Goal: Transaction & Acquisition: Purchase product/service

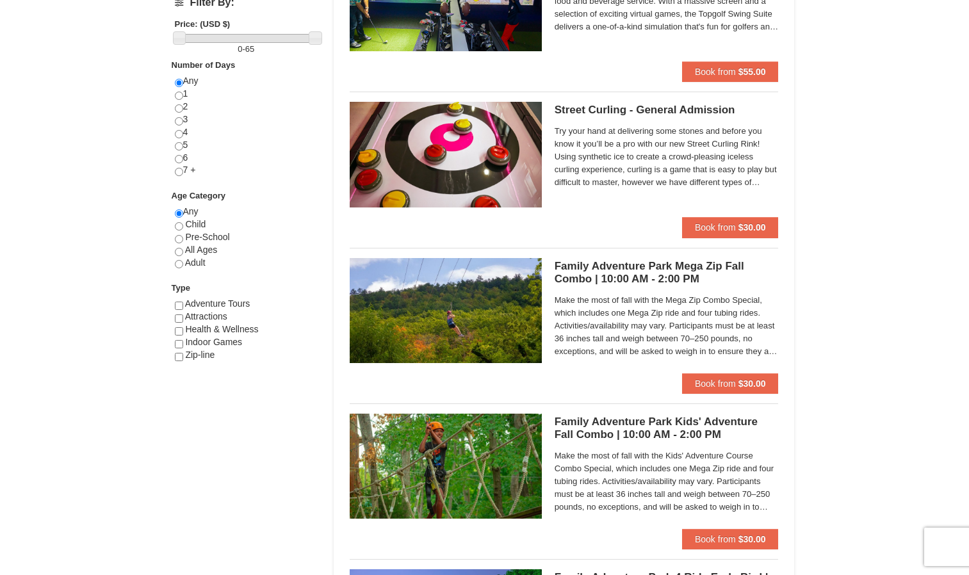
click at [594, 498] on span "Make the most of fall with the Kids' Adventure Course Combo Special, which incl…" at bounding box center [667, 482] width 224 height 64
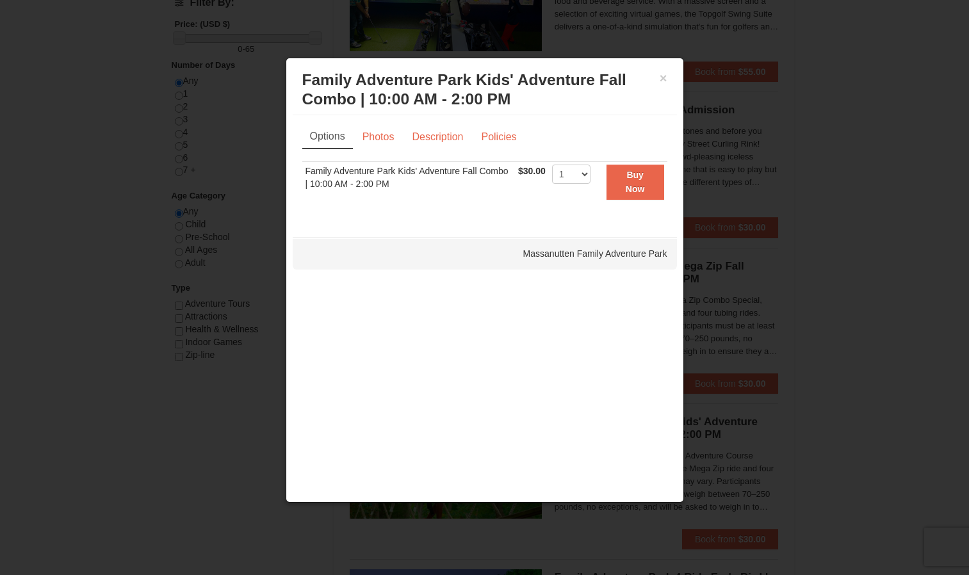
click at [806, 279] on div at bounding box center [484, 287] width 969 height 575
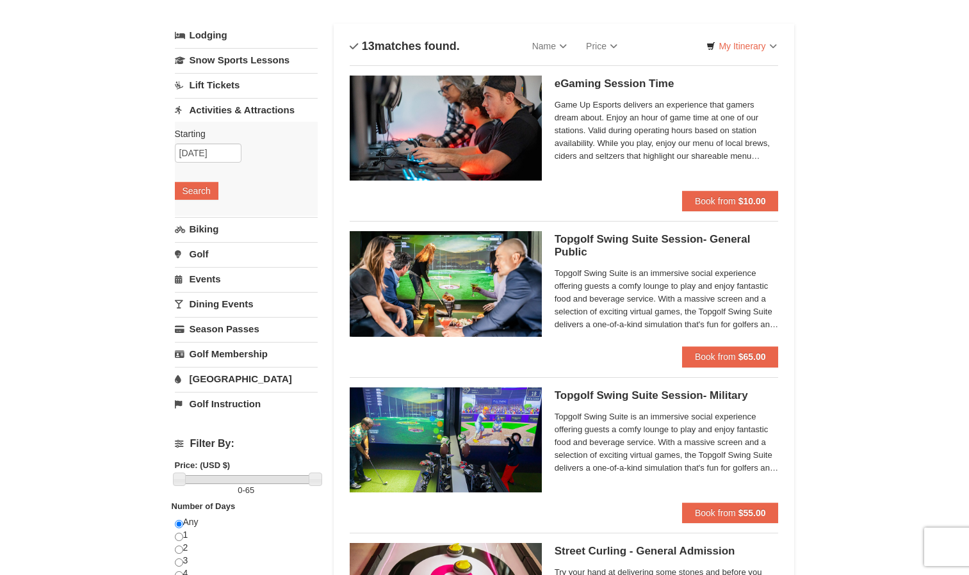
scroll to position [47, 0]
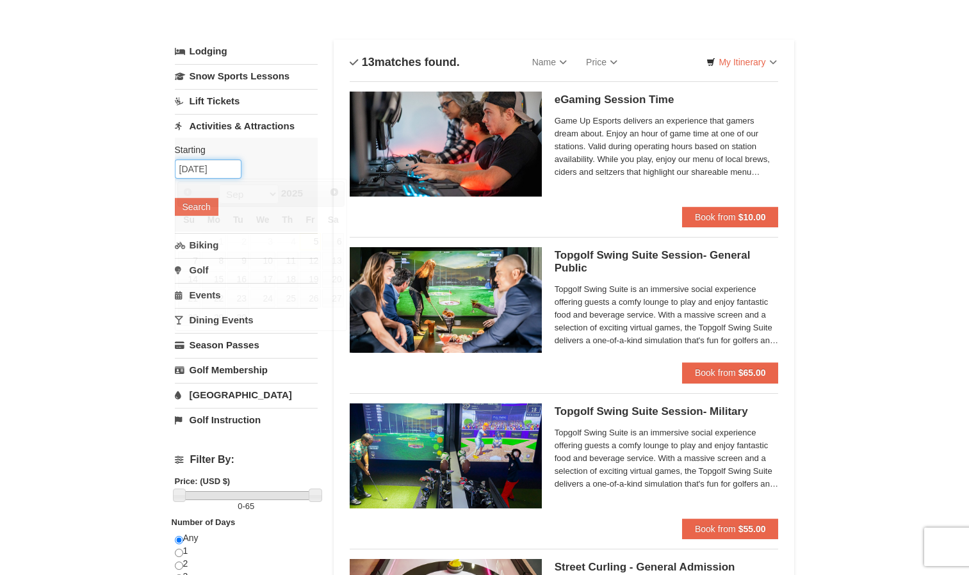
click at [197, 171] on input "09/05/2025" at bounding box center [208, 168] width 67 height 19
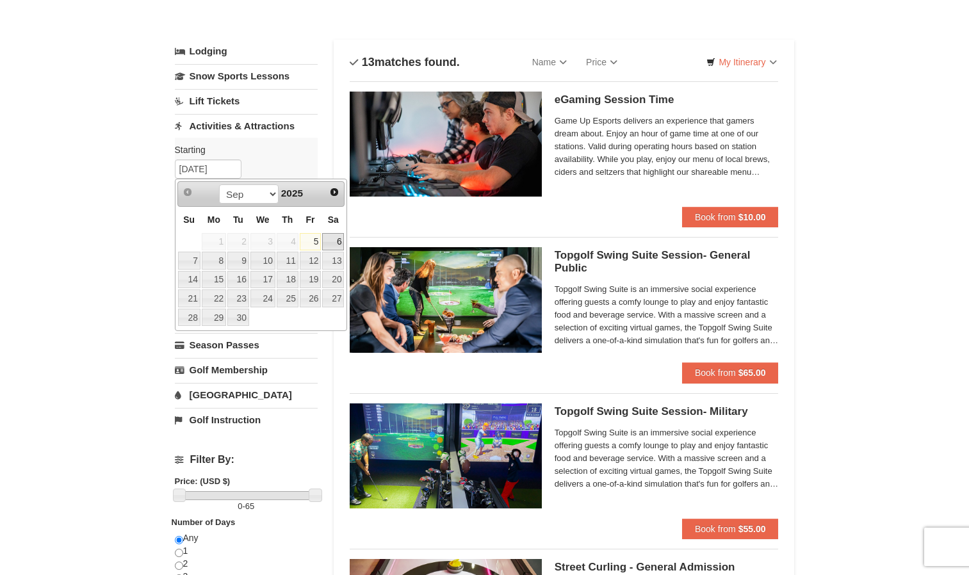
click at [325, 241] on link "6" at bounding box center [333, 242] width 22 height 18
type input "[DATE]"
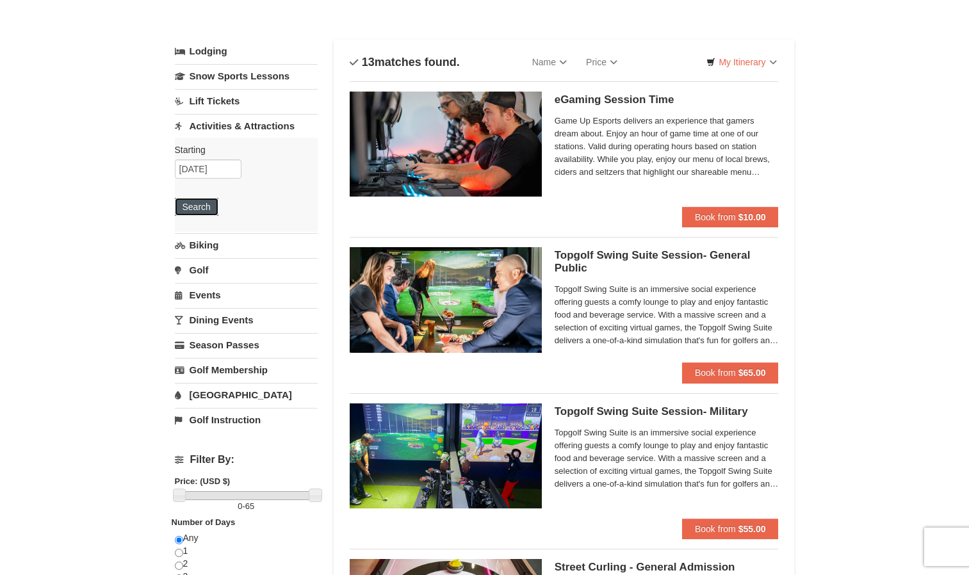
click at [207, 212] on button "Search" at bounding box center [197, 207] width 44 height 18
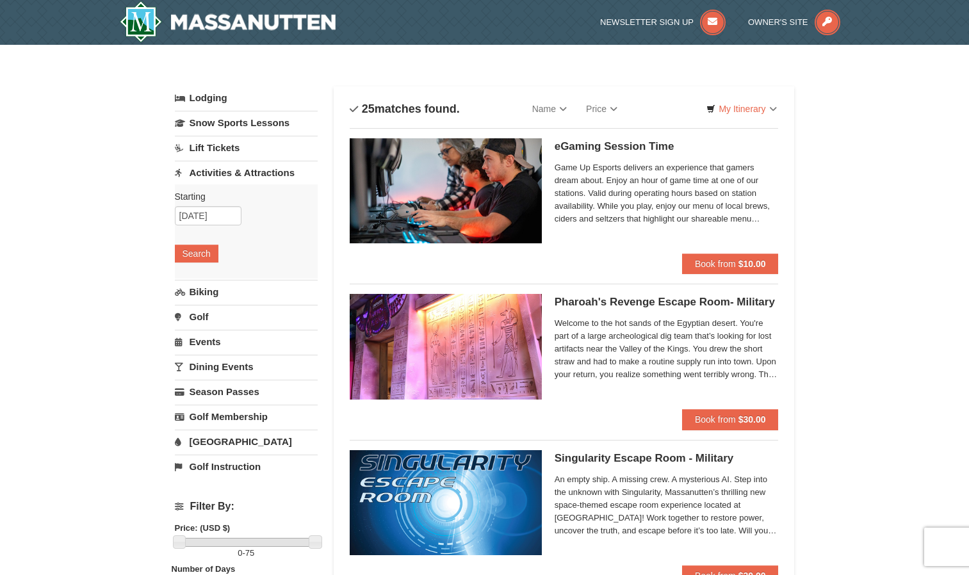
click at [222, 145] on link "Lift Tickets" at bounding box center [246, 148] width 143 height 24
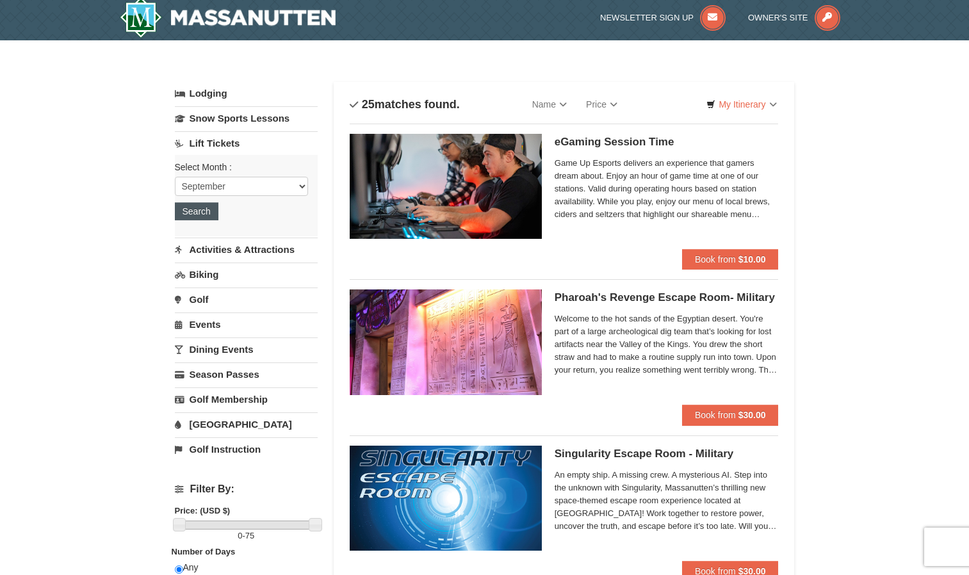
scroll to position [4, 0]
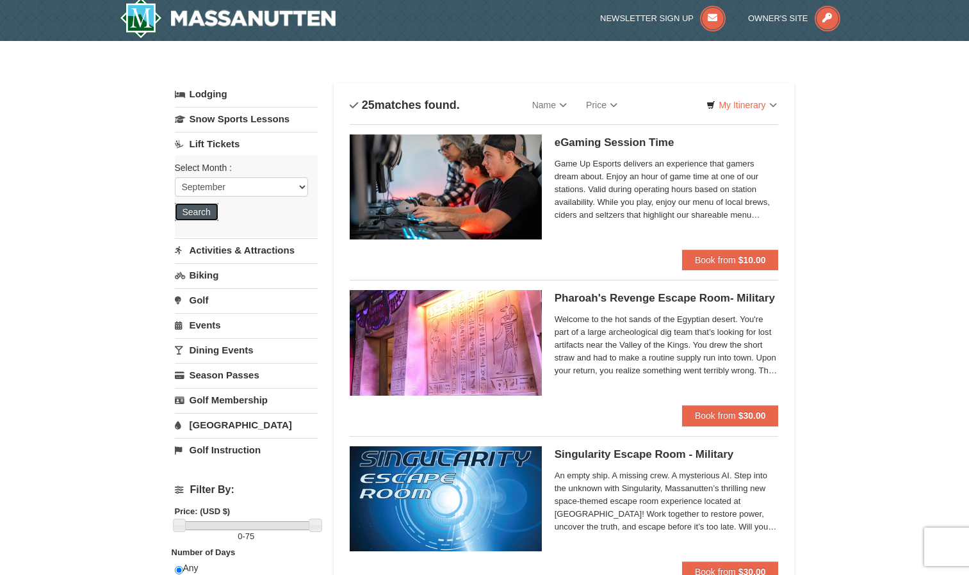
click at [200, 207] on button "Search" at bounding box center [197, 212] width 44 height 18
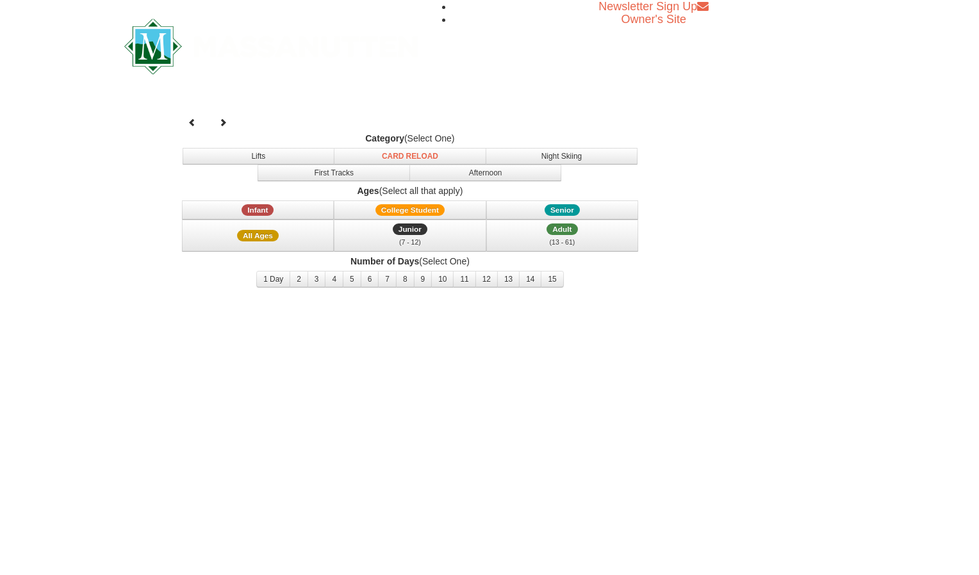
select select "9"
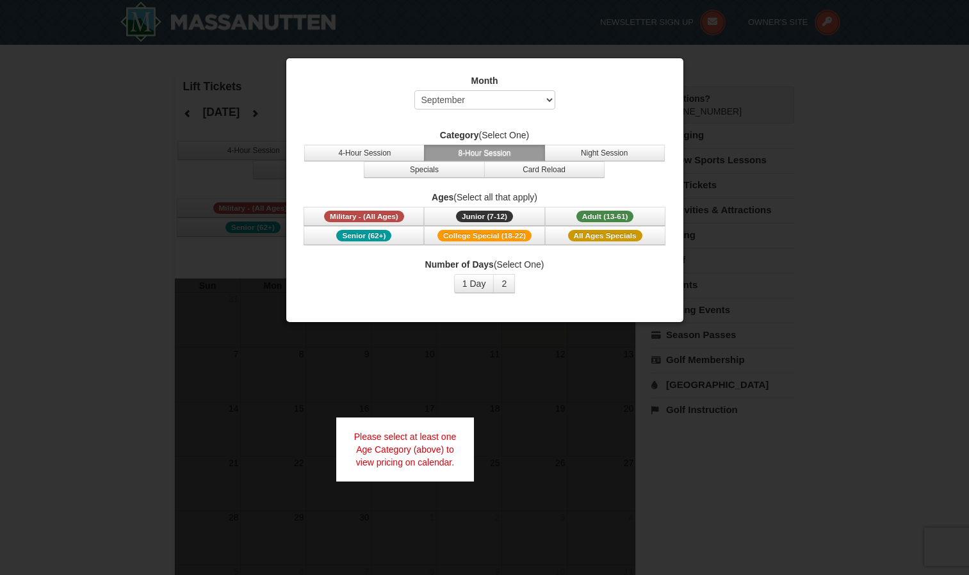
click at [200, 207] on div at bounding box center [484, 287] width 969 height 575
click at [355, 236] on span "Senior (62+)" at bounding box center [363, 236] width 55 height 12
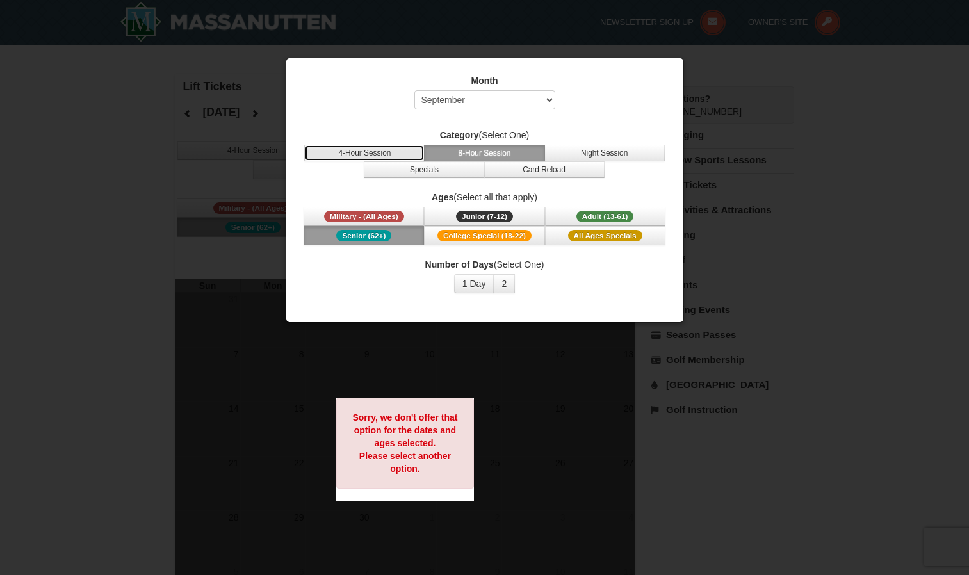
click at [343, 154] on button "4-Hour Session" at bounding box center [364, 153] width 120 height 17
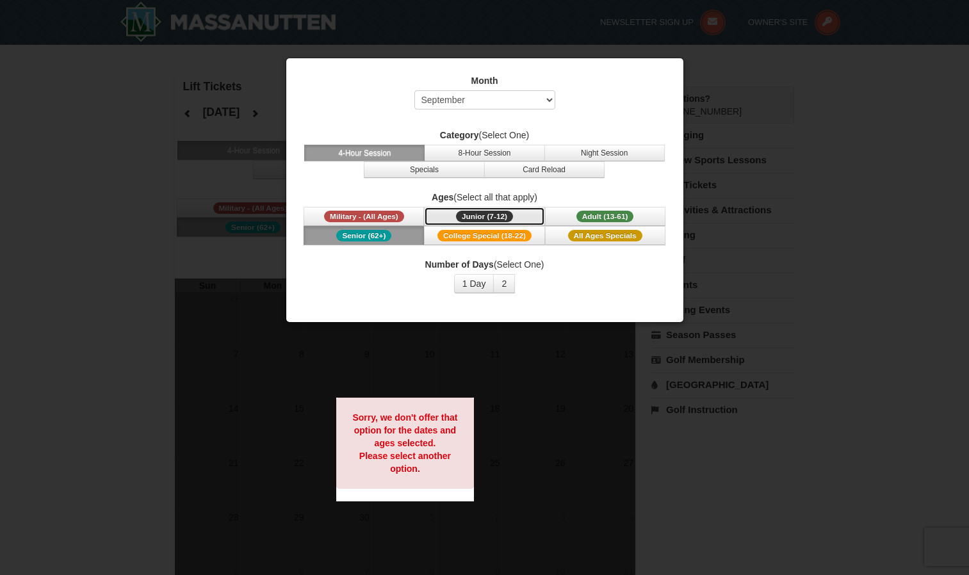
click at [477, 214] on span "Junior (7-12)" at bounding box center [484, 217] width 57 height 12
drag, startPoint x: 477, startPoint y: 214, endPoint x: 405, endPoint y: 238, distance: 75.1
click at [405, 238] on span "Military - (All Ages) Junior (7-12) (7 - 12) Adult (13-61) (13 - 61) Senior (62…" at bounding box center [484, 226] width 365 height 38
click at [405, 238] on button "Senior (62+)" at bounding box center [364, 235] width 120 height 19
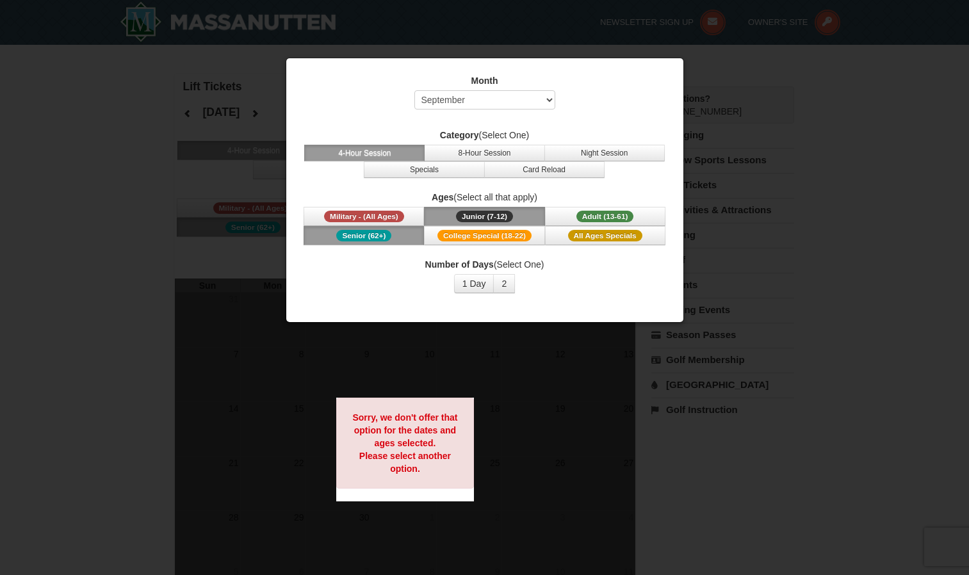
click at [405, 238] on button "Senior (62+)" at bounding box center [364, 235] width 120 height 19
click at [578, 233] on span "All Ages Specials" at bounding box center [605, 236] width 74 height 12
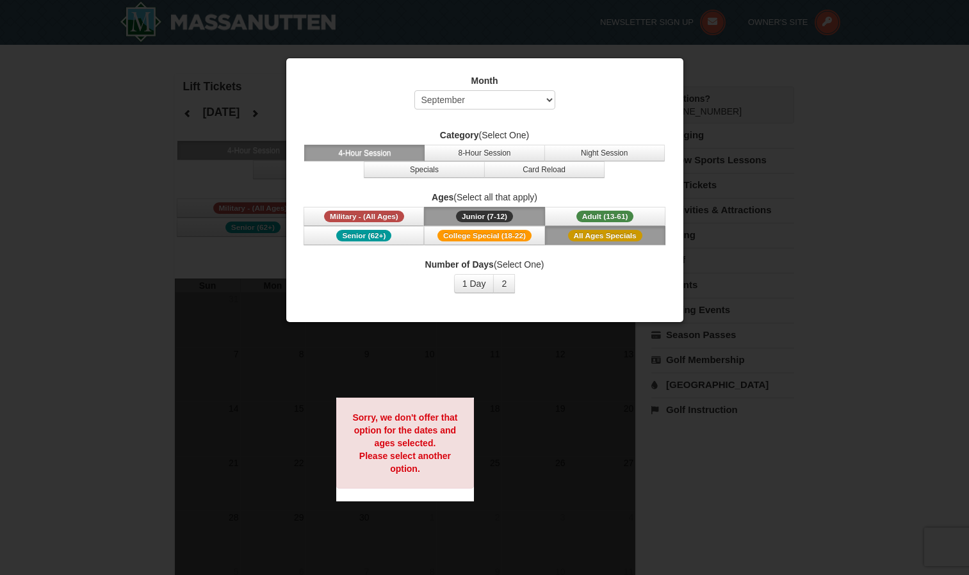
click at [535, 215] on button "Junior (7-12) (7 - 12)" at bounding box center [484, 216] width 120 height 19
click at [569, 210] on button "Adult (13-61) (13 - 61)" at bounding box center [605, 216] width 120 height 19
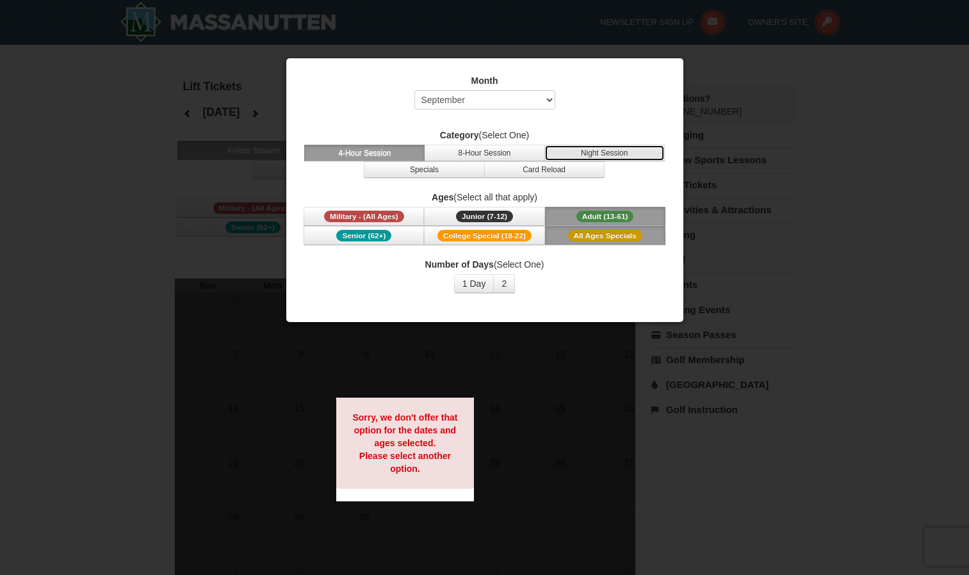
click at [584, 154] on button "Night Session" at bounding box center [604, 153] width 120 height 17
click at [115, 180] on div at bounding box center [484, 287] width 969 height 575
click at [572, 367] on div at bounding box center [484, 287] width 969 height 575
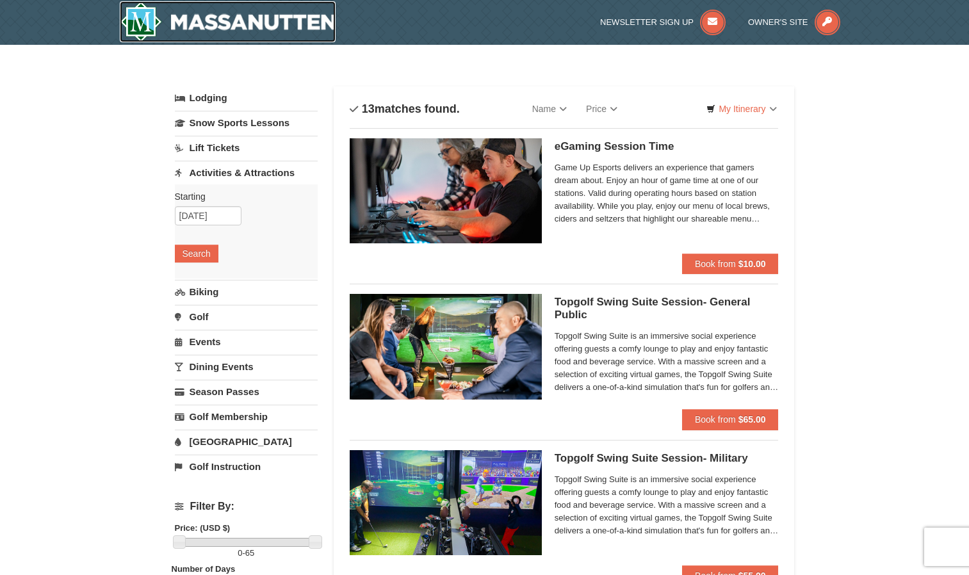
click at [174, 22] on img at bounding box center [228, 21] width 216 height 41
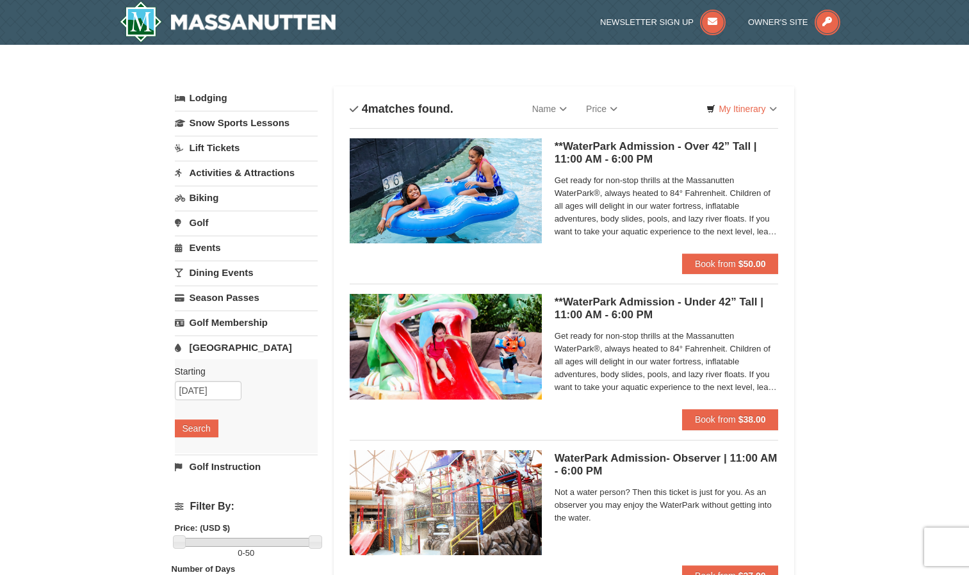
drag, startPoint x: 0, startPoint y: 0, endPoint x: 196, endPoint y: 234, distance: 305.1
click at [196, 234] on link "Golf" at bounding box center [246, 223] width 143 height 24
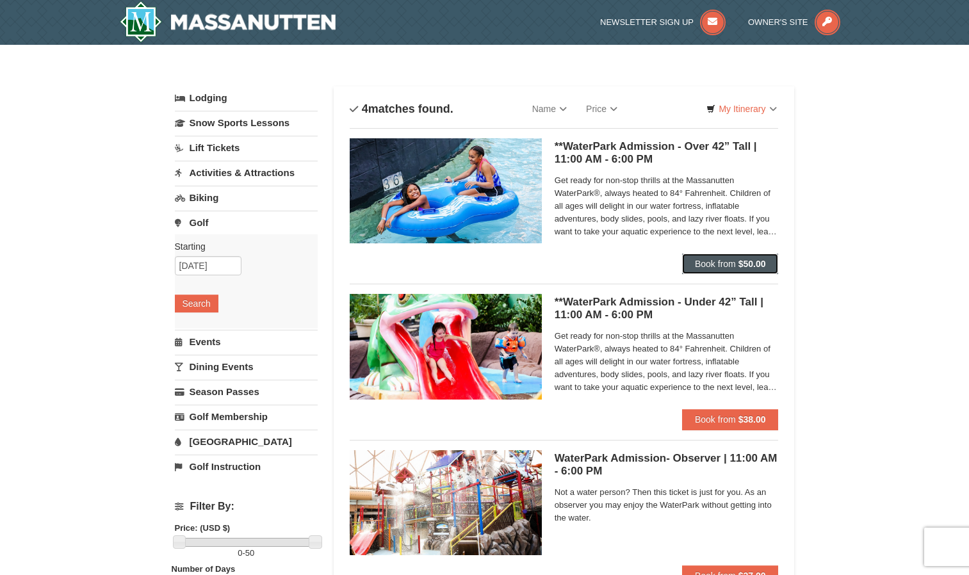
click at [730, 263] on span "Book from" at bounding box center [715, 264] width 41 height 10
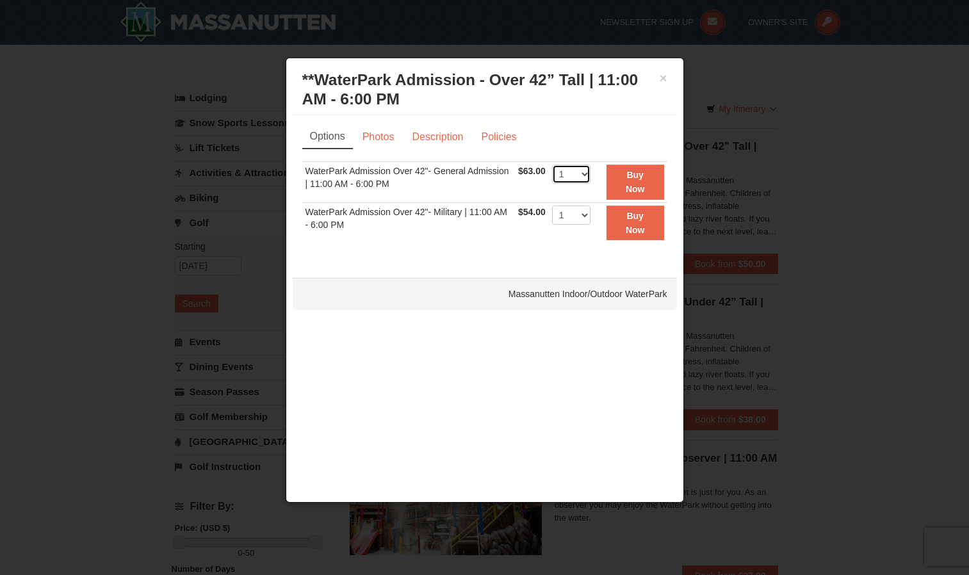
click at [584, 175] on select "1 2 3 4 5 6 7 8 9 10 11 12 13 14 15 16 17 18 19 20 21 22" at bounding box center [571, 174] width 38 height 19
select select "3"
click at [552, 165] on select "1 2 3 4 5 6 7 8 9 10 11 12 13 14 15 16 17 18 19 20 21 22" at bounding box center [571, 174] width 38 height 19
click at [641, 182] on button "Buy Now" at bounding box center [636, 182] width 58 height 35
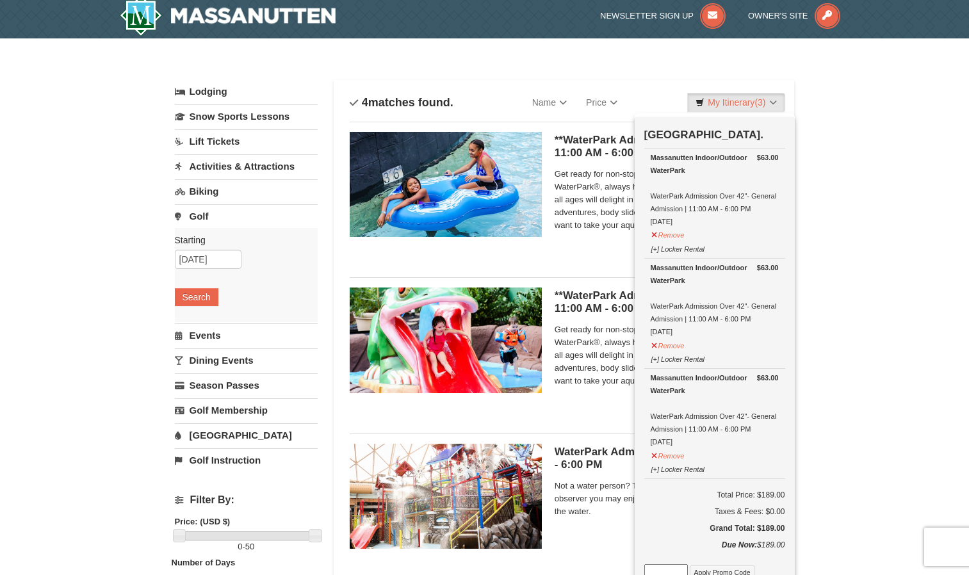
scroll to position [6, 0]
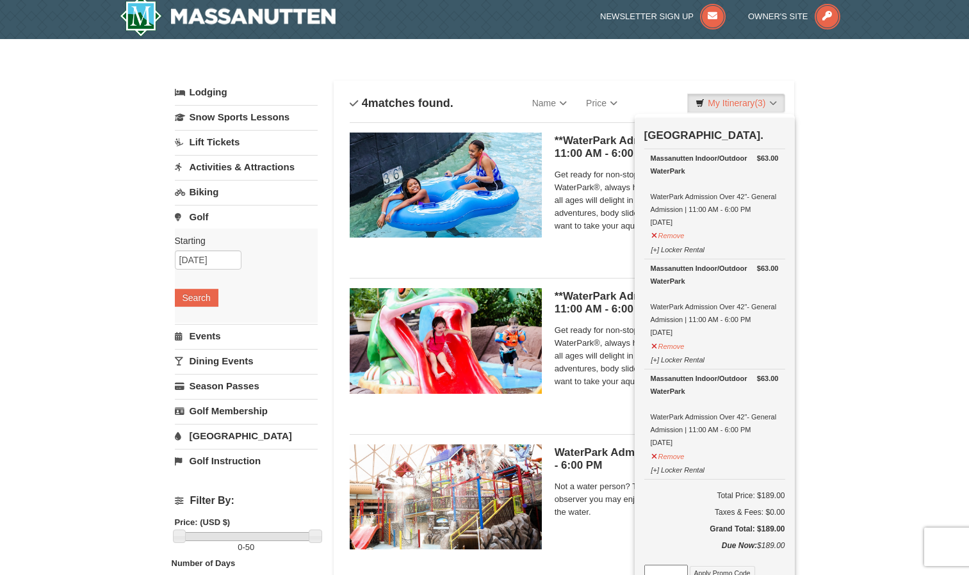
click at [879, 350] on div "× Categories List Filter My Itinerary (3) Check Out Now Water Park Pass. $63.00…" at bounding box center [484, 410] width 969 height 742
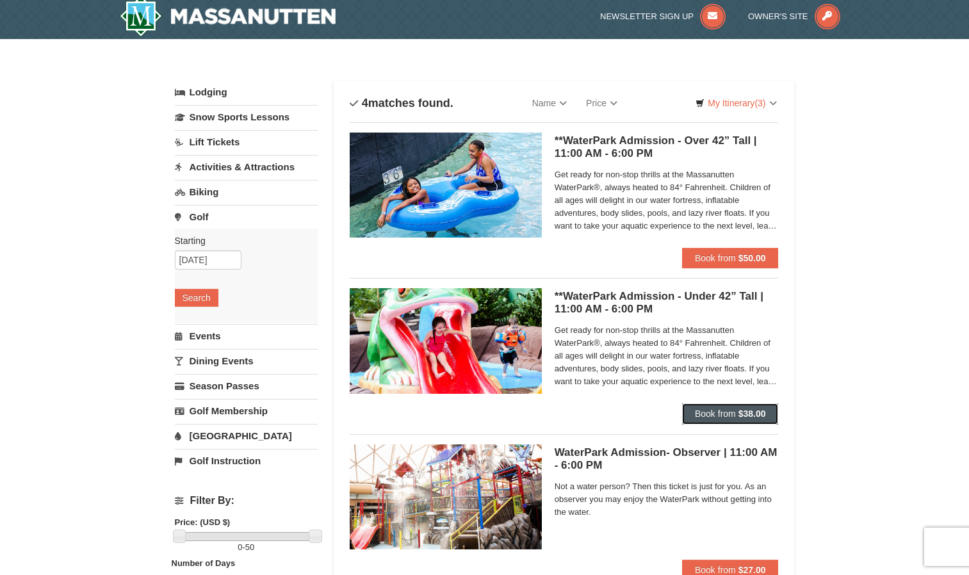
click at [713, 414] on span "Book from" at bounding box center [715, 414] width 41 height 10
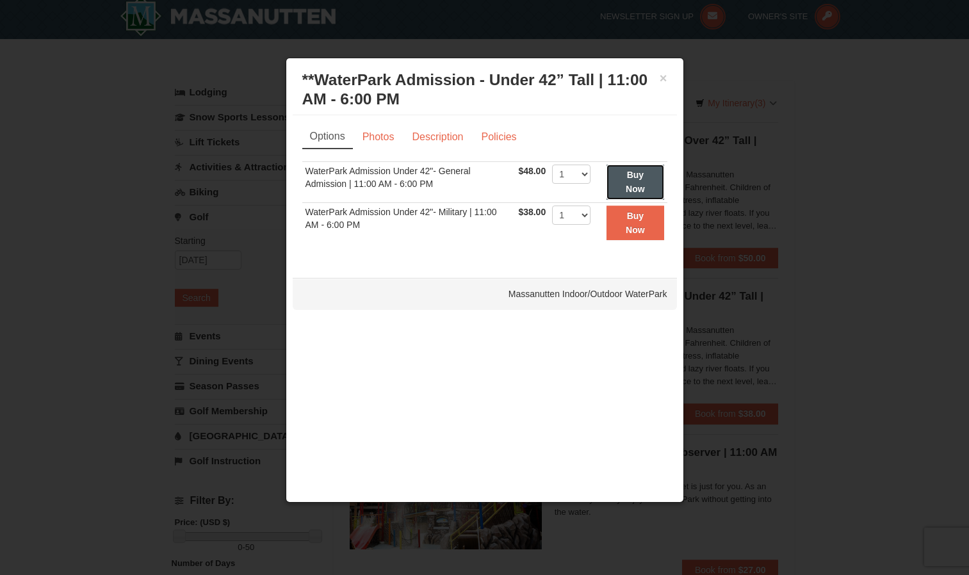
click at [632, 184] on strong "Buy Now" at bounding box center [635, 182] width 19 height 24
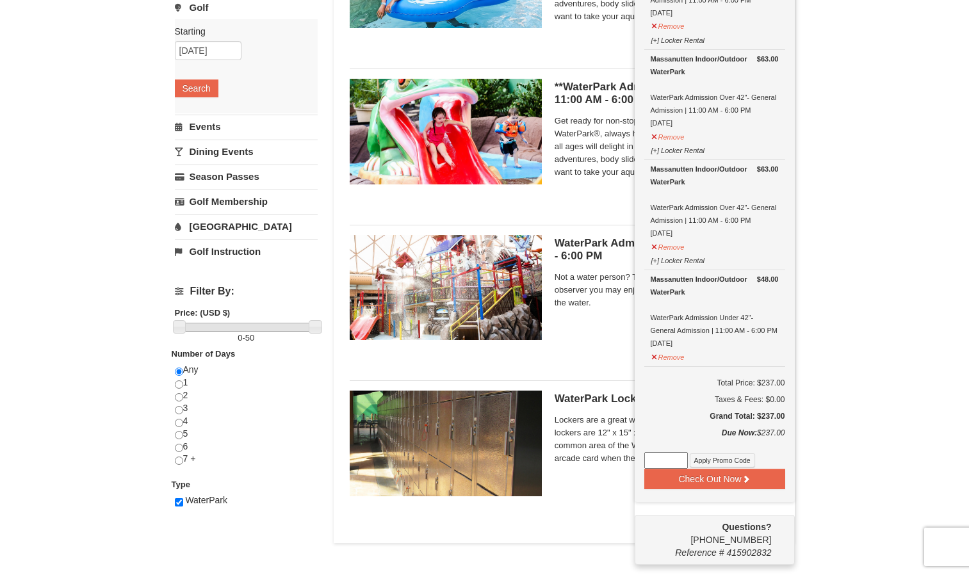
scroll to position [216, 0]
click at [179, 398] on input "radio" at bounding box center [179, 397] width 8 height 8
radio input "true"
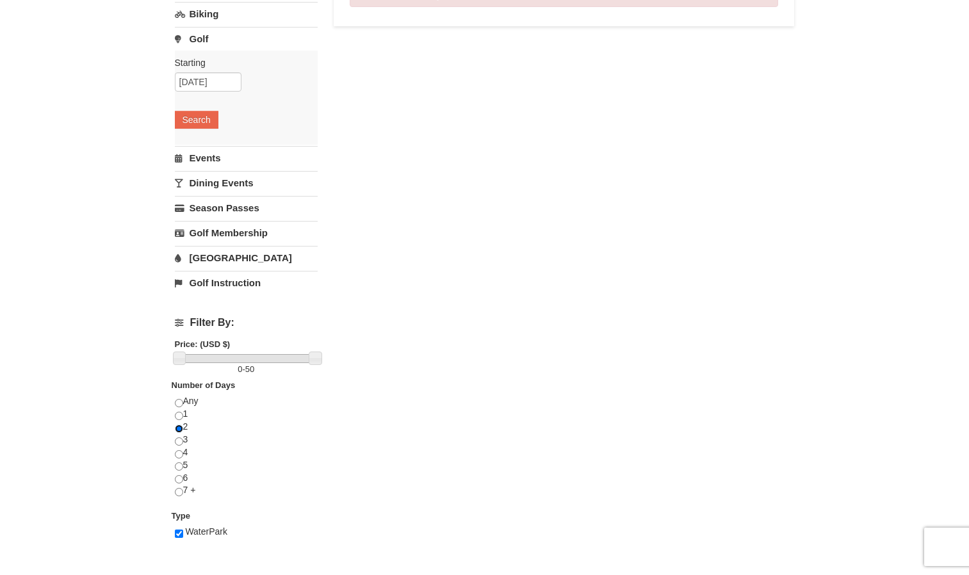
scroll to position [184, 0]
click at [179, 416] on input "radio" at bounding box center [179, 415] width 8 height 8
radio input "true"
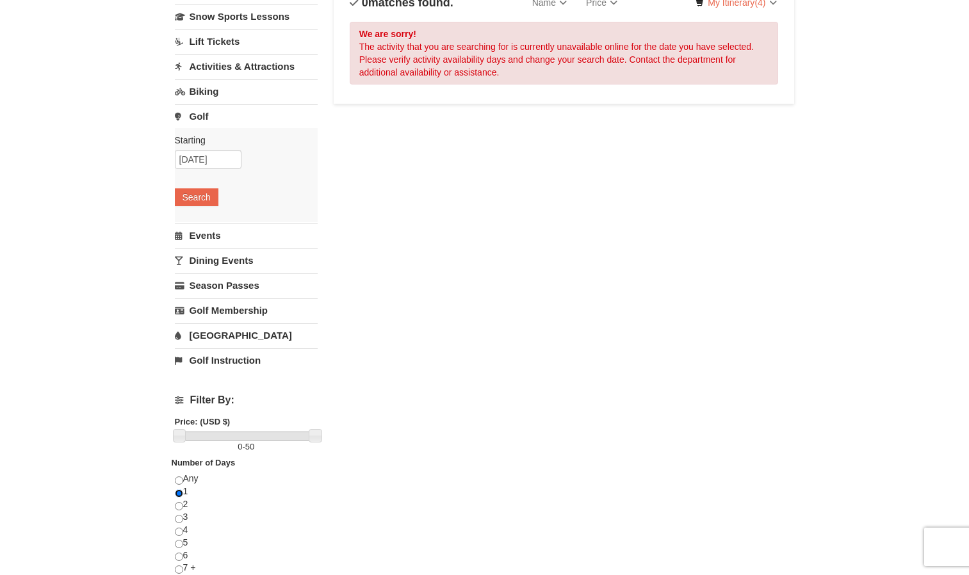
scroll to position [106, 0]
click at [179, 481] on input "radio" at bounding box center [179, 481] width 8 height 8
radio input "true"
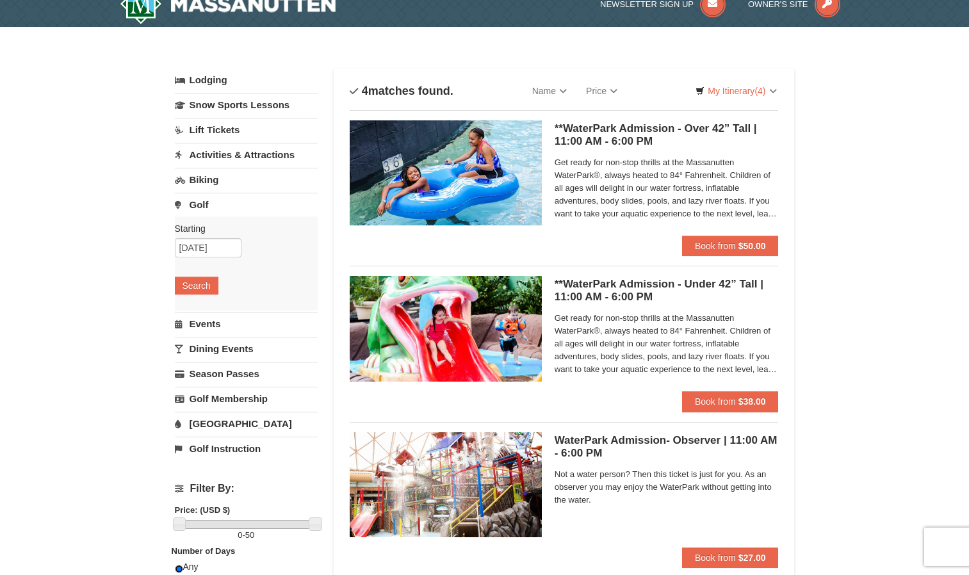
scroll to position [11, 0]
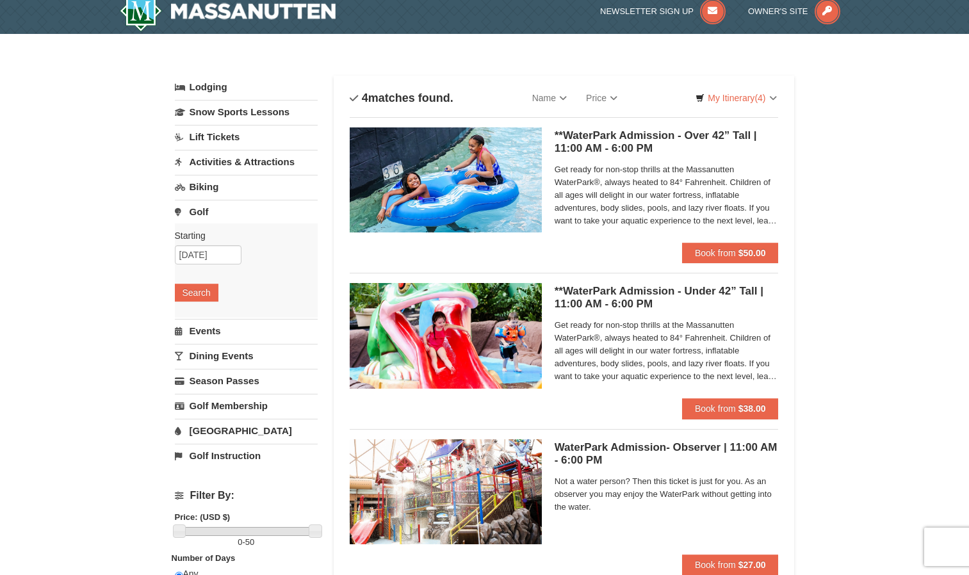
click at [209, 140] on link "Lift Tickets" at bounding box center [246, 137] width 143 height 24
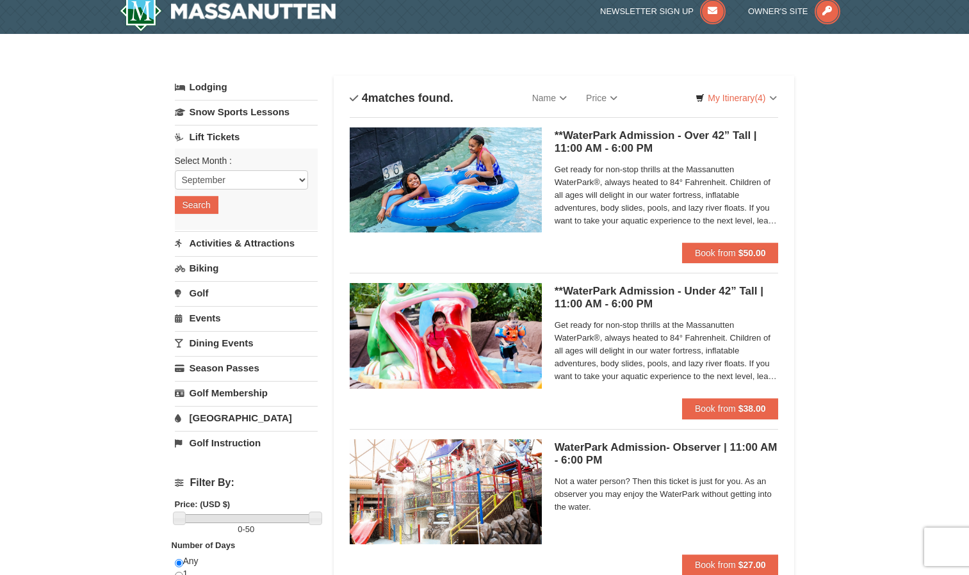
click at [222, 244] on link "Activities & Attractions" at bounding box center [246, 243] width 143 height 24
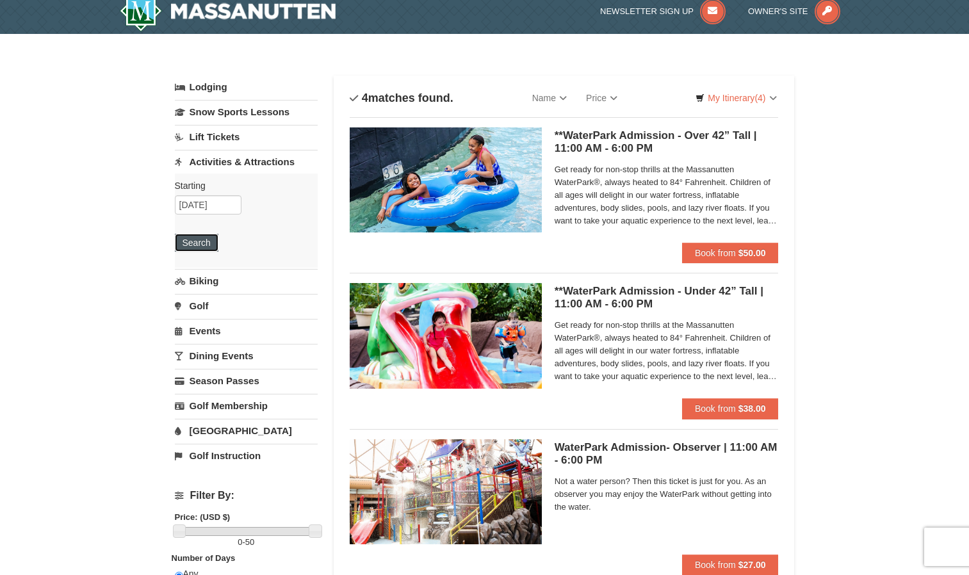
click at [193, 245] on button "Search" at bounding box center [197, 243] width 44 height 18
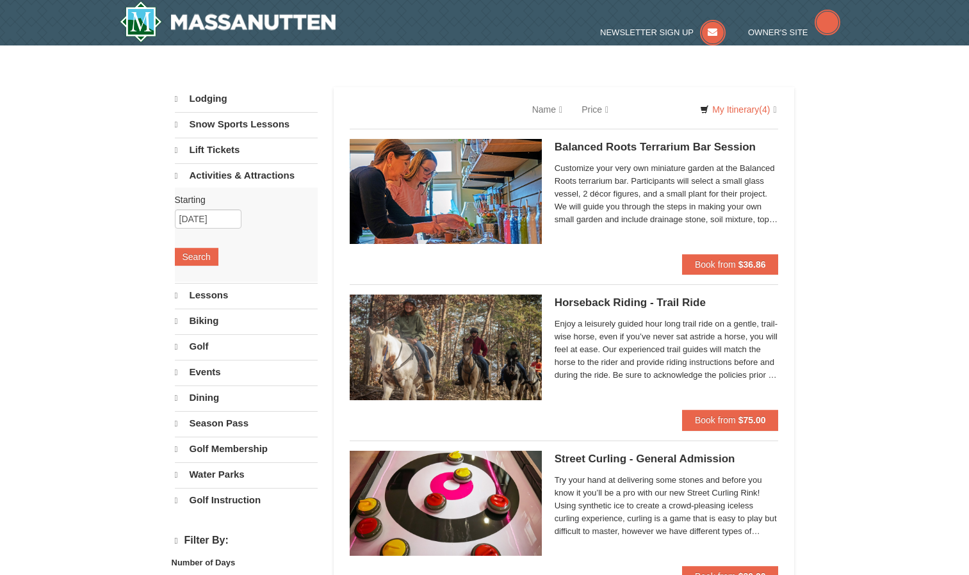
select select "9"
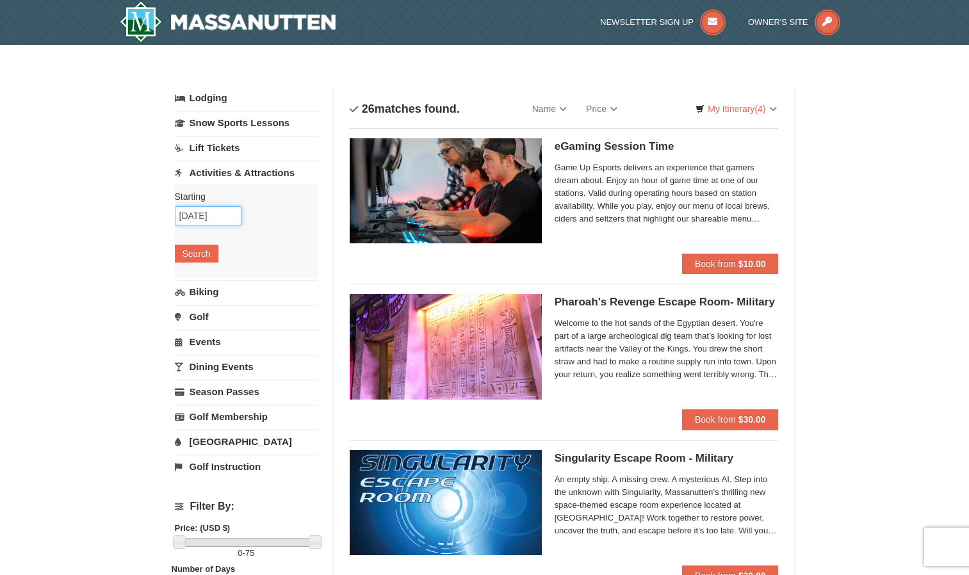
click at [199, 215] on input "[DATE]" at bounding box center [208, 215] width 67 height 19
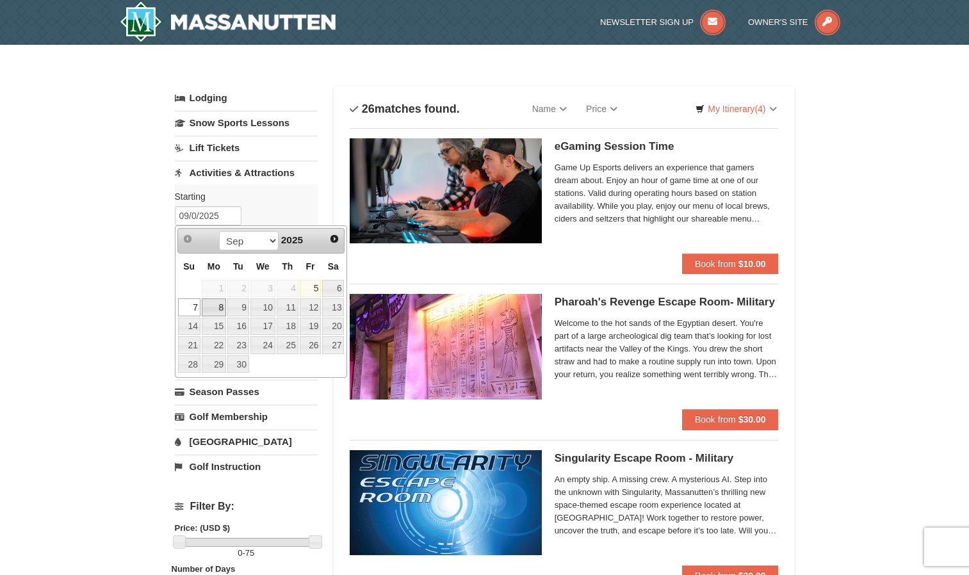
click at [214, 307] on link "8" at bounding box center [214, 307] width 24 height 18
type input "[DATE]"
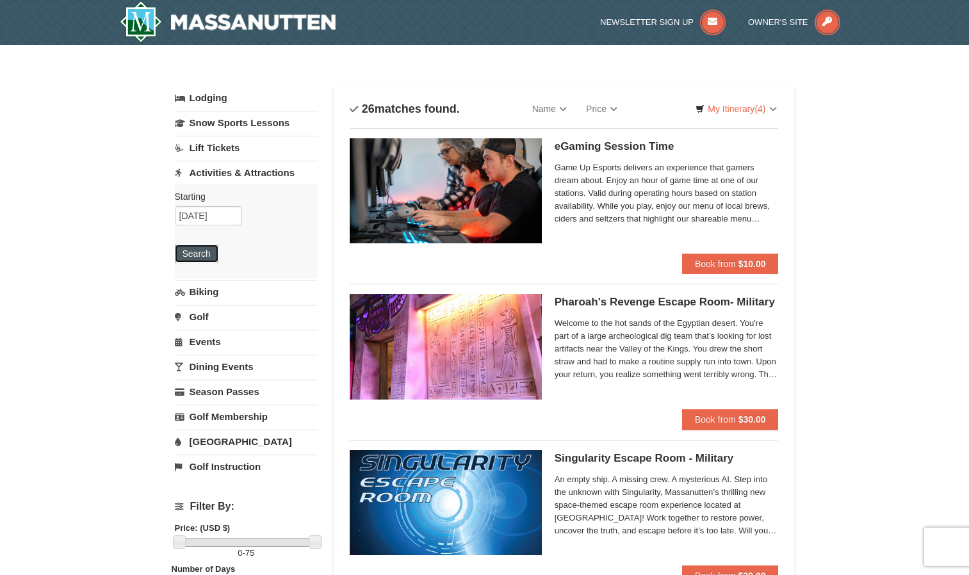
click at [195, 245] on button "Search" at bounding box center [197, 254] width 44 height 18
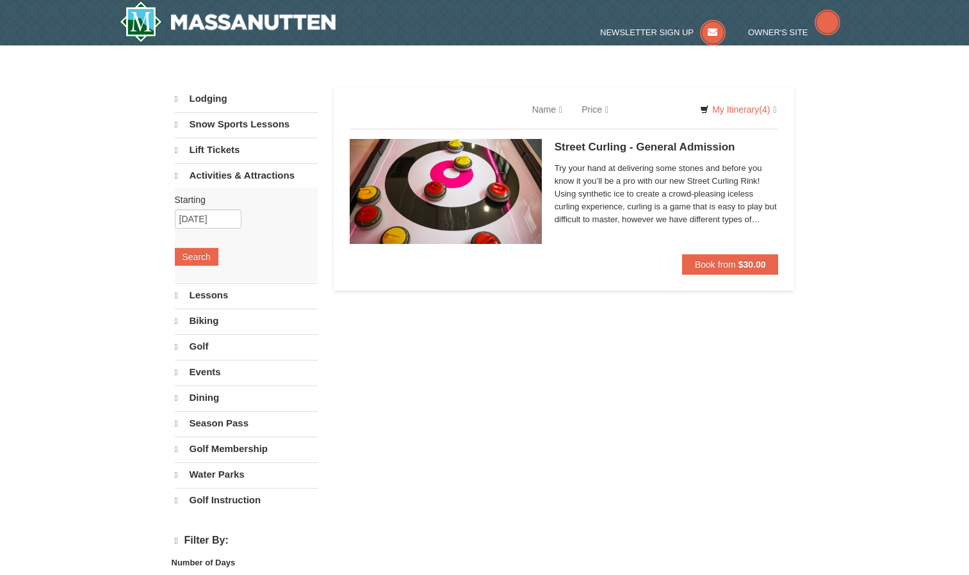
select select "9"
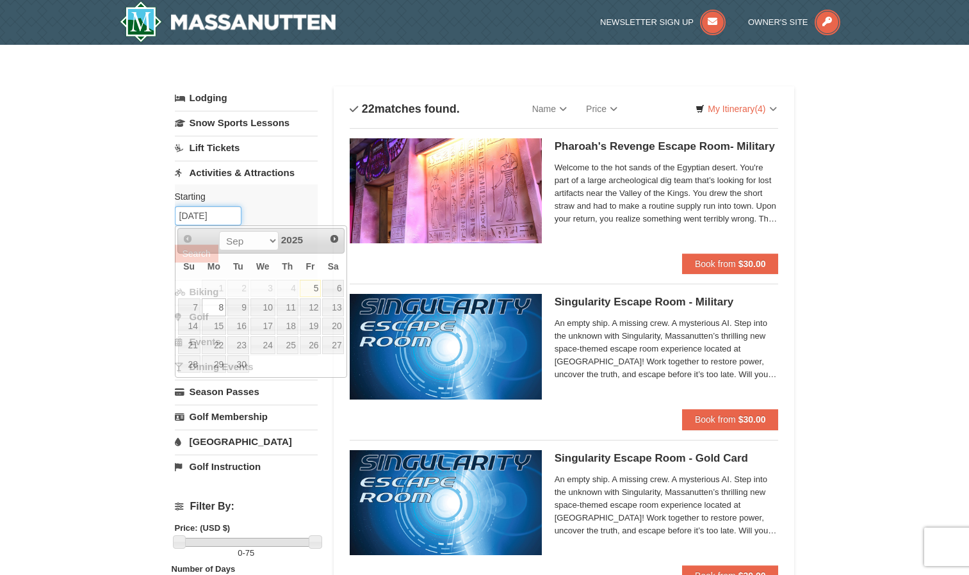
click at [200, 217] on input "[DATE]" at bounding box center [208, 215] width 67 height 19
click at [333, 285] on link "6" at bounding box center [333, 289] width 22 height 18
type input "[DATE]"
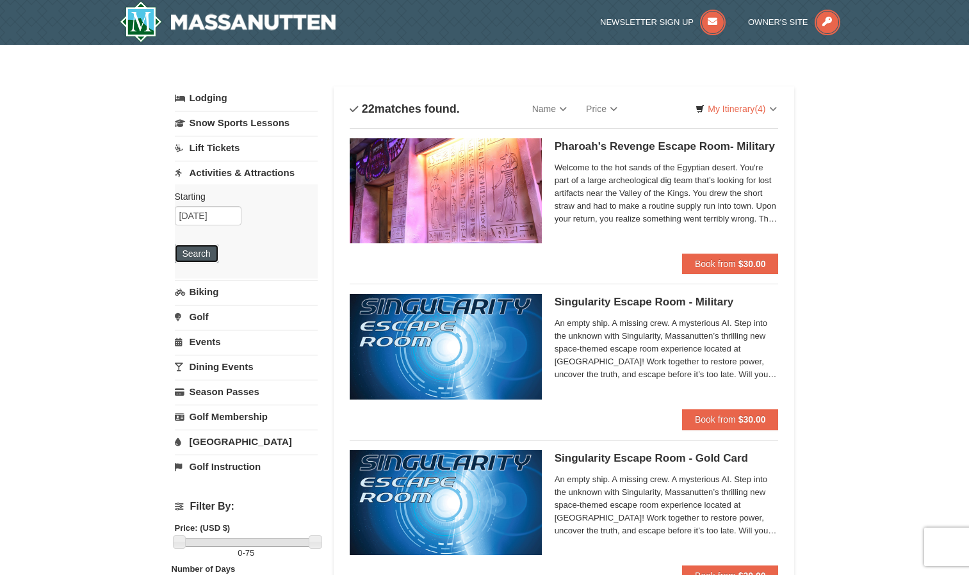
click at [182, 253] on button "Search" at bounding box center [197, 254] width 44 height 18
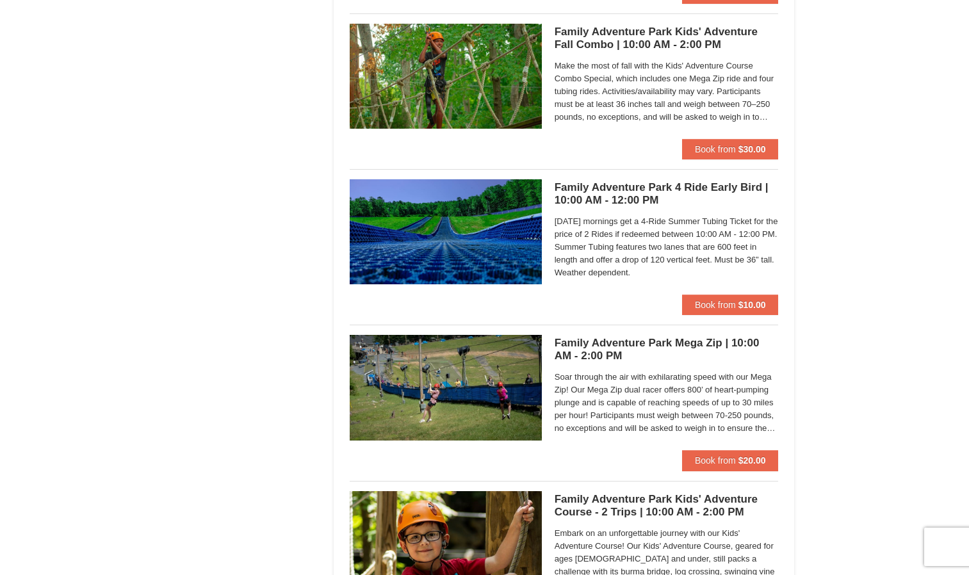
scroll to position [2610, 0]
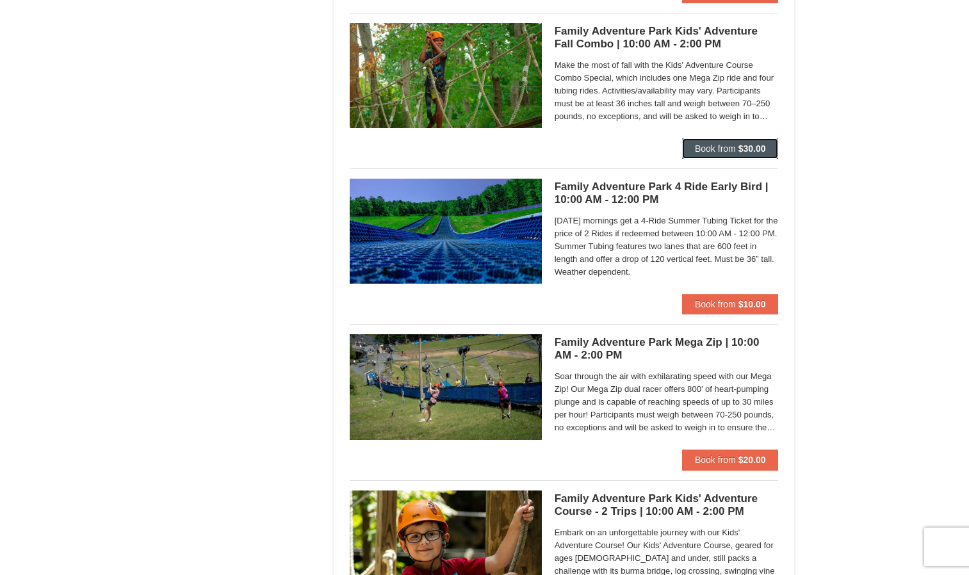
click at [732, 152] on span "Book from" at bounding box center [715, 148] width 41 height 10
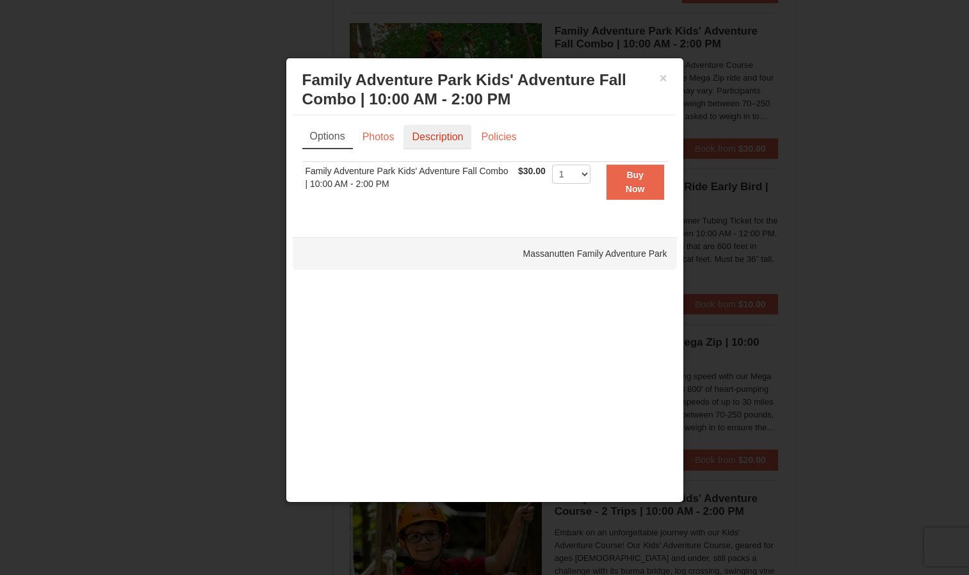
click at [427, 135] on link "Description" at bounding box center [438, 137] width 68 height 24
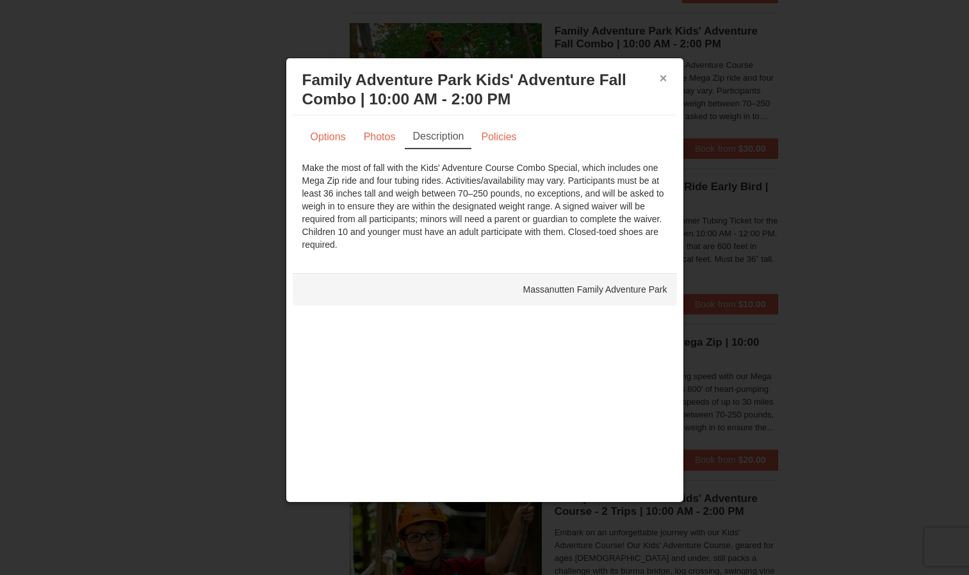
click at [664, 78] on button "×" at bounding box center [664, 78] width 8 height 13
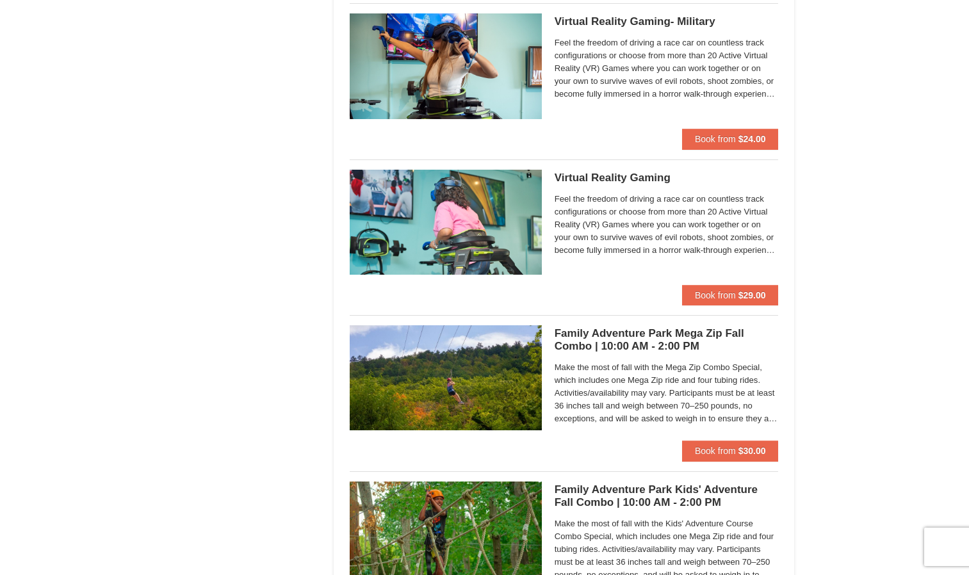
scroll to position [2151, 0]
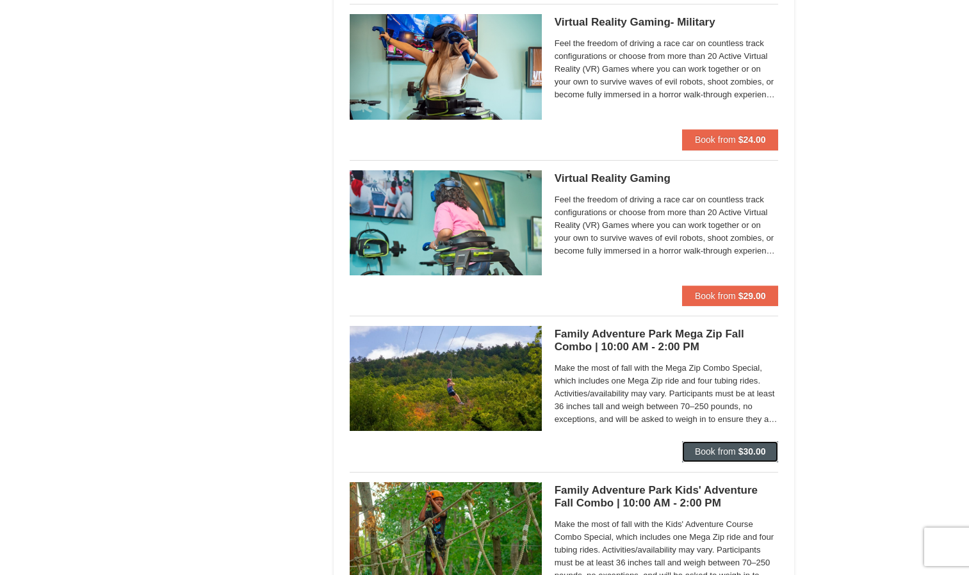
click at [746, 447] on strong "$30.00" at bounding box center [753, 451] width 28 height 10
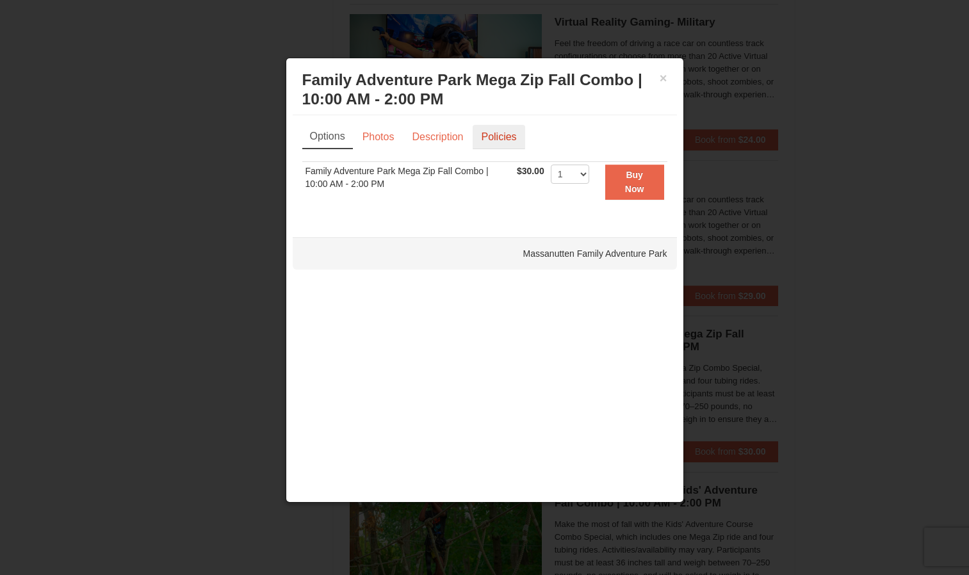
click at [496, 143] on link "Policies" at bounding box center [499, 137] width 52 height 24
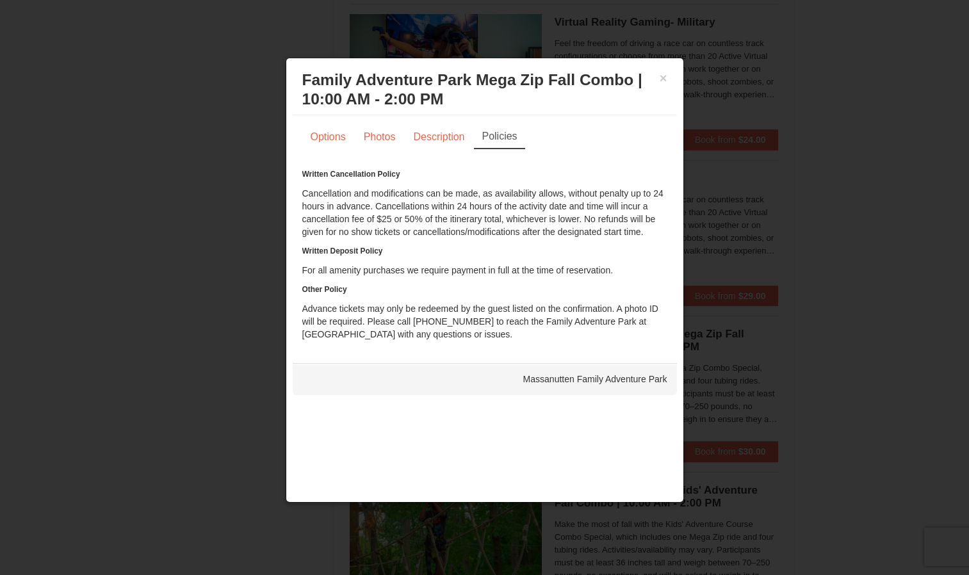
click at [242, 285] on div at bounding box center [484, 287] width 969 height 575
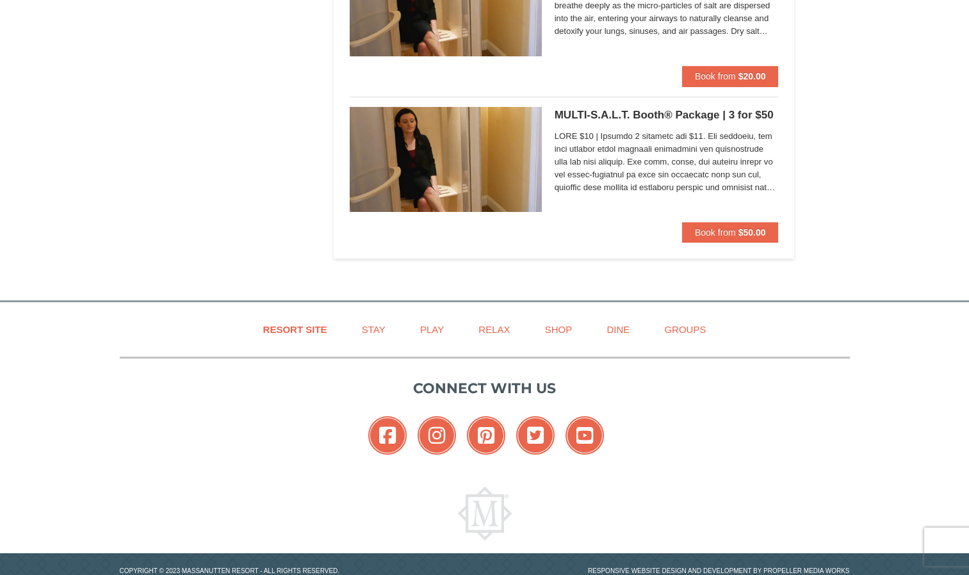
scroll to position [3806, 0]
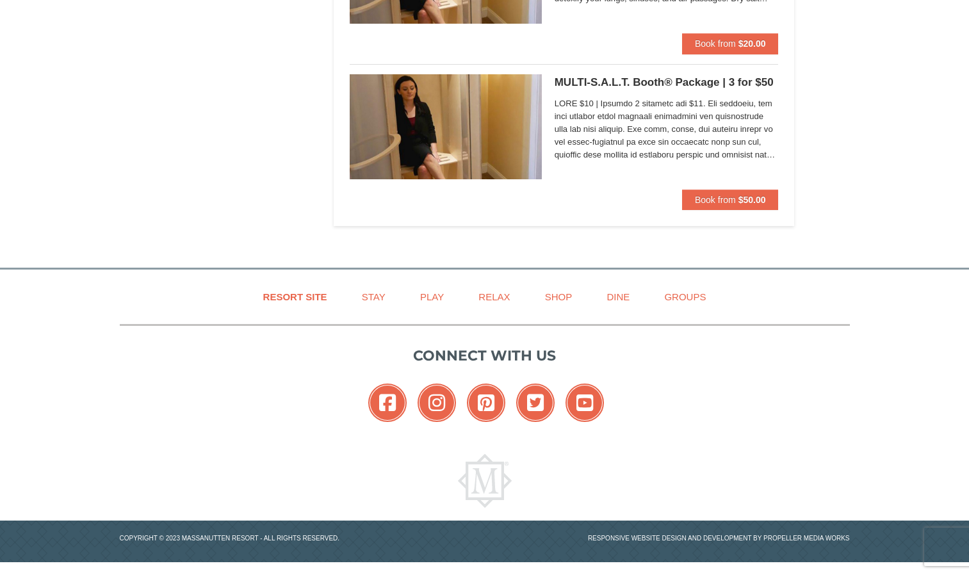
click at [332, 410] on ul "Facebook Instagram Pinterest Twitter YouTube" at bounding box center [485, 406] width 730 height 45
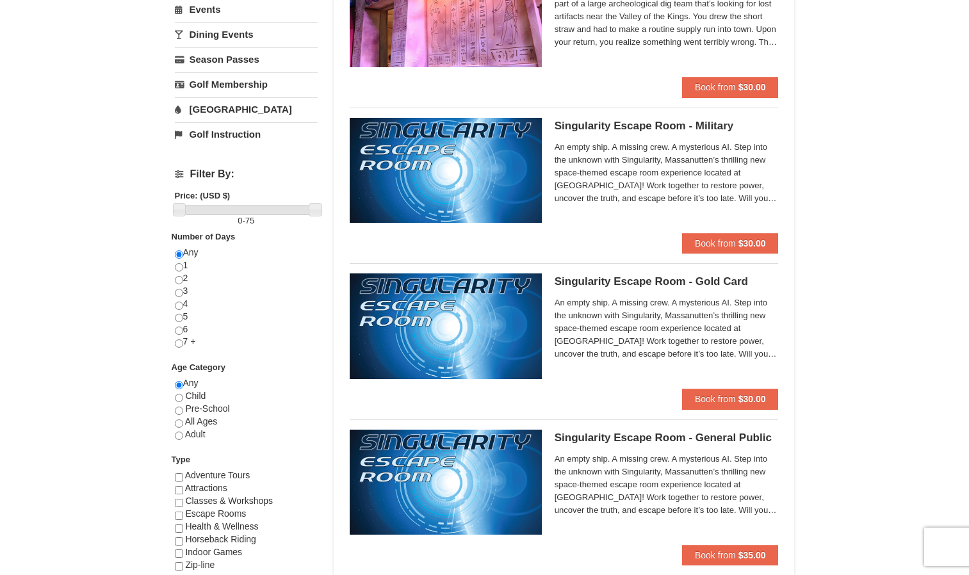
scroll to position [0, 0]
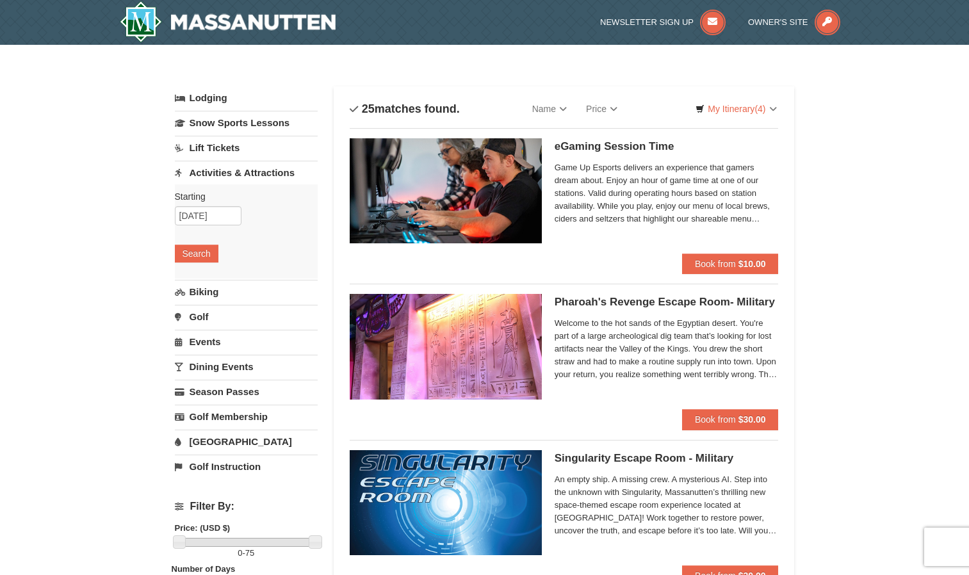
click at [192, 337] on link "Events" at bounding box center [246, 342] width 143 height 24
click at [178, 279] on div "Starting Please format dates MM/DD/YYYY Please format dates MM/DD/YYYY 09/06/20…" at bounding box center [246, 306] width 143 height 94
click at [225, 437] on link "[GEOGRAPHIC_DATA]" at bounding box center [246, 442] width 143 height 24
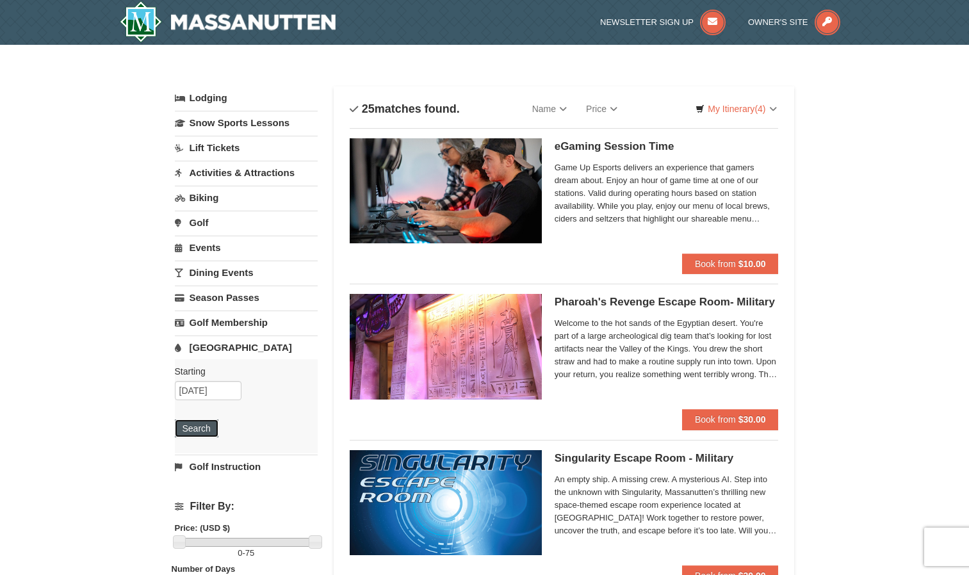
click at [192, 434] on button "Search" at bounding box center [197, 429] width 44 height 18
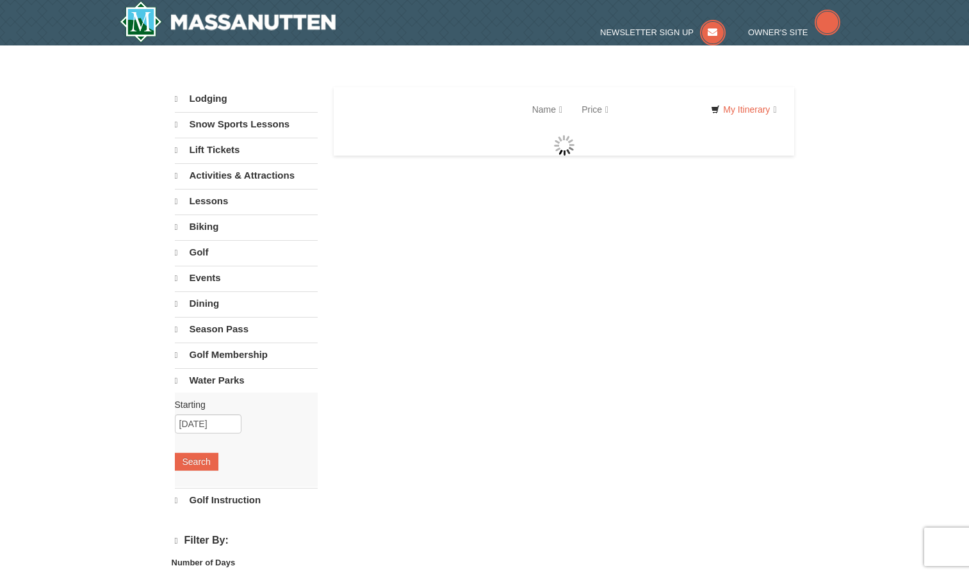
select select "9"
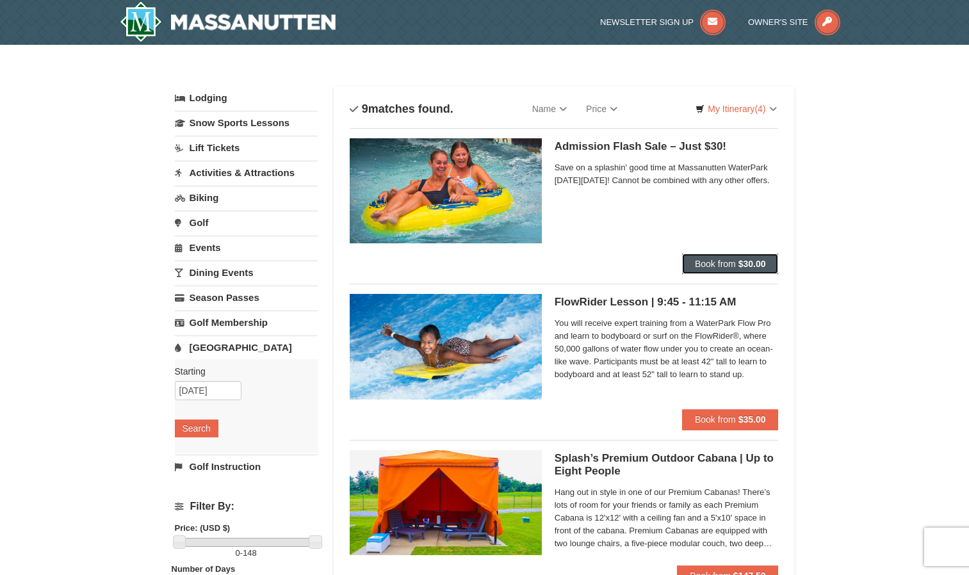
click at [714, 265] on span "Book from" at bounding box center [715, 264] width 41 height 10
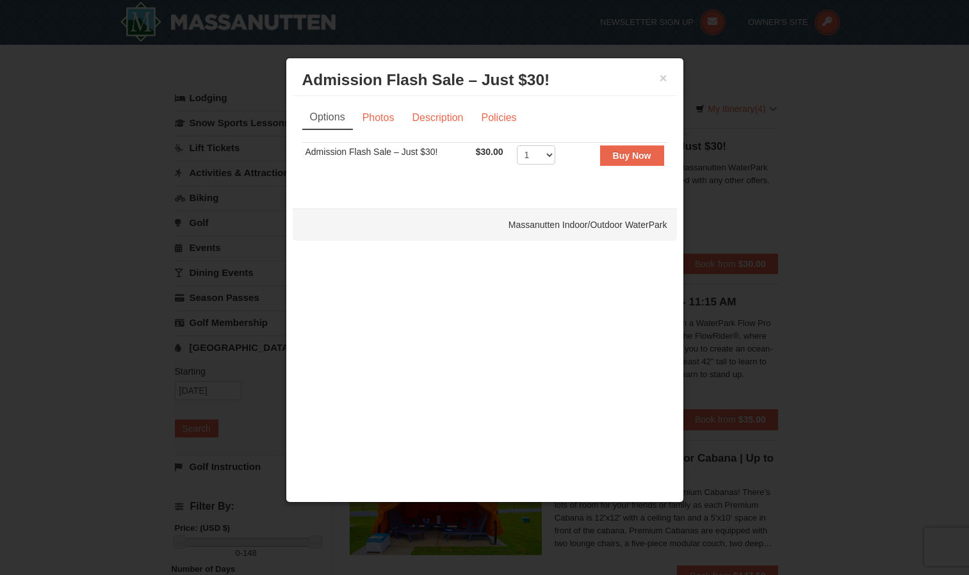
click at [826, 187] on div at bounding box center [484, 287] width 969 height 575
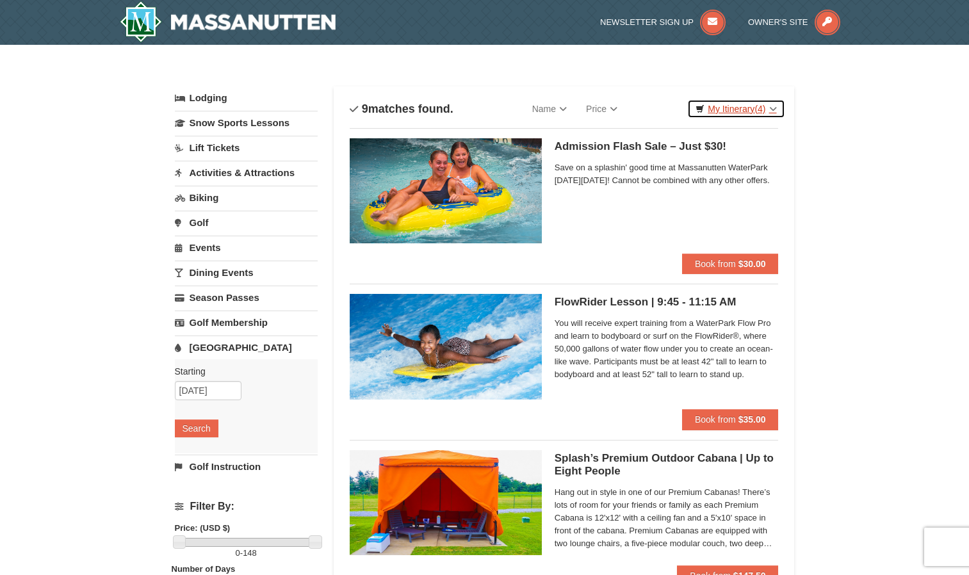
click at [771, 109] on link "My Itinerary (4)" at bounding box center [735, 108] width 97 height 19
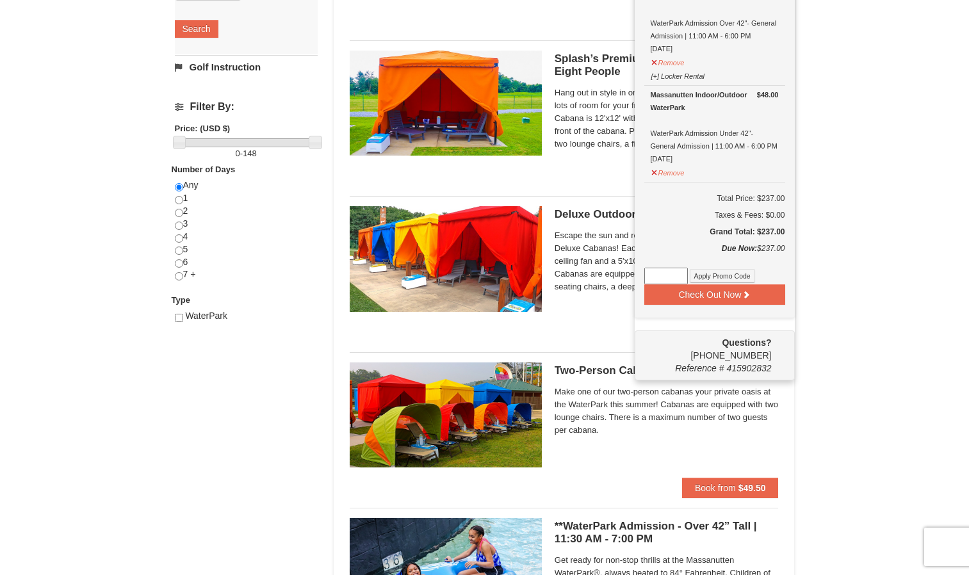
scroll to position [400, 0]
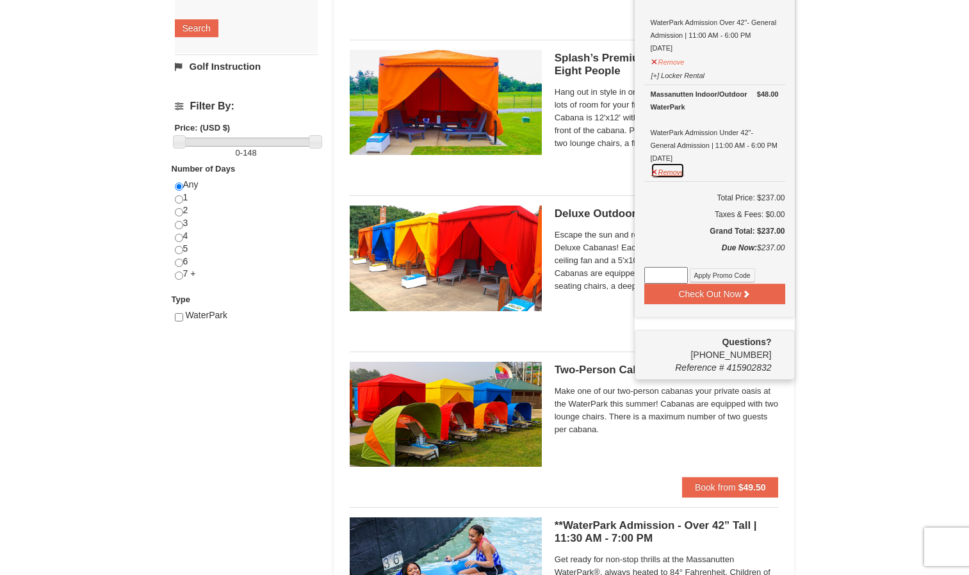
click at [664, 177] on button "Remove" at bounding box center [668, 171] width 35 height 16
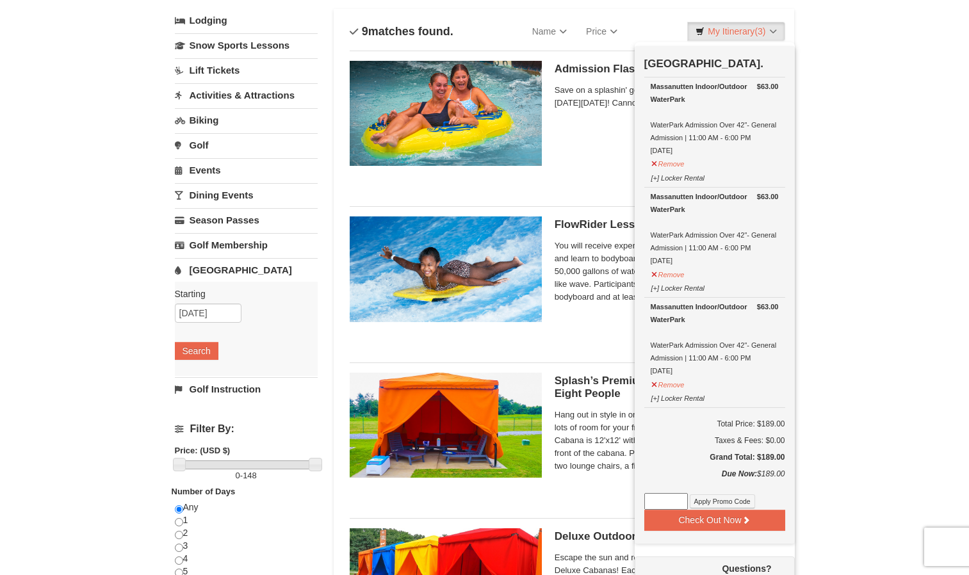
scroll to position [77, 0]
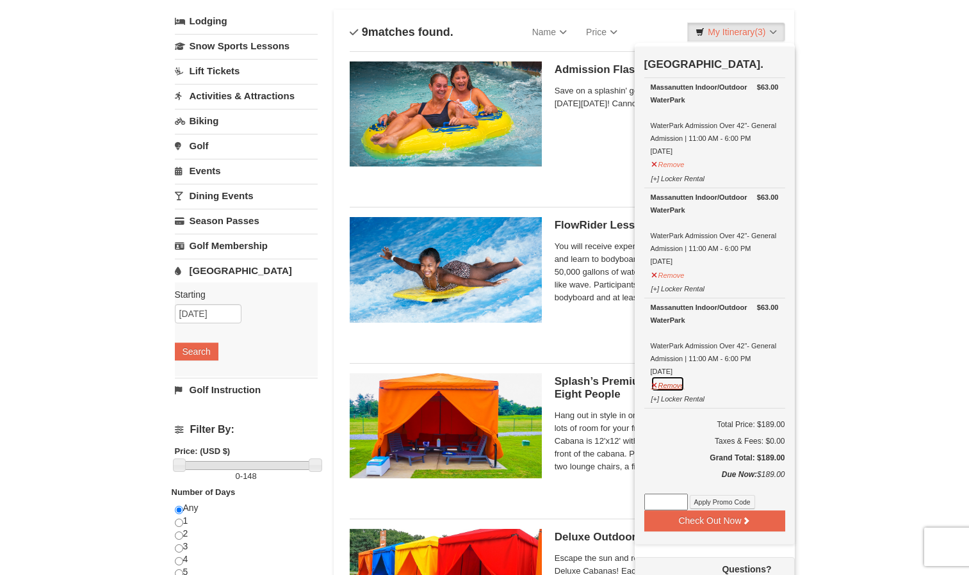
click at [671, 384] on button "Remove" at bounding box center [668, 384] width 35 height 16
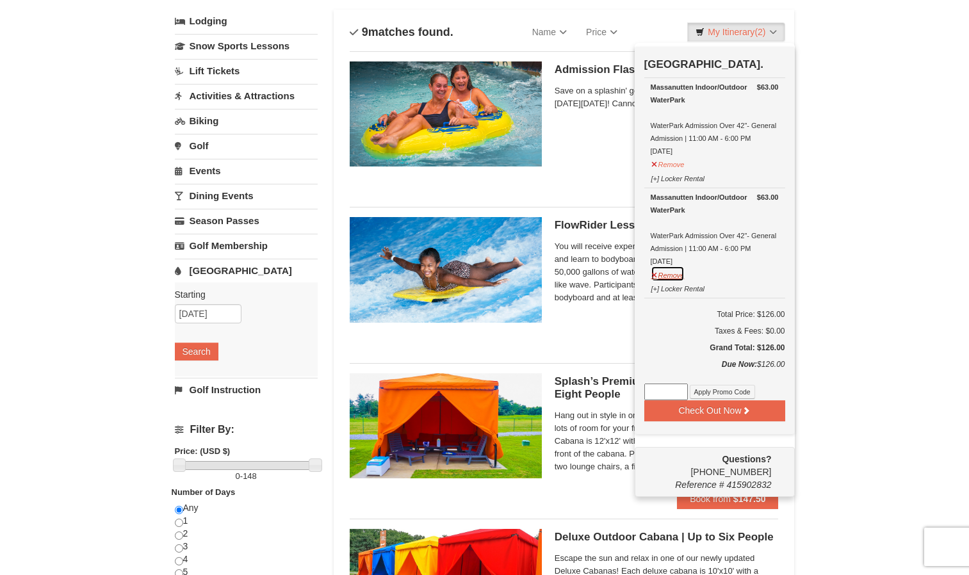
click at [675, 280] on button "Remove" at bounding box center [668, 274] width 35 height 16
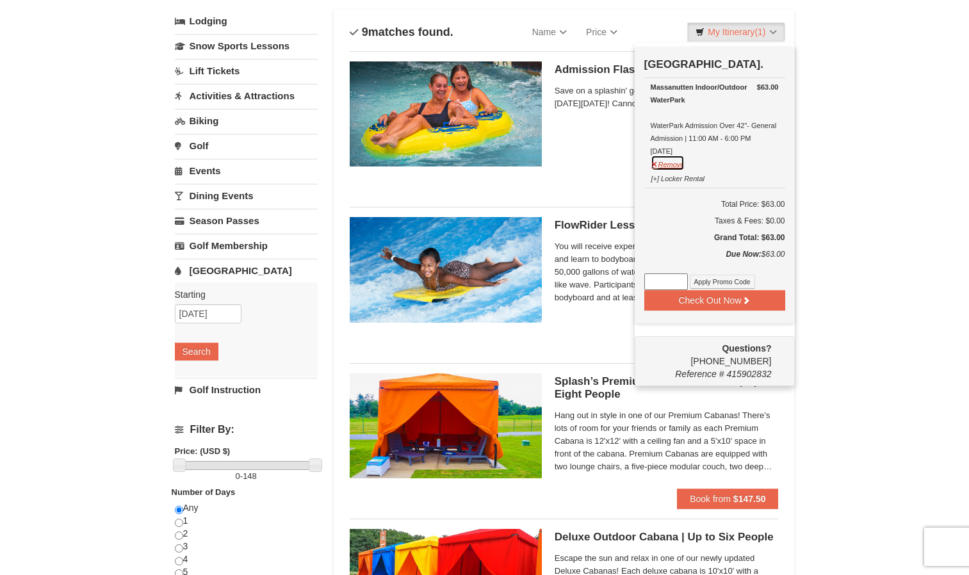
click at [668, 167] on button "Remove" at bounding box center [668, 163] width 35 height 16
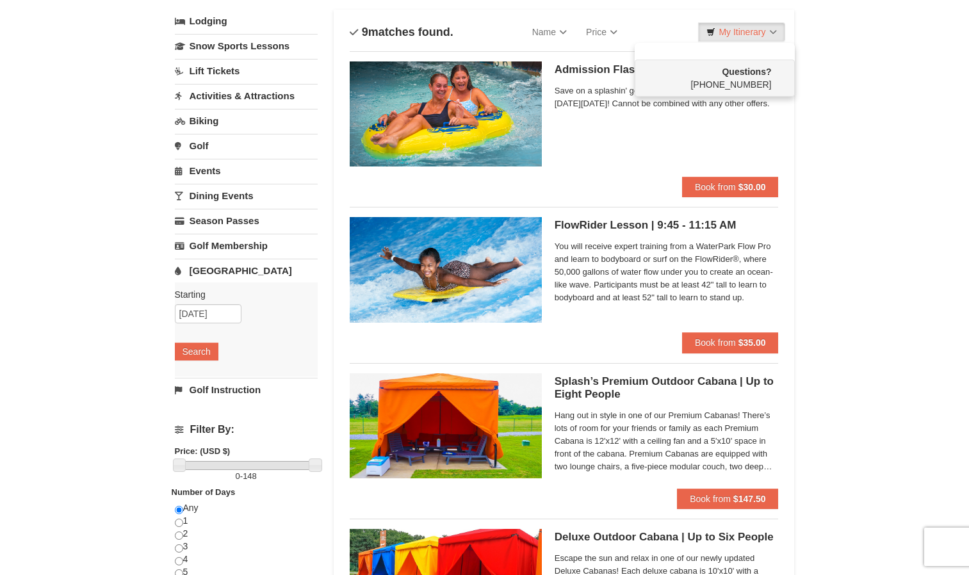
click at [703, 132] on div "Admission Flash Sale – Just $30! Massanutten Indoor/Outdoor WaterPark Save on a…" at bounding box center [667, 118] width 224 height 115
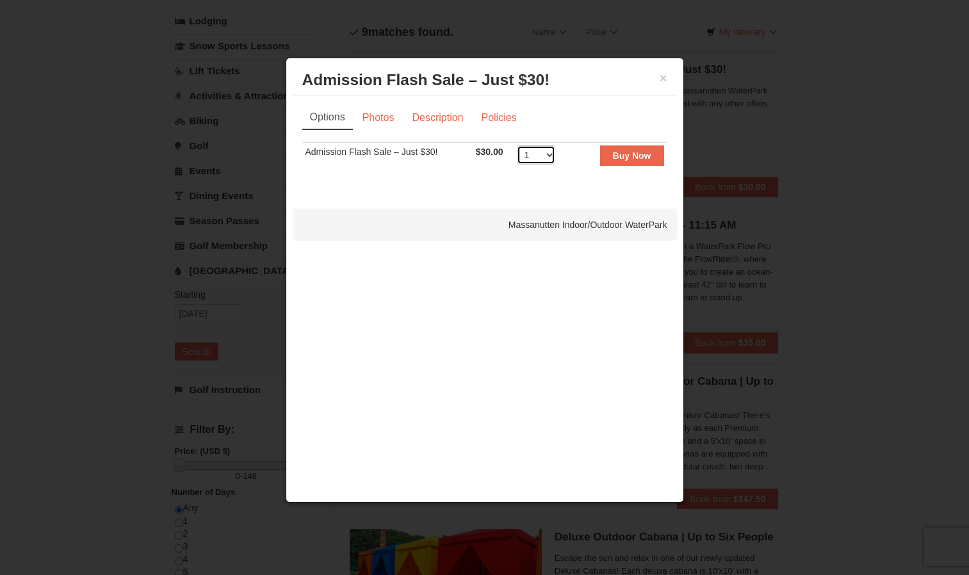
click at [548, 152] on select "1 2 3 4 5 6 7 8 9 10 11 12 13 14 15 16 17 18 19 20 21 22 23 24 25 26 27 28 29 3…" at bounding box center [536, 154] width 38 height 19
select select "5"
click at [517, 145] on select "1 2 3 4 5 6 7 8 9 10 11 12 13 14 15 16 17 18 19 20 21 22 23 24 25 26 27 28 29 3…" at bounding box center [536, 154] width 38 height 19
click at [629, 157] on strong "Buy Now" at bounding box center [632, 156] width 38 height 10
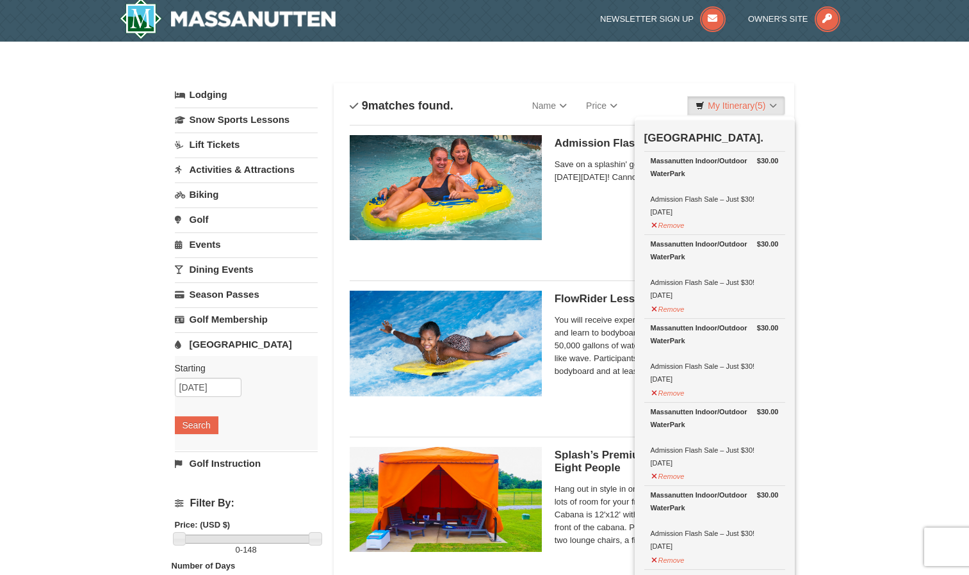
scroll to position [4, 0]
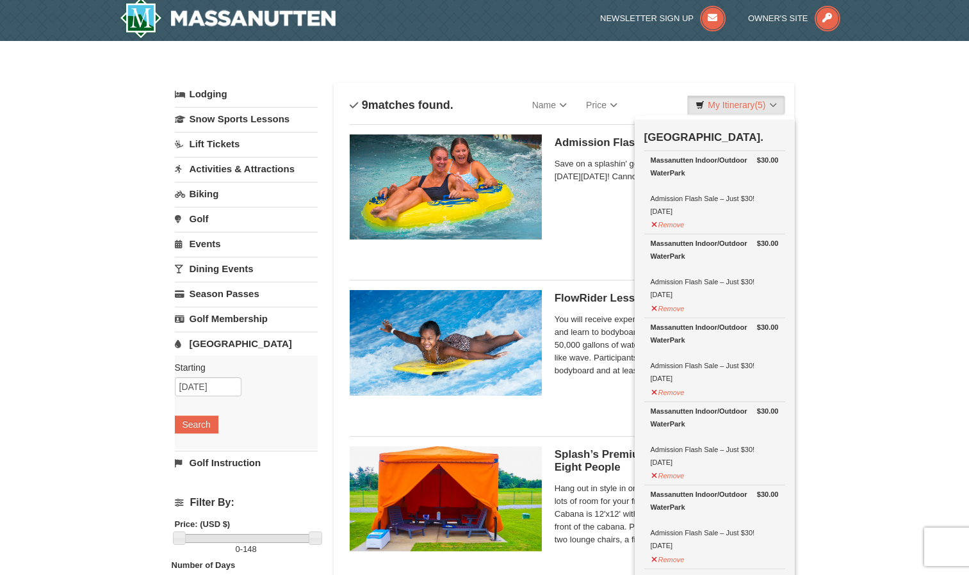
click at [596, 220] on div "Admission Flash Sale – Just $30! Massanutten Indoor/Outdoor WaterPark Save on a…" at bounding box center [667, 192] width 224 height 115
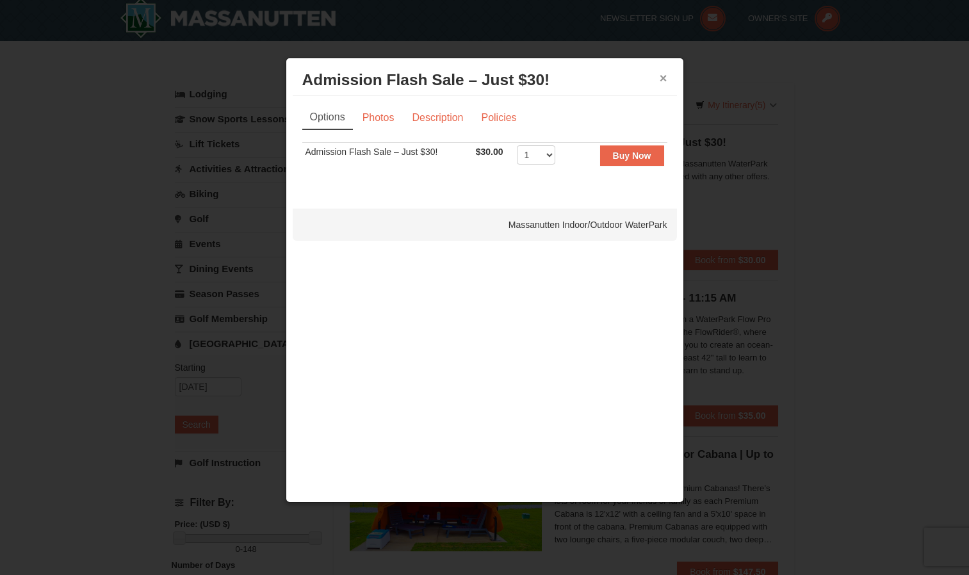
click at [661, 78] on button "×" at bounding box center [664, 78] width 8 height 13
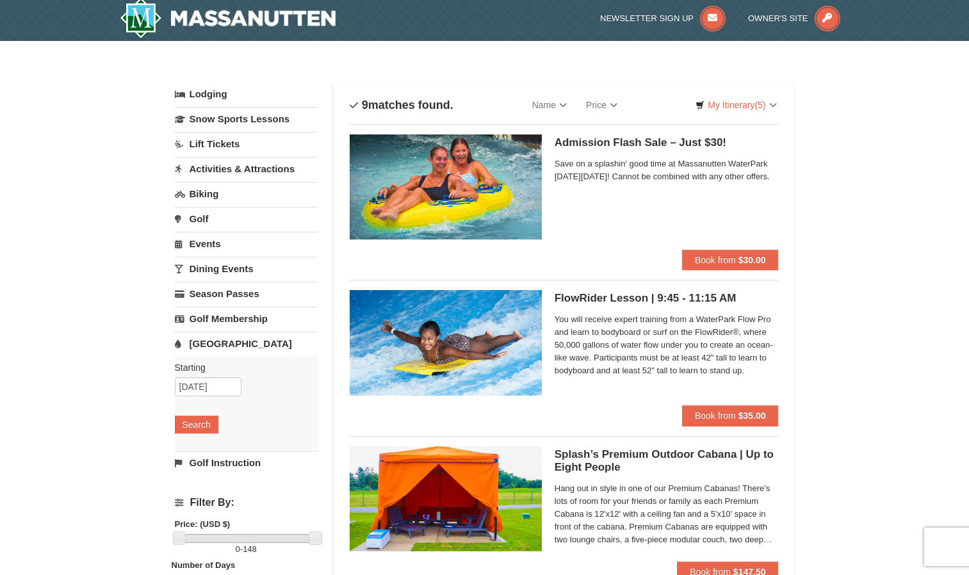
click at [678, 174] on span "Save on a splashin' good time at Massanutten WaterPark on Saturday, September 6…" at bounding box center [667, 171] width 224 height 26
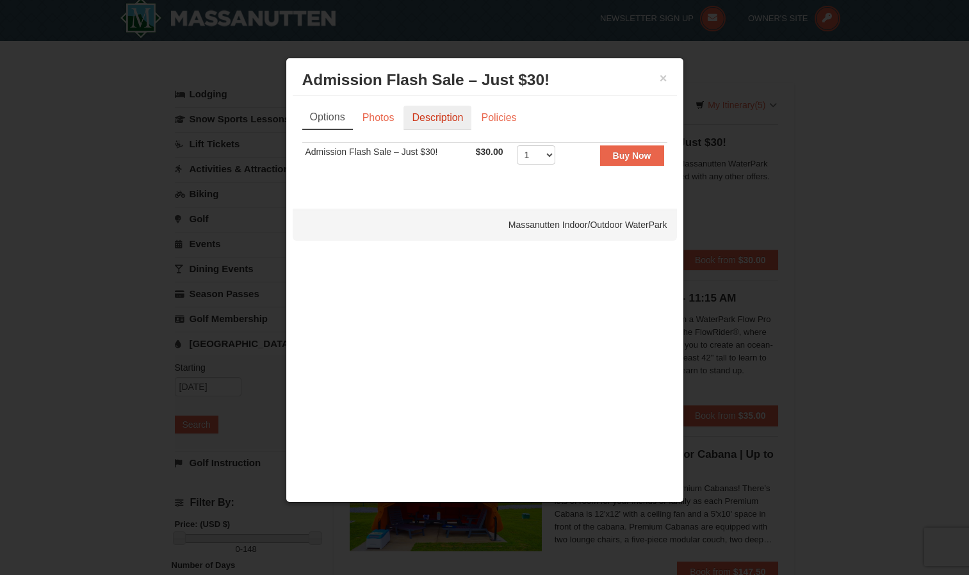
click at [430, 125] on link "Description" at bounding box center [438, 118] width 68 height 24
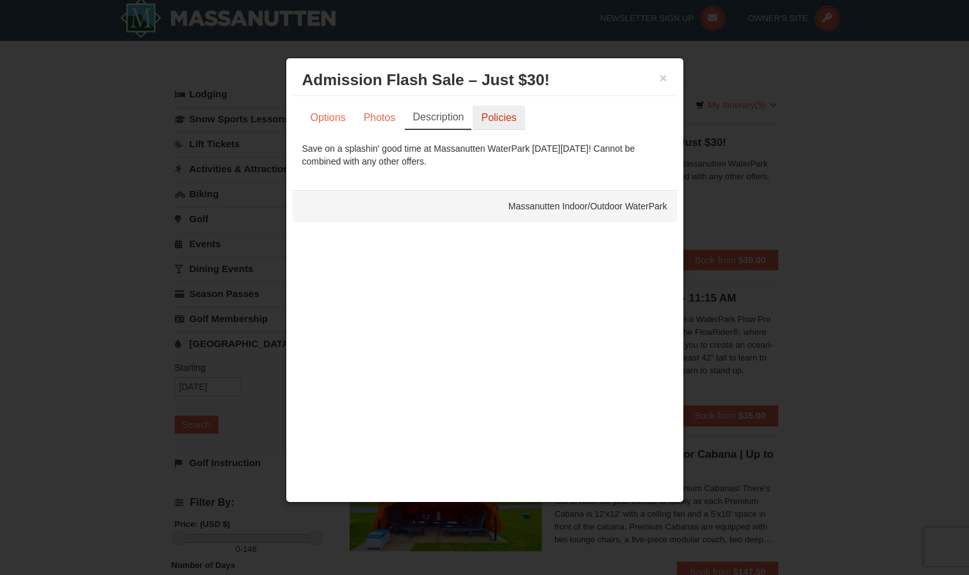
click at [502, 122] on link "Policies" at bounding box center [499, 118] width 52 height 24
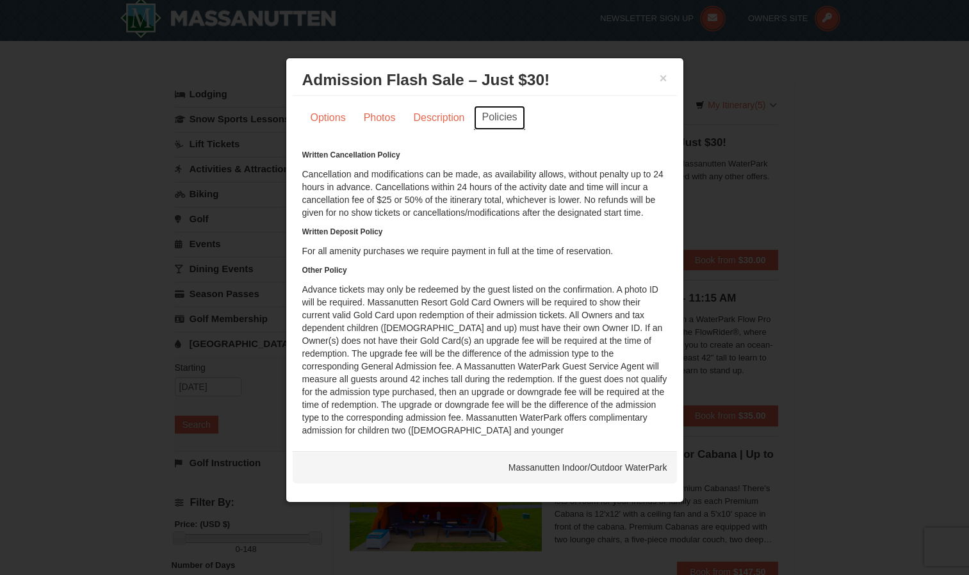
scroll to position [8, 0]
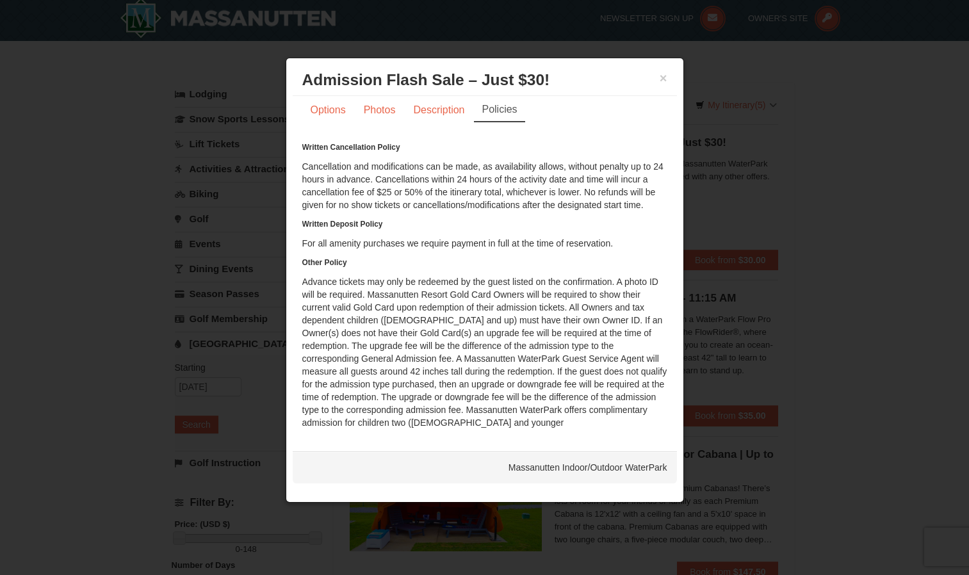
click at [799, 339] on div at bounding box center [484, 287] width 969 height 575
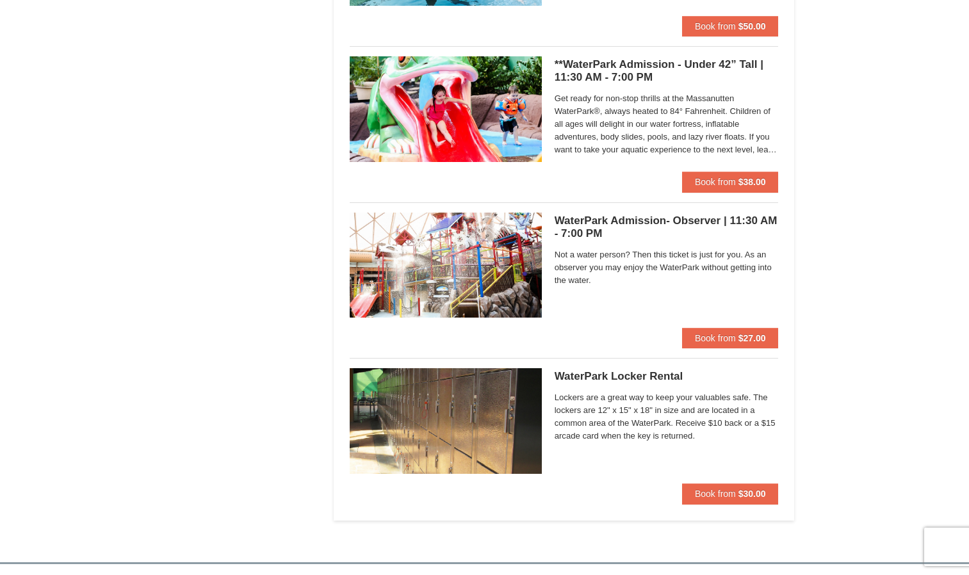
scroll to position [1018, 0]
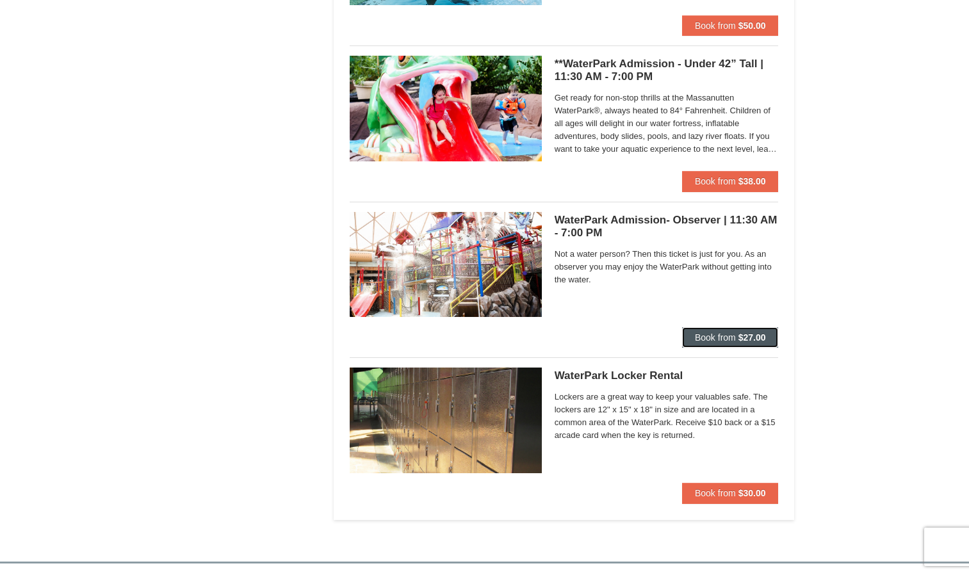
click at [728, 340] on span "Book from" at bounding box center [715, 337] width 41 height 10
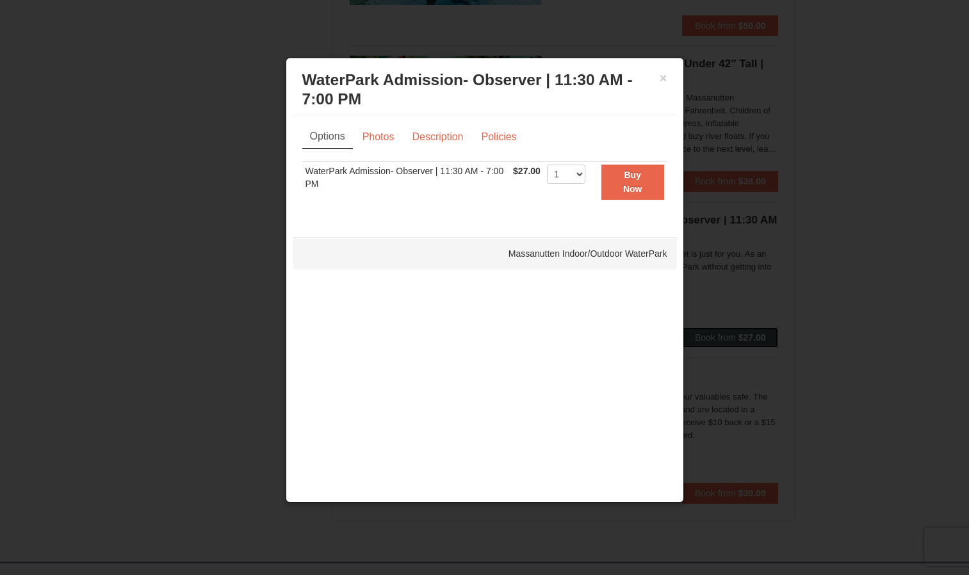
scroll to position [0, 0]
click at [632, 188] on strong "Buy Now" at bounding box center [632, 182] width 19 height 24
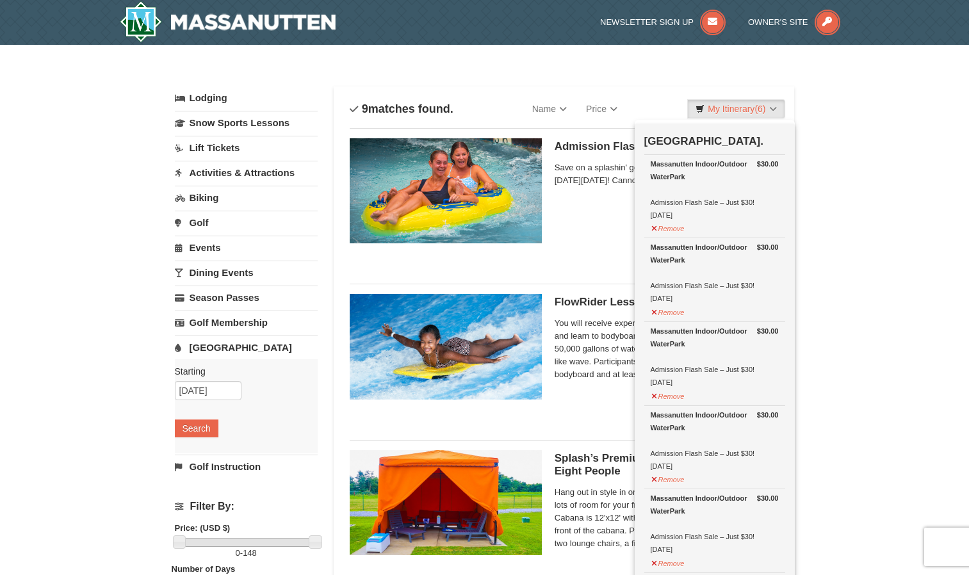
click at [710, 189] on div "Massanutten Indoor/Outdoor WaterPark Admission Flash Sale – Just $30! 9/6/2025" at bounding box center [715, 190] width 128 height 64
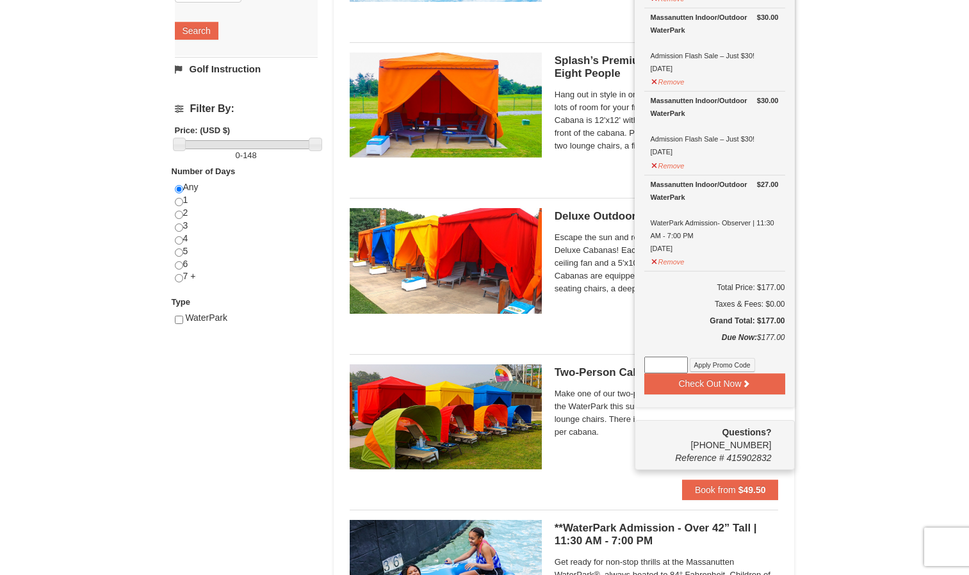
scroll to position [398, 0]
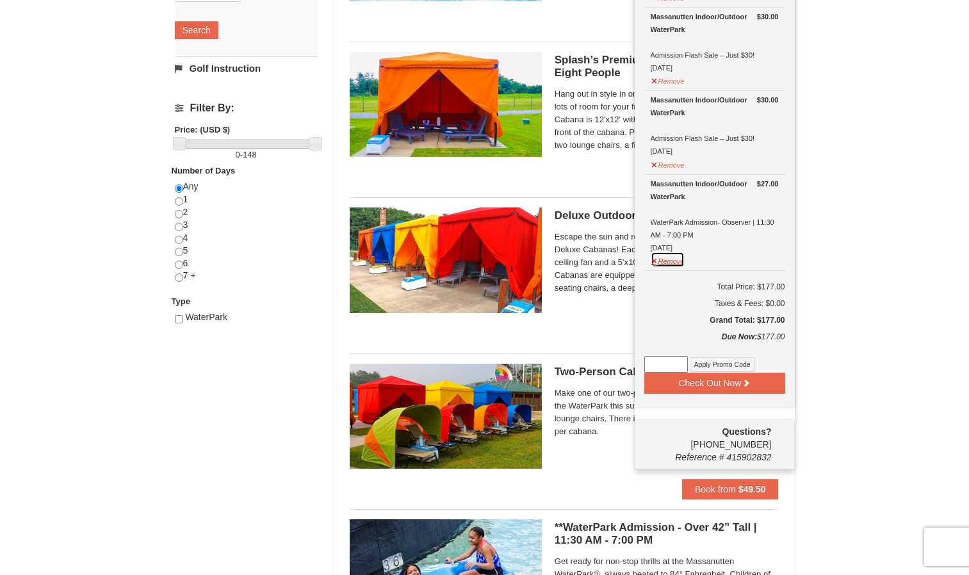
click at [669, 264] on button "Remove" at bounding box center [668, 260] width 35 height 16
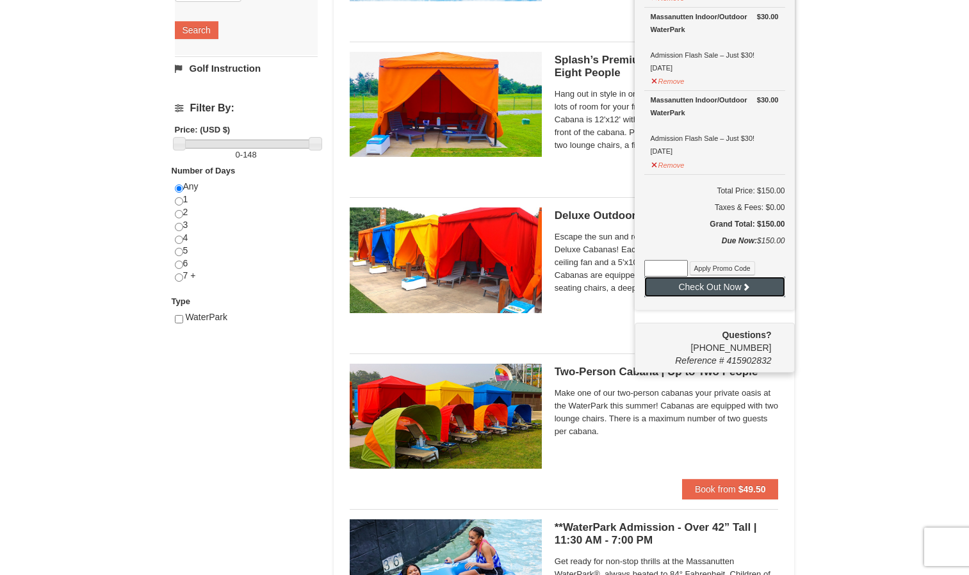
click at [716, 290] on button "Check Out Now" at bounding box center [714, 287] width 141 height 20
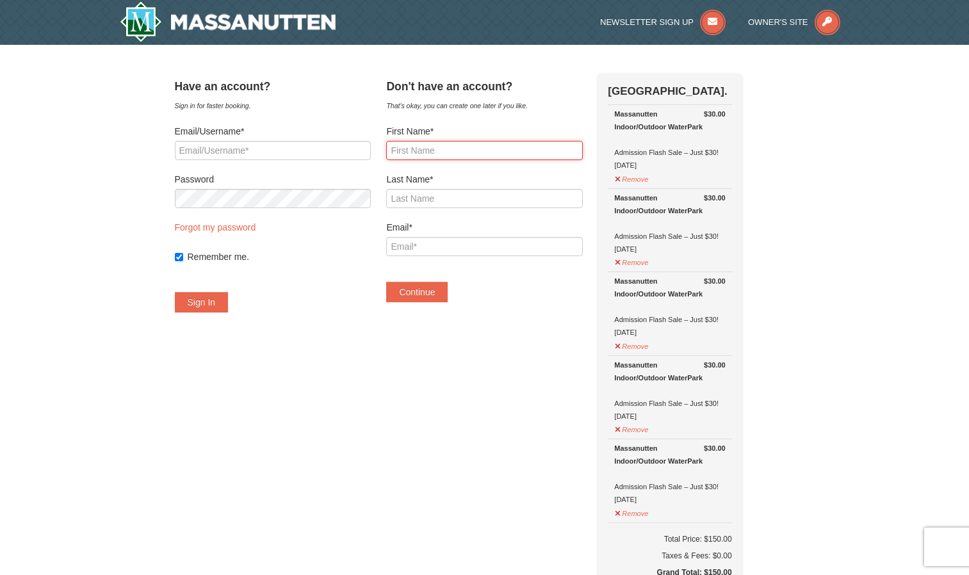
click at [450, 153] on input "First Name*" at bounding box center [484, 150] width 196 height 19
type input "arleja"
type input "stephens"
type input "[EMAIL_ADDRESS][DOMAIN_NAME]"
click at [439, 291] on button "Continue" at bounding box center [416, 292] width 61 height 20
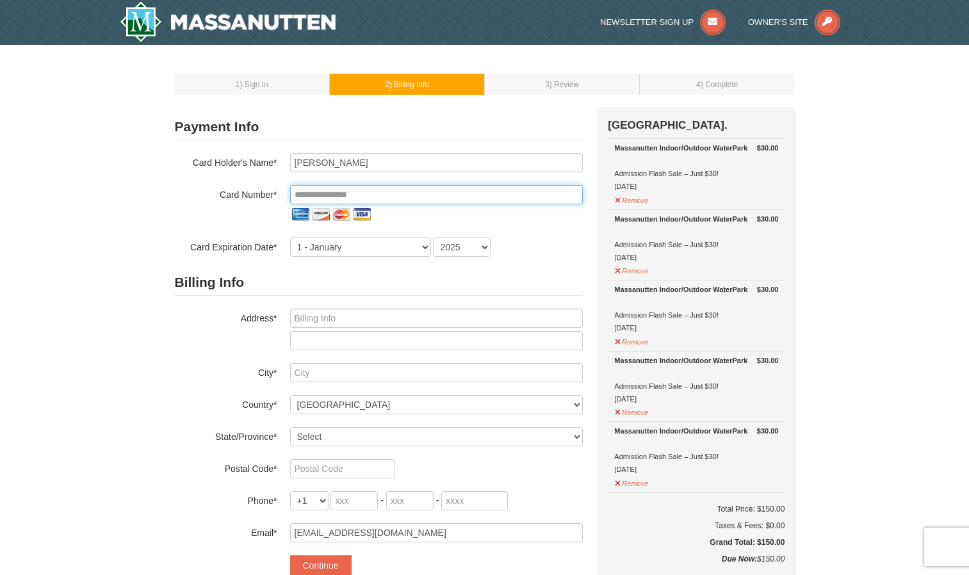
click at [378, 195] on input "tel" at bounding box center [436, 194] width 293 height 19
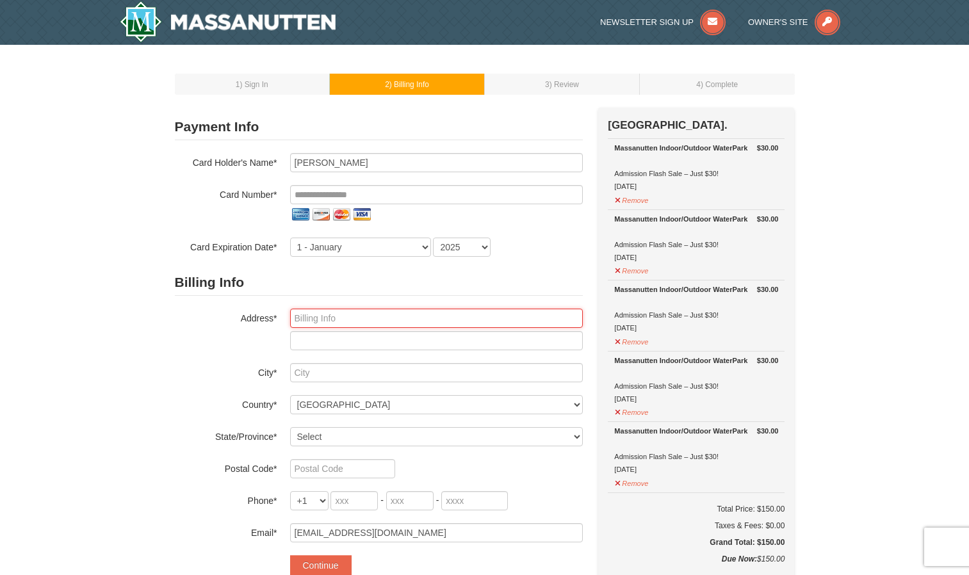
type input "[STREET_ADDRESS]"
type input "Suitland"
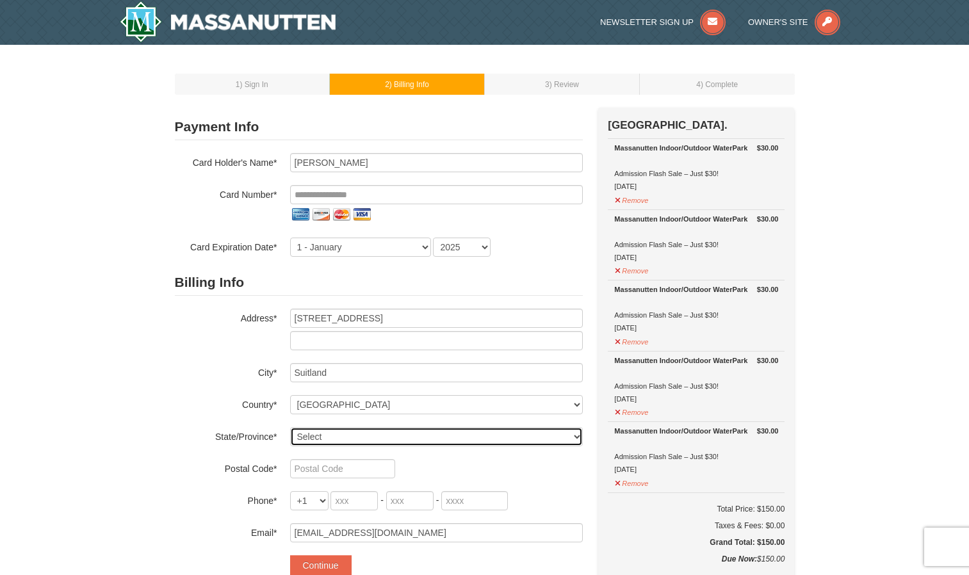
select select "MD"
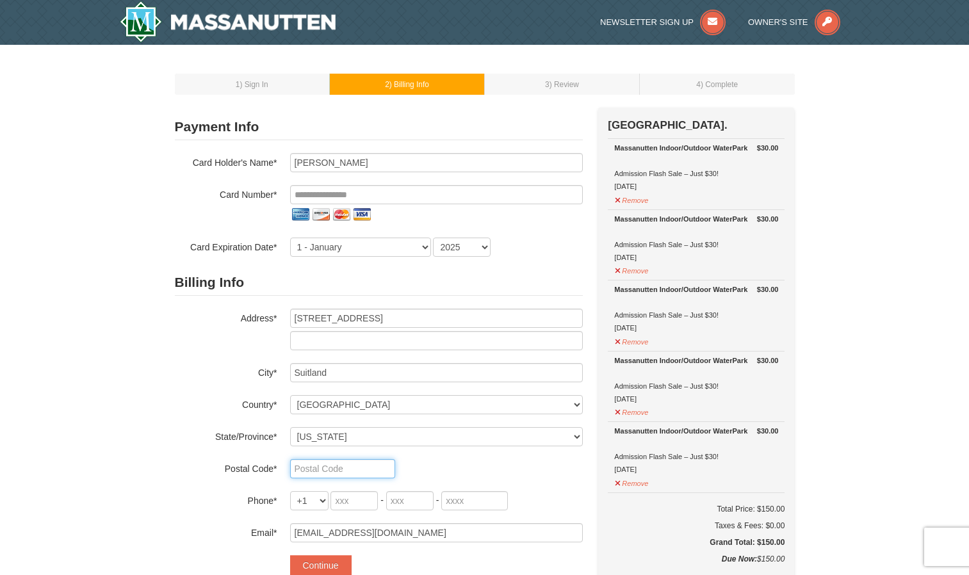
type input "20746"
type input "301"
type input "836"
type input "8396"
type input "**********"
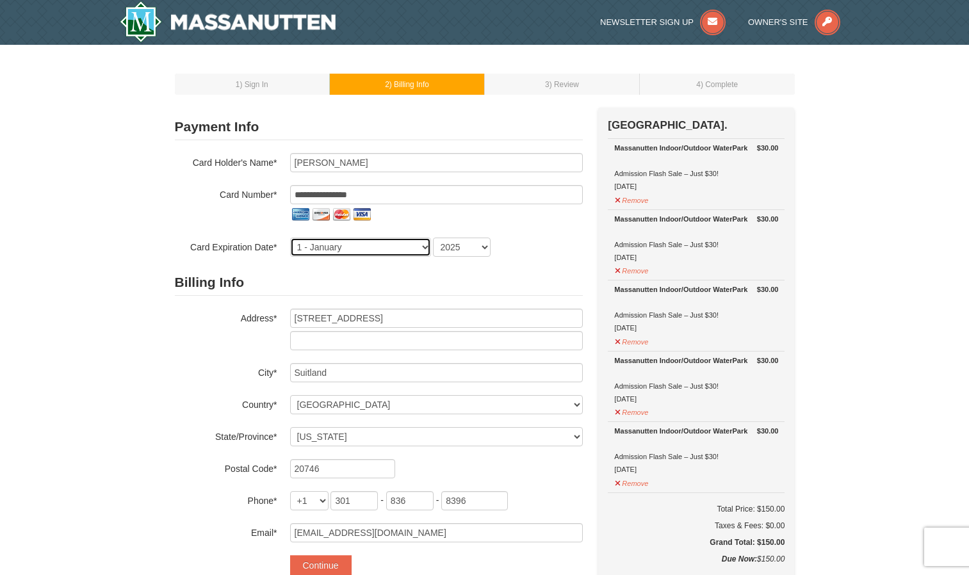
select select "7"
select select "2029"
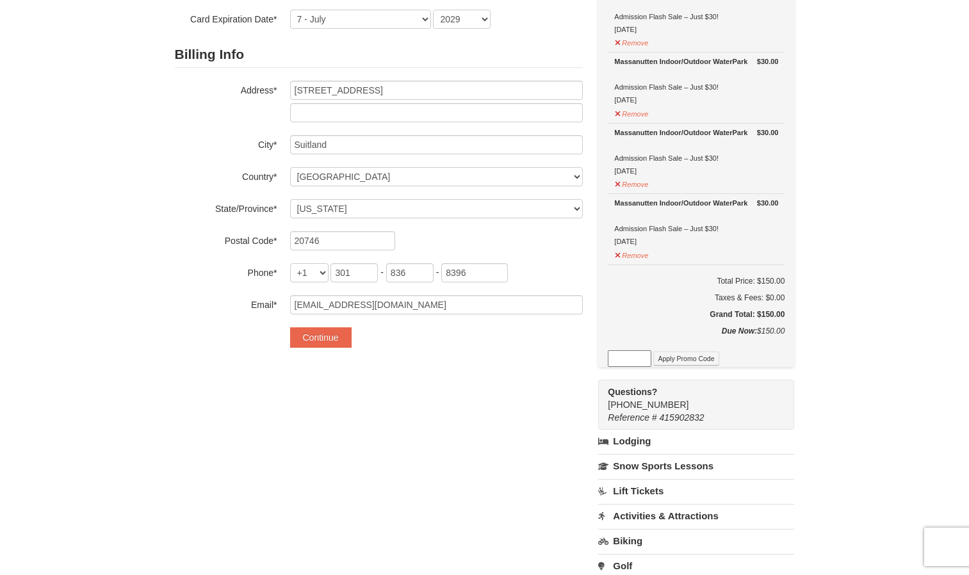
scroll to position [231, 0]
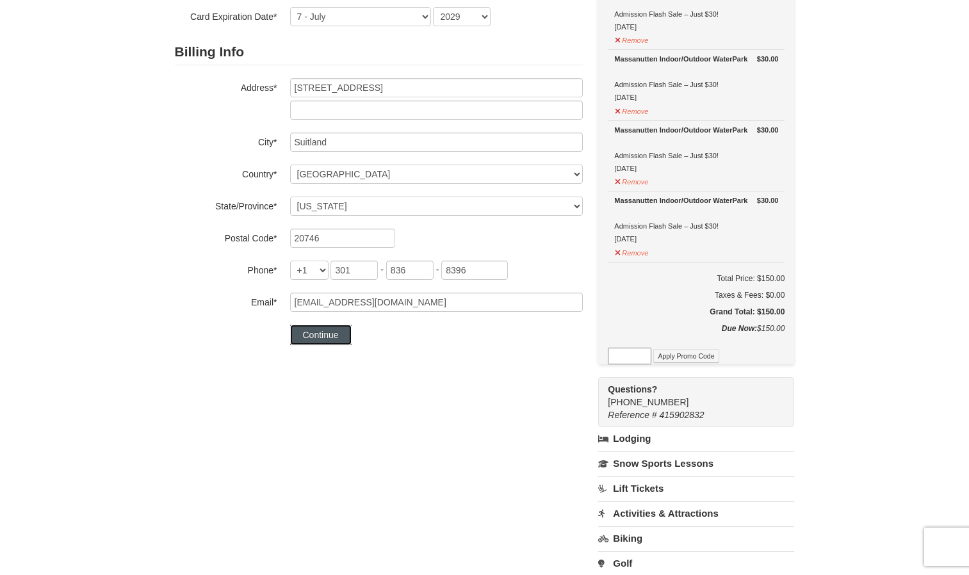
click at [334, 341] on button "Continue" at bounding box center [320, 335] width 61 height 20
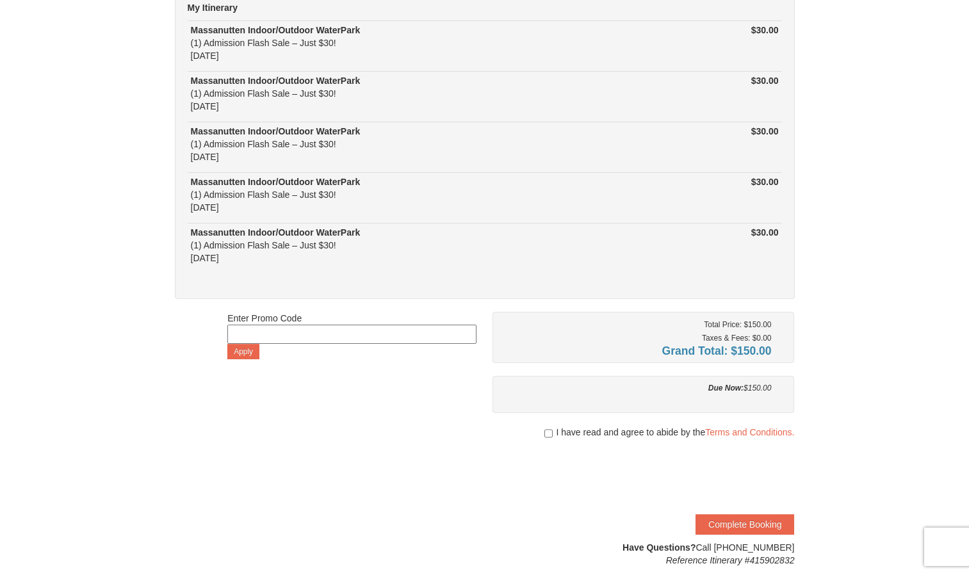
scroll to position [143, 0]
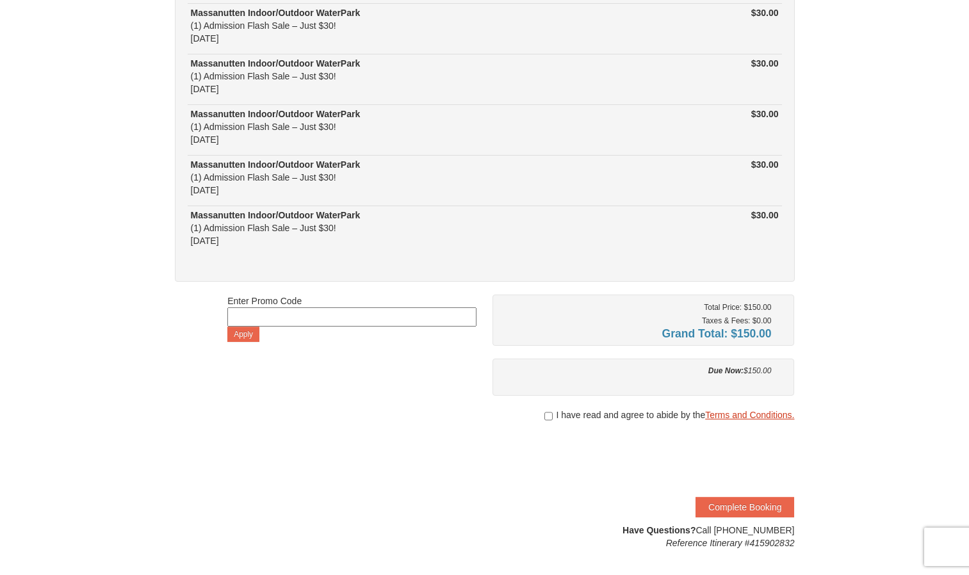
click at [763, 411] on link "Terms and Conditions." at bounding box center [749, 415] width 89 height 10
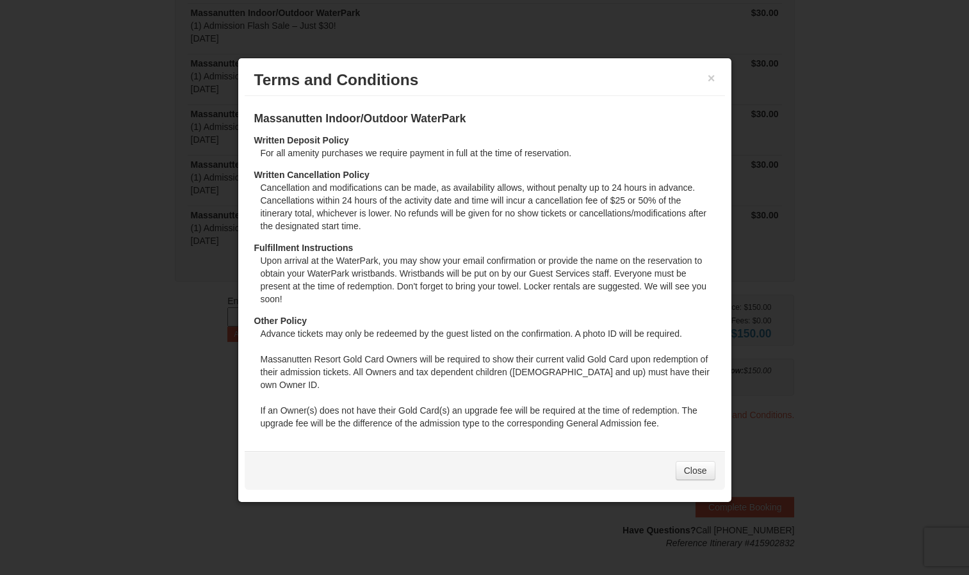
click at [867, 386] on div at bounding box center [484, 287] width 969 height 575
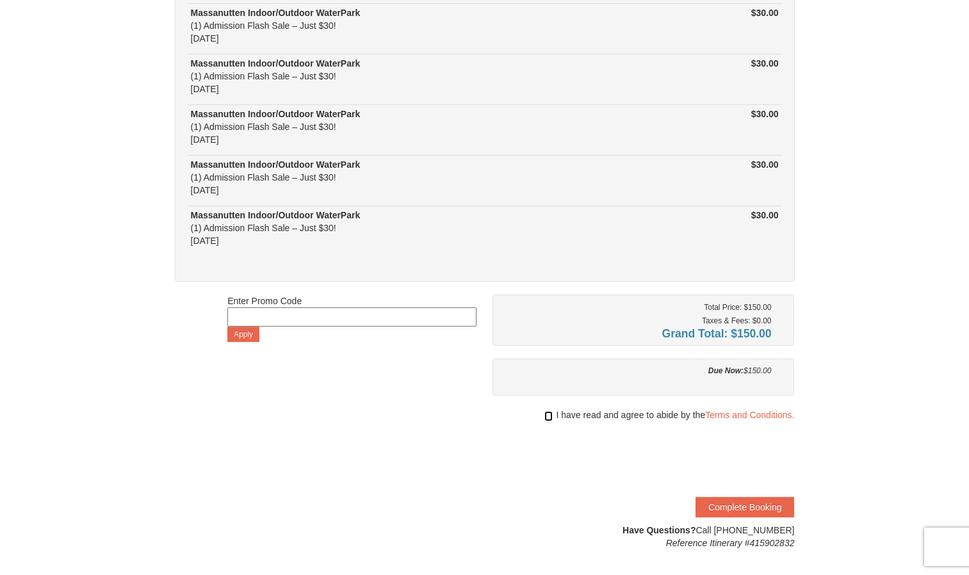
click at [546, 416] on input "checkbox" at bounding box center [548, 416] width 8 height 10
checkbox input "true"
click at [738, 512] on button "Complete Booking" at bounding box center [745, 507] width 99 height 20
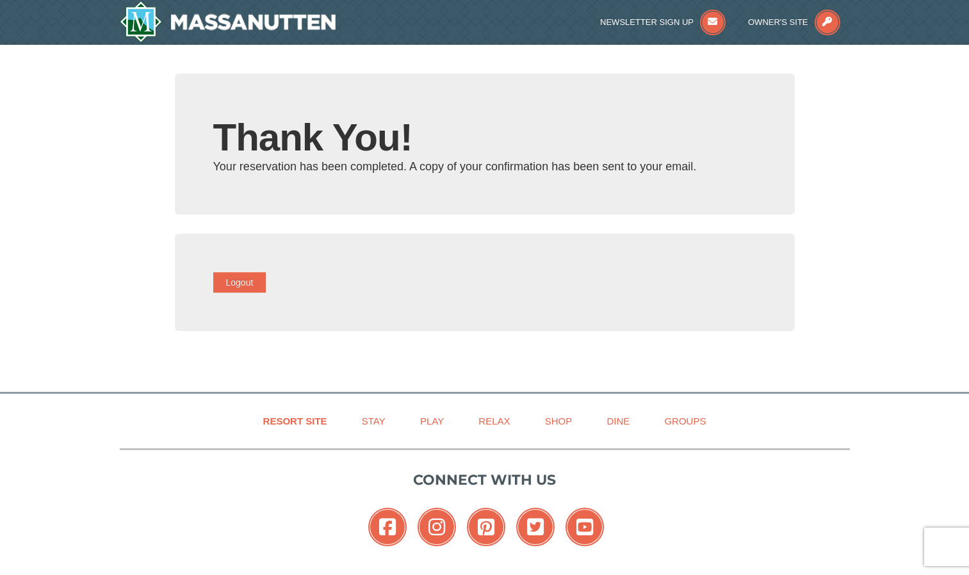
type input "[EMAIL_ADDRESS][DOMAIN_NAME]"
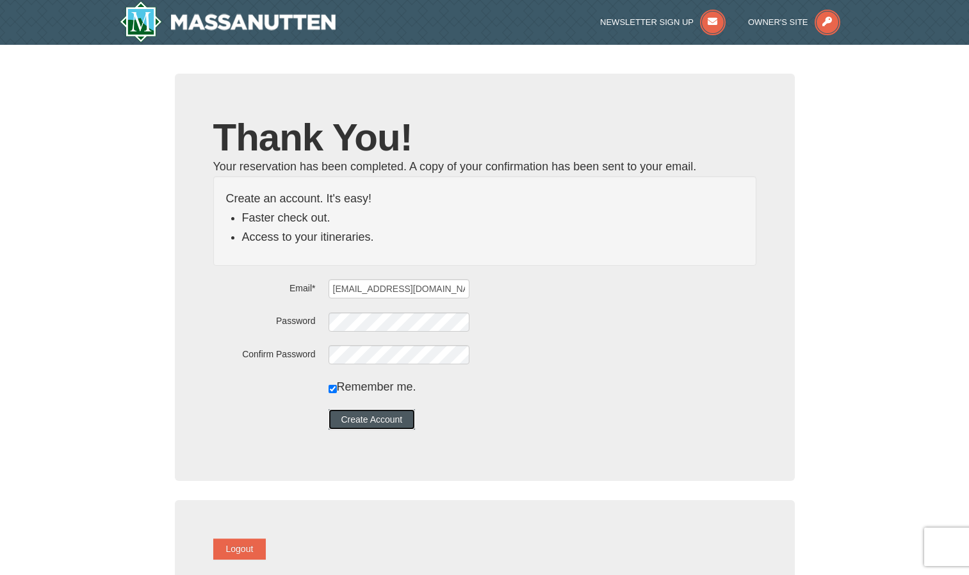
click at [406, 421] on button "Create Account" at bounding box center [372, 419] width 87 height 20
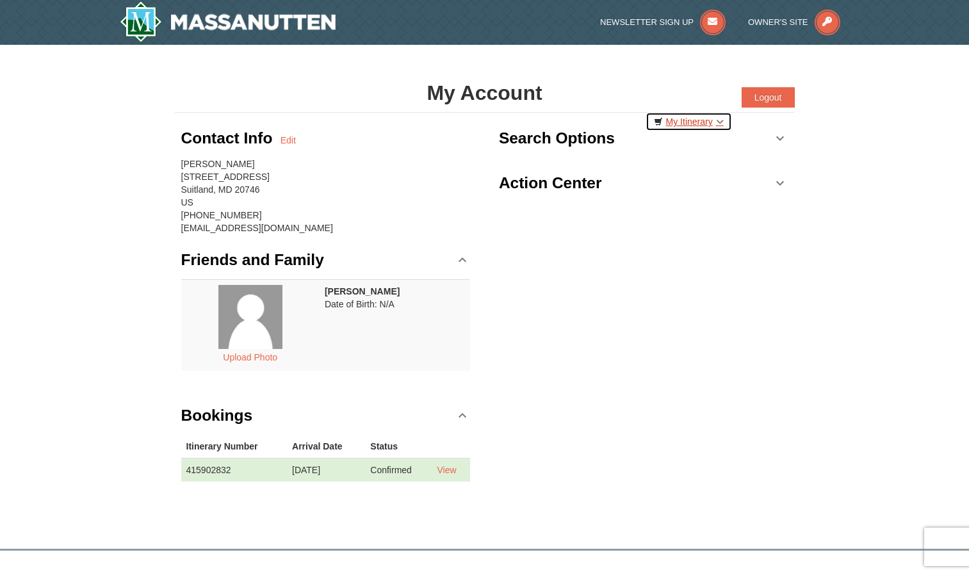
click at [699, 122] on link "My Itinerary" at bounding box center [689, 121] width 86 height 19
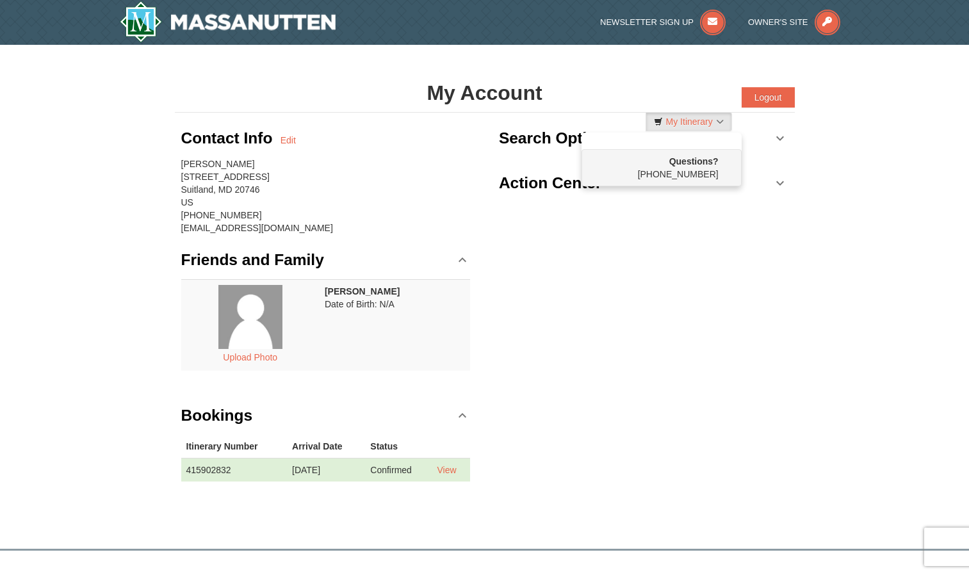
click at [715, 250] on div "Contact Info Edit arleja stephens 3901 Suitland Road Suitland, MD 20746 US (301…" at bounding box center [485, 310] width 620 height 395
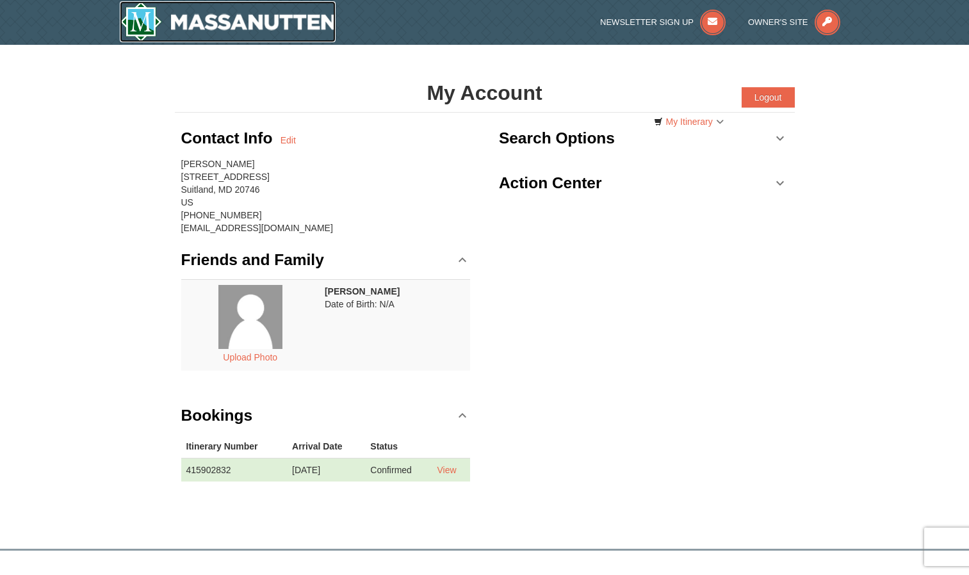
click at [268, 22] on img at bounding box center [228, 21] width 216 height 41
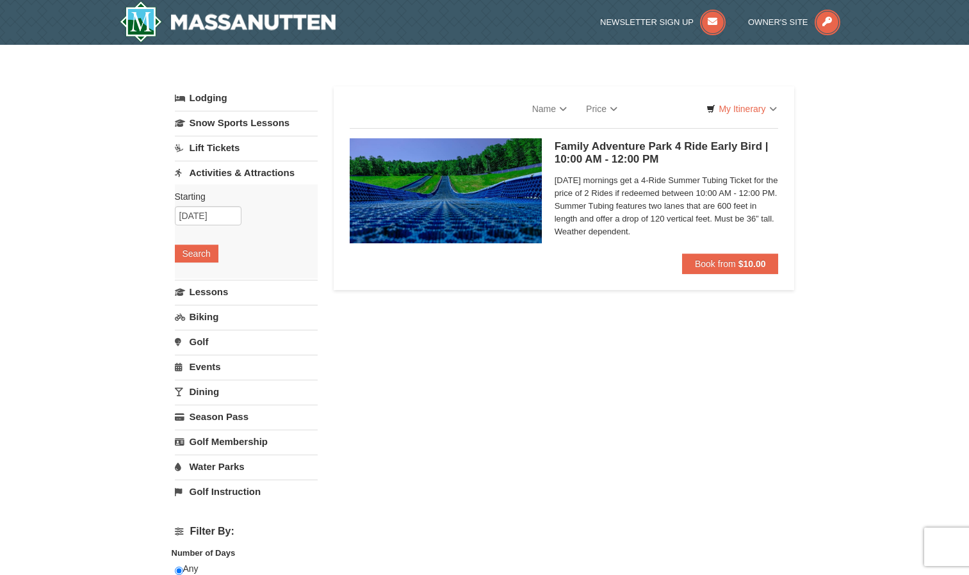
select select "9"
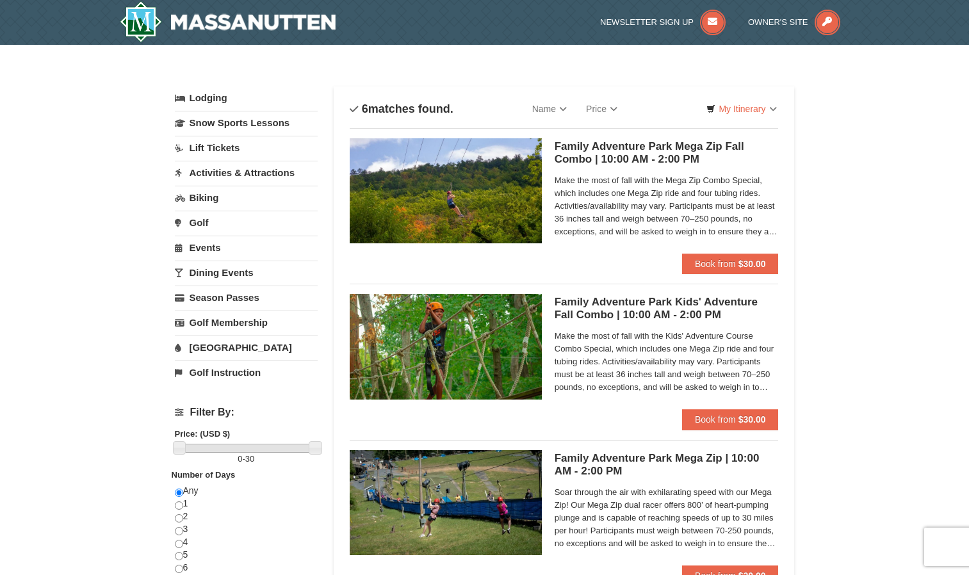
click at [698, 203] on span "Make the most of fall with the Mega Zip Combo Special, which includes one Mega …" at bounding box center [667, 206] width 224 height 64
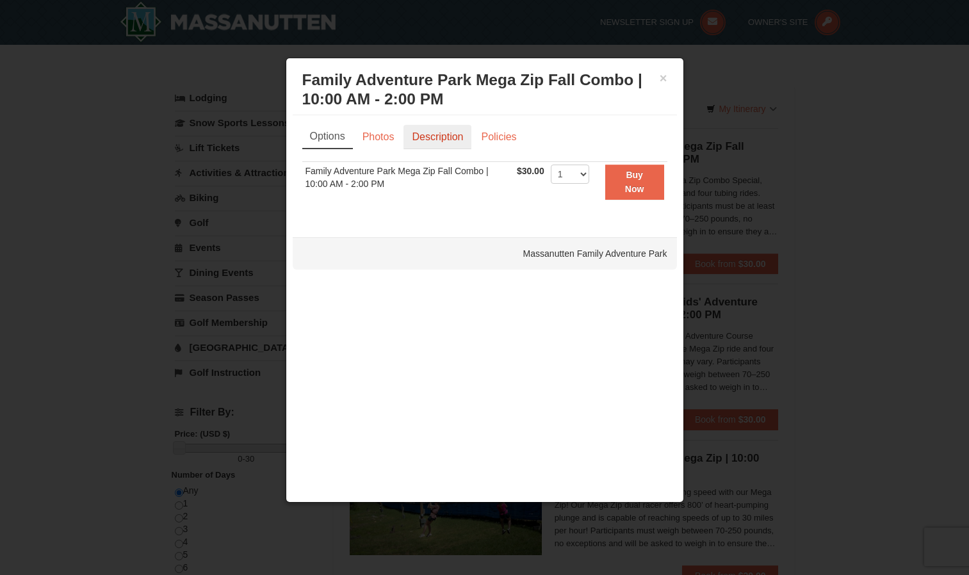
click at [437, 133] on link "Description" at bounding box center [438, 137] width 68 height 24
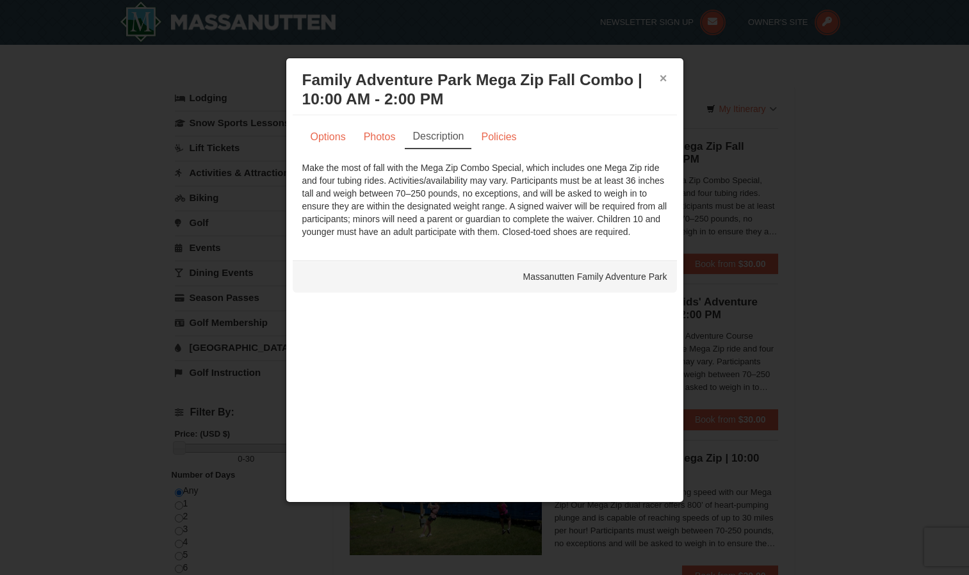
click at [663, 81] on button "×" at bounding box center [664, 78] width 8 height 13
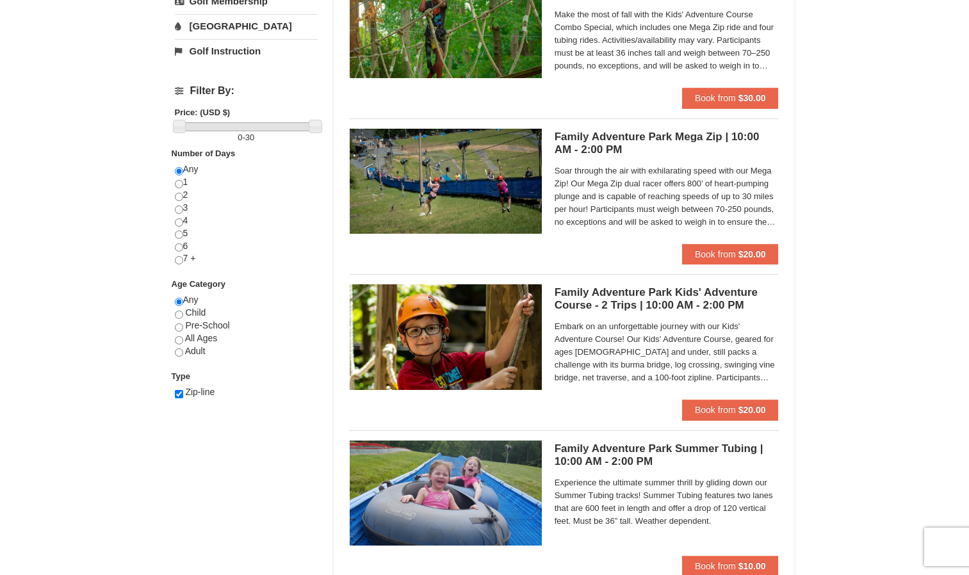
scroll to position [322, 0]
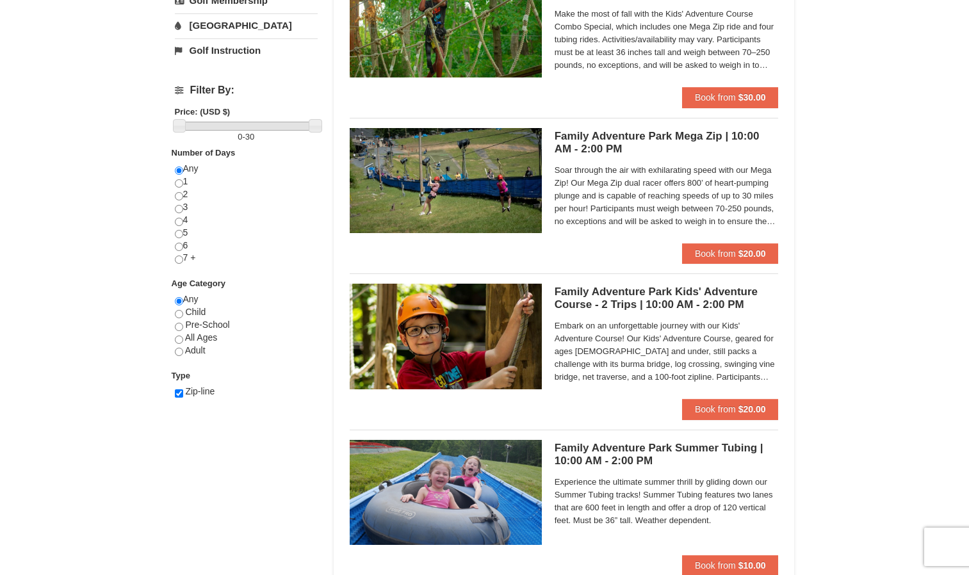
click at [702, 205] on span "Soar through the air with exhilarating speed with our Mega Zip! Our Mega Zip du…" at bounding box center [667, 196] width 224 height 64
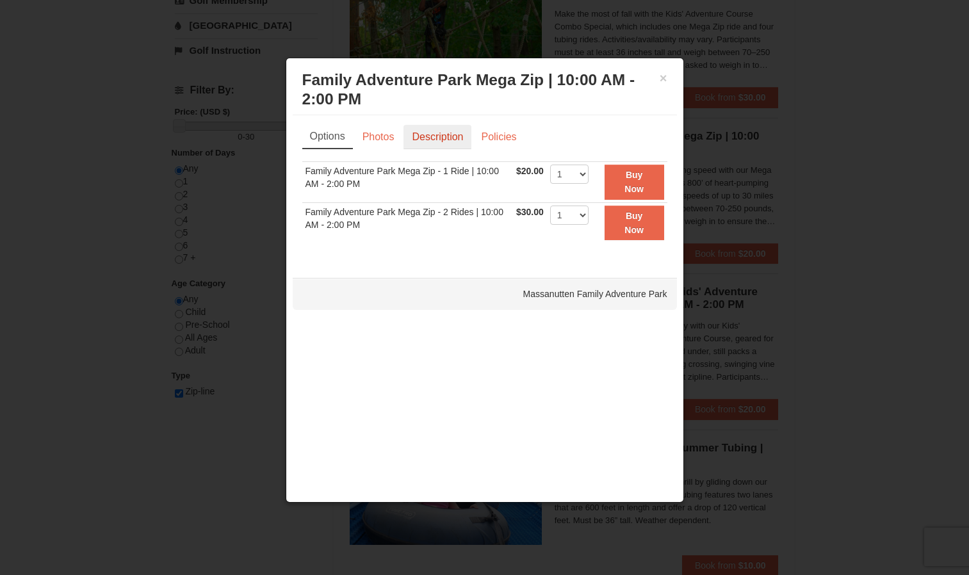
click at [431, 138] on link "Description" at bounding box center [438, 137] width 68 height 24
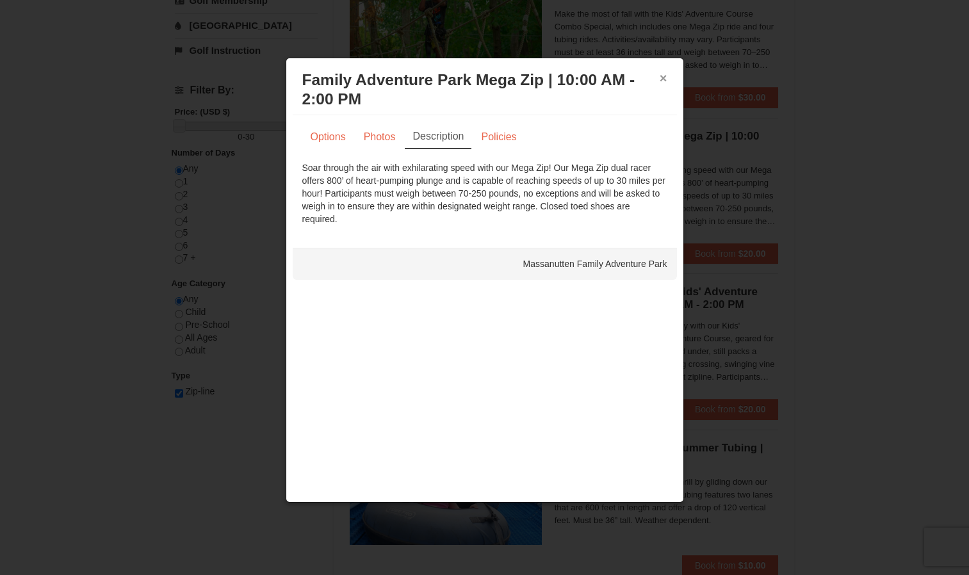
click at [662, 78] on button "×" at bounding box center [664, 78] width 8 height 13
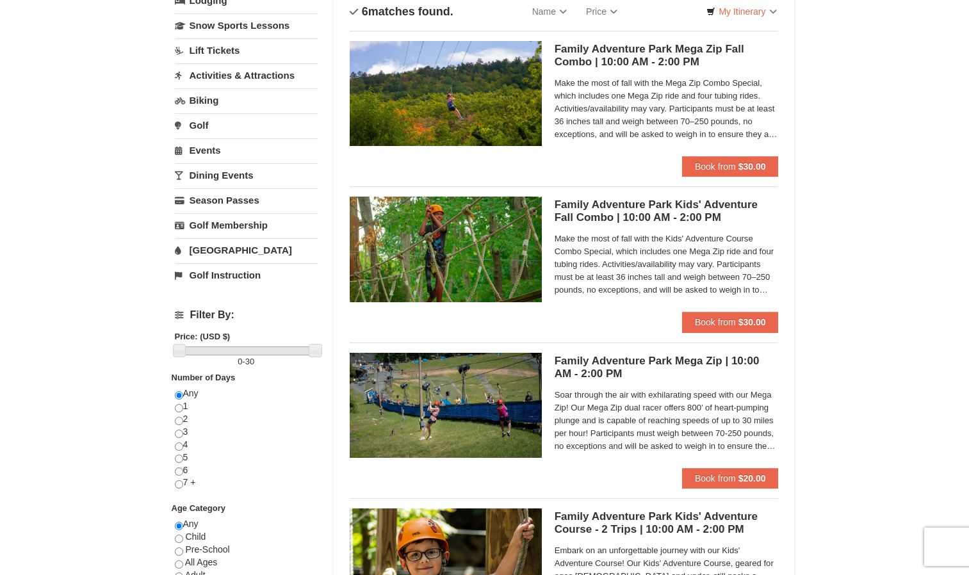
scroll to position [98, 0]
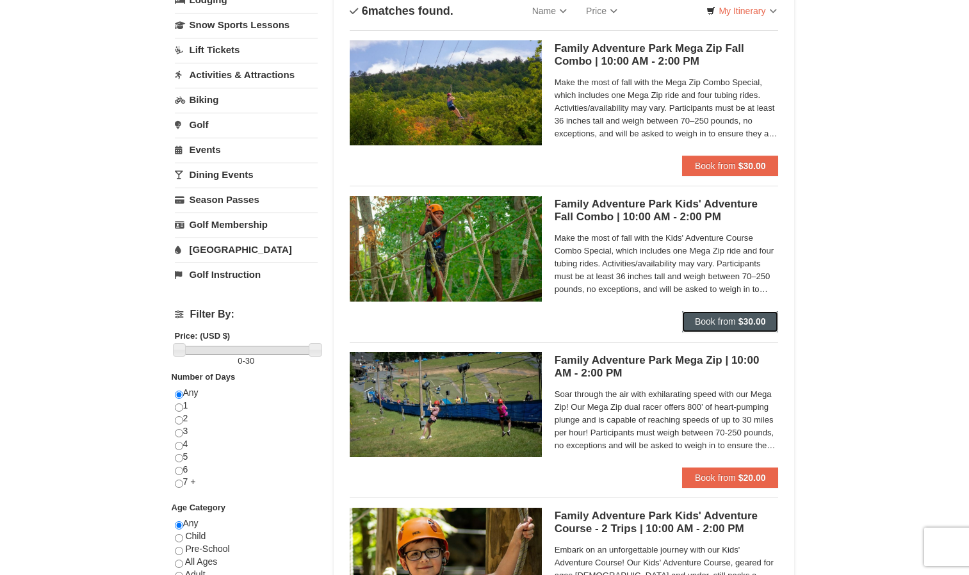
click at [710, 321] on span "Book from" at bounding box center [715, 321] width 41 height 10
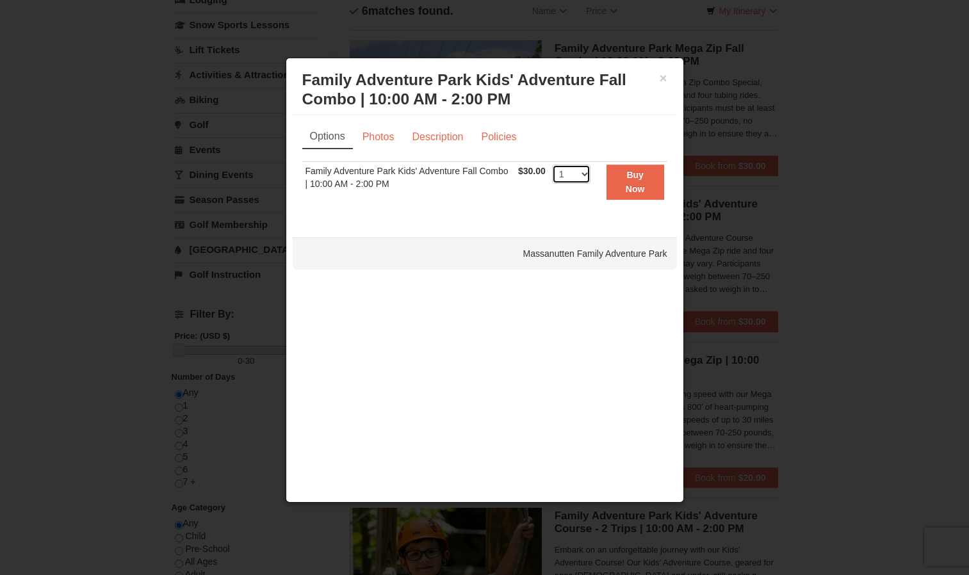
click at [586, 170] on select "1 2 3 4 5 6 7 8 9 10 11 12 13 14 15 16 17 18 19 20 21 22 23 24 25 26 27 28 29 3…" at bounding box center [571, 174] width 38 height 19
select select "3"
click at [552, 165] on select "1 2 3 4 5 6 7 8 9 10 11 12 13 14 15 16 17 18 19 20 21 22 23 24 25 26 27 28 29 3…" at bounding box center [571, 174] width 38 height 19
click at [662, 78] on button "×" at bounding box center [664, 78] width 8 height 13
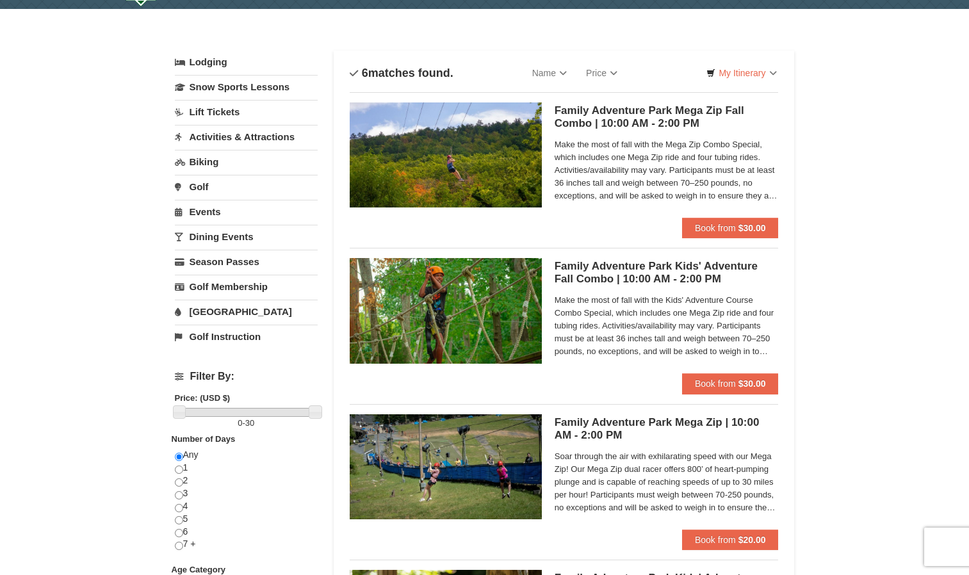
scroll to position [0, 0]
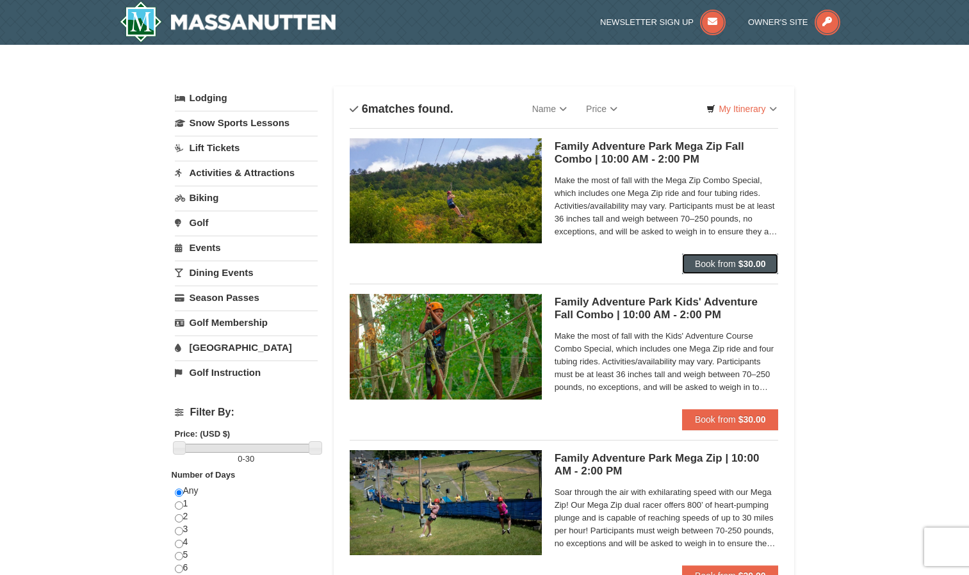
click at [718, 261] on span "Book from" at bounding box center [715, 264] width 41 height 10
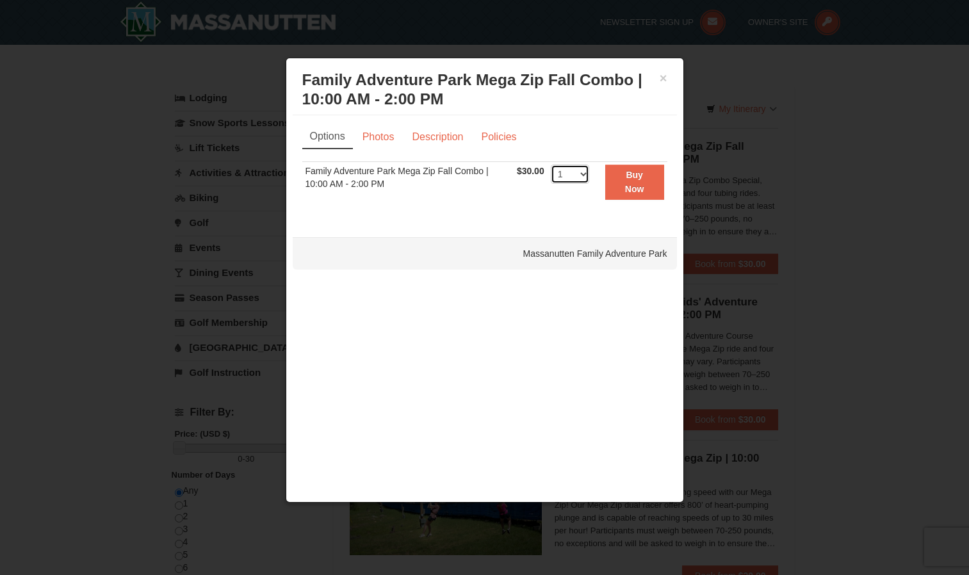
click at [583, 176] on select "1 2 3 4 5 6 7 8 9 10 11 12 13 14 15 16 17 18 19 20 21 22 23 24 25 26 27 28 29 3…" at bounding box center [570, 174] width 38 height 19
select select "3"
click at [551, 165] on select "1 2 3 4 5 6 7 8 9 10 11 12 13 14 15 16 17 18 19 20 21 22 23 24 25 26 27 28 29 3…" at bounding box center [570, 174] width 38 height 19
click at [650, 182] on button "Buy Now" at bounding box center [634, 182] width 59 height 35
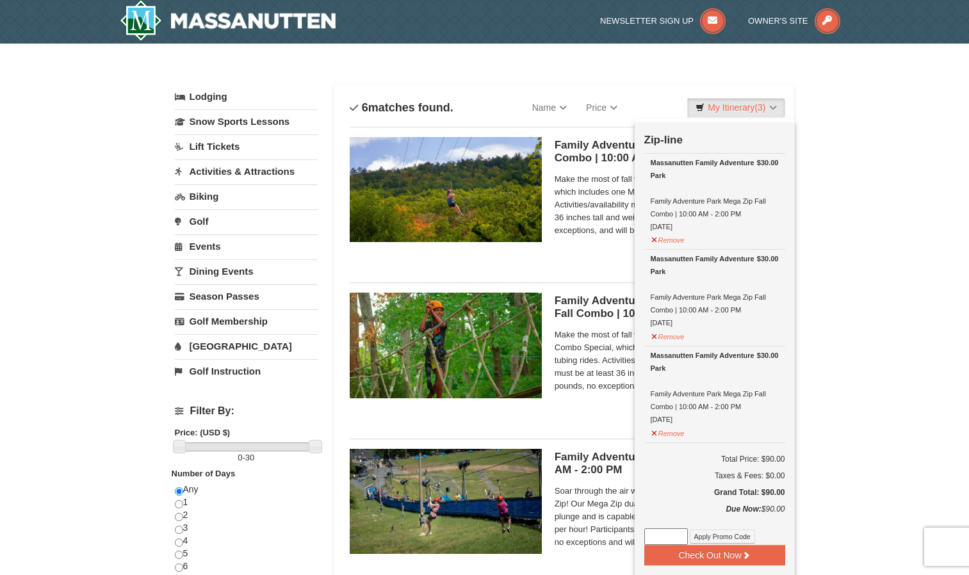
scroll to position [4, 0]
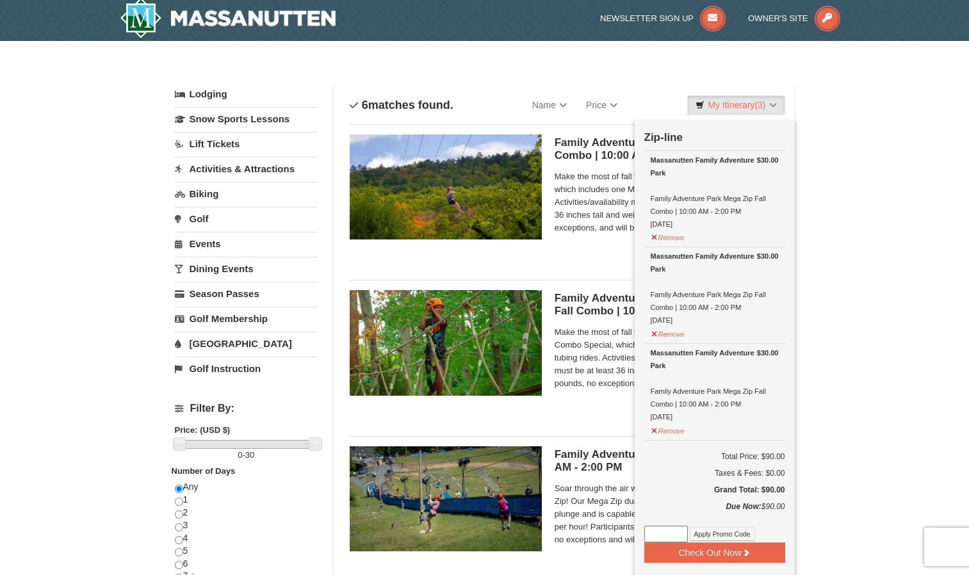
click at [879, 296] on div "× Categories List Filter My Itinerary (3) Check Out Now Zip-line $30.00 Massanu…" at bounding box center [484, 568] width 969 height 1054
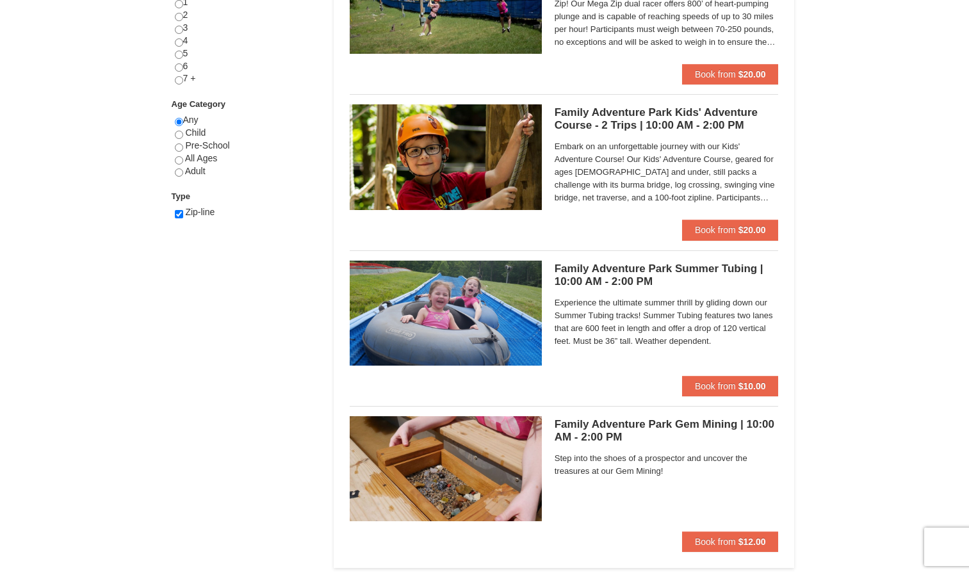
scroll to position [503, 0]
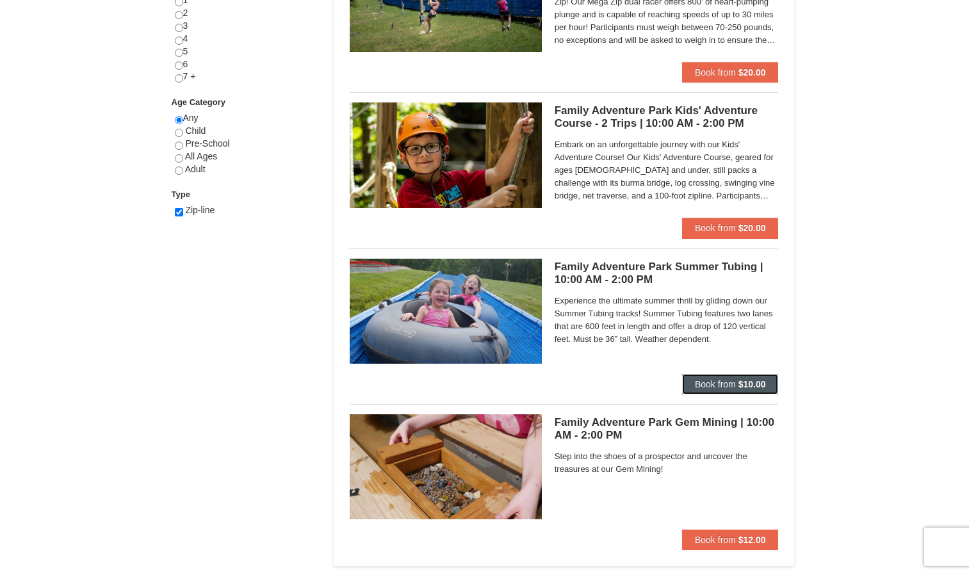
click at [733, 385] on span "Book from" at bounding box center [715, 384] width 41 height 10
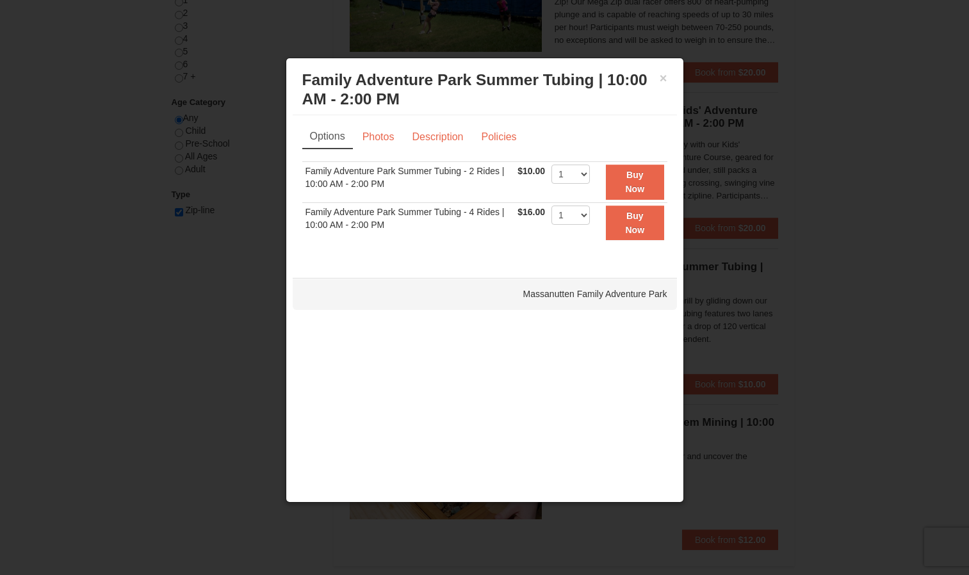
click at [887, 209] on div at bounding box center [484, 287] width 969 height 575
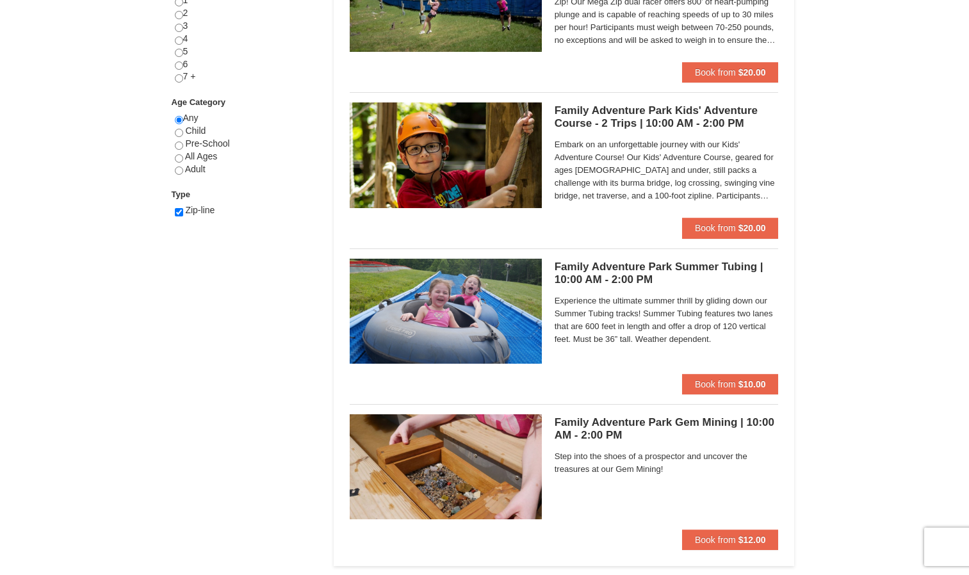
click at [667, 261] on h5 "Family Adventure Park Summer Tubing | 10:00 AM - 2:00 PM Massanutten Family Adv…" at bounding box center [667, 274] width 224 height 26
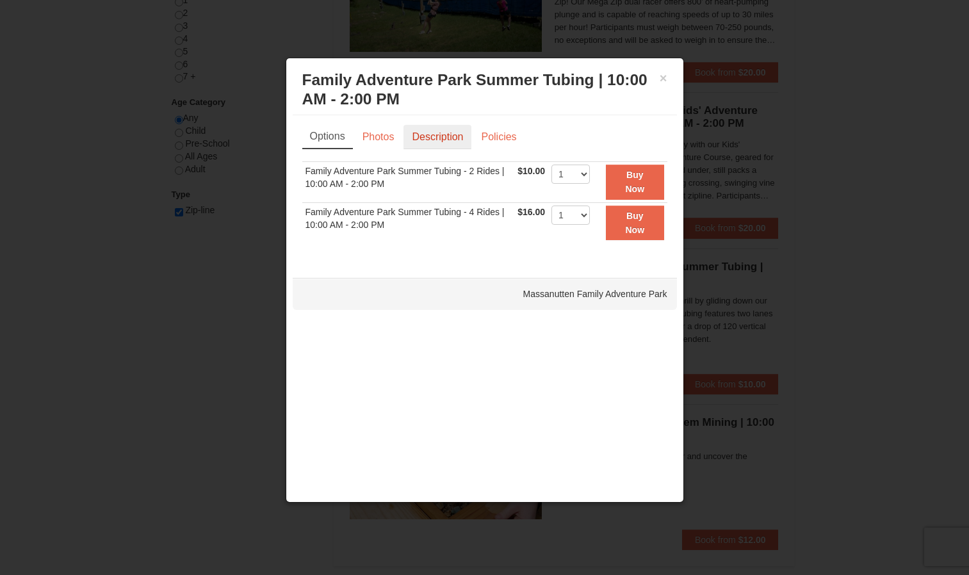
click at [435, 139] on link "Description" at bounding box center [438, 137] width 68 height 24
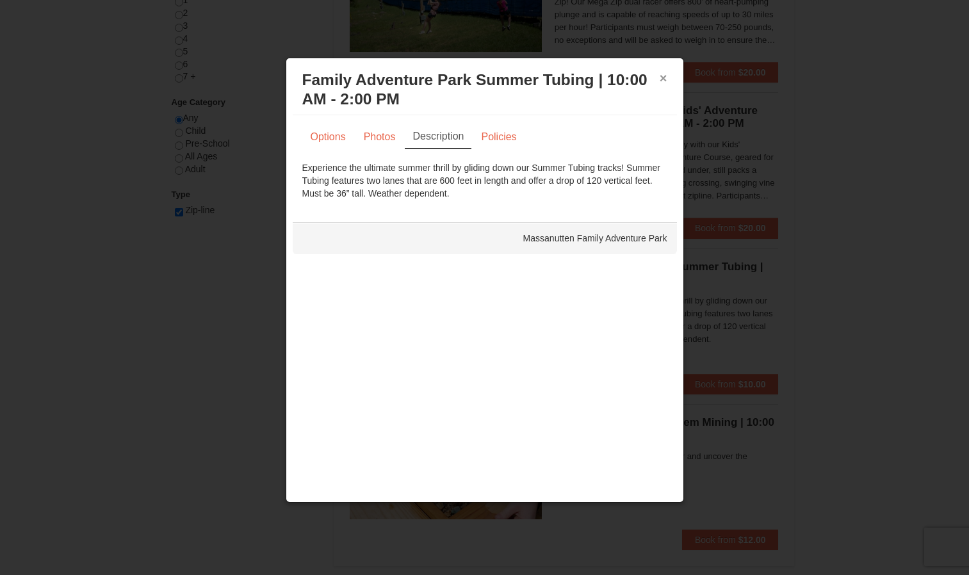
click at [660, 74] on button "×" at bounding box center [664, 78] width 8 height 13
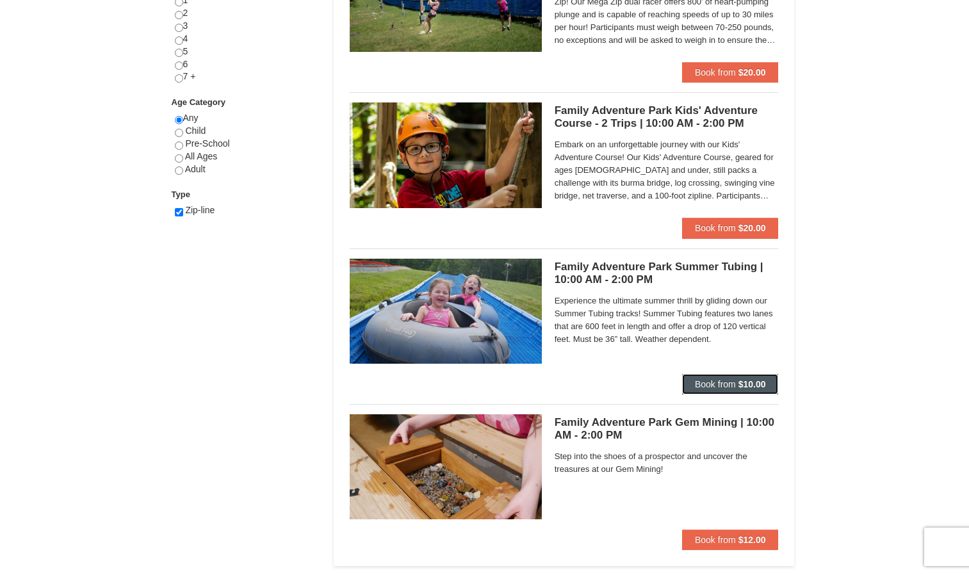
click at [716, 388] on span "Book from" at bounding box center [715, 384] width 41 height 10
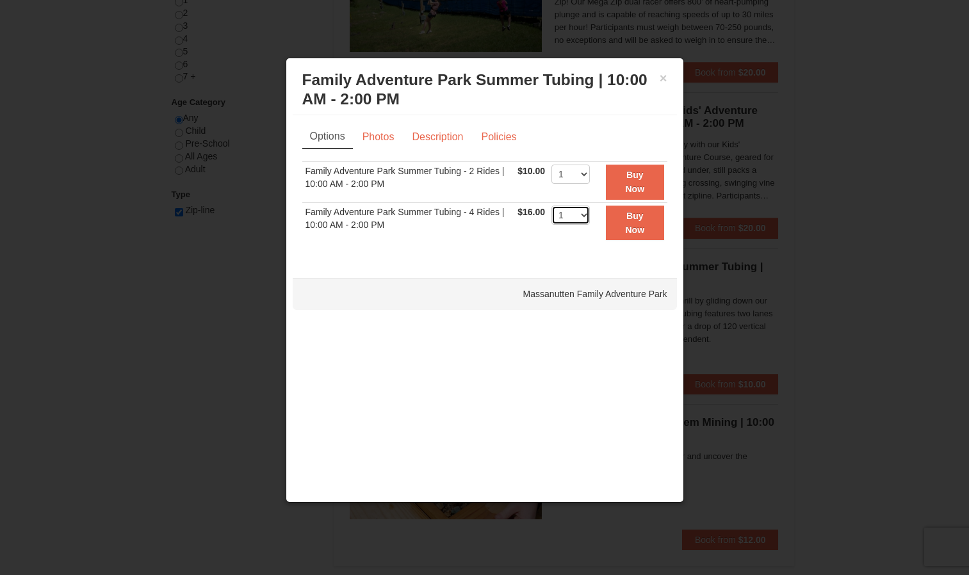
click at [582, 216] on select "1 2 3 4 5 6 7 8 9 10 11 12 13 14 15 16 17 18 19 20 21 22" at bounding box center [570, 215] width 38 height 19
select select "2"
click at [551, 206] on select "1 2 3 4 5 6 7 8 9 10 11 12 13 14 15 16 17 18 19 20 21 22" at bounding box center [570, 215] width 38 height 19
click at [646, 235] on button "Buy Now" at bounding box center [635, 223] width 58 height 35
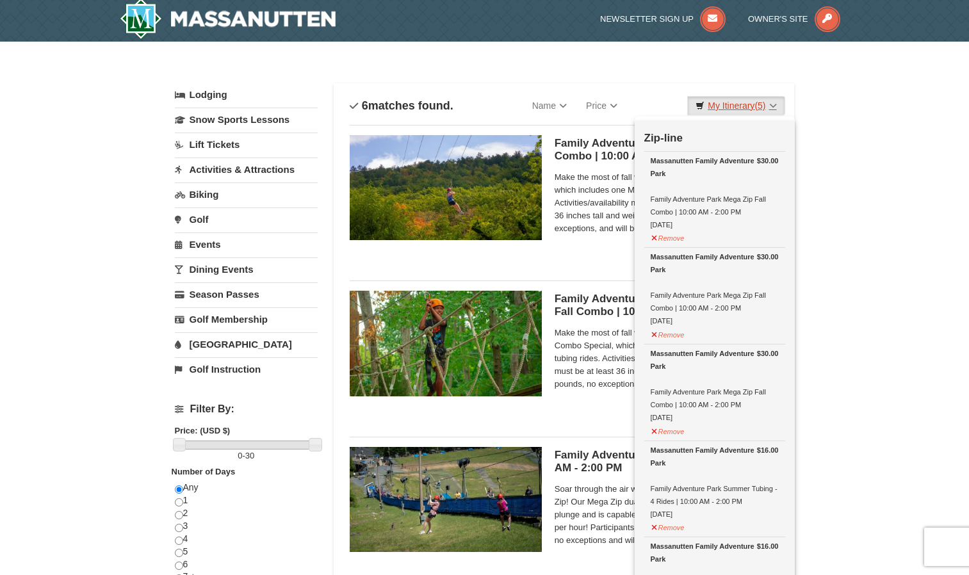
scroll to position [4, 0]
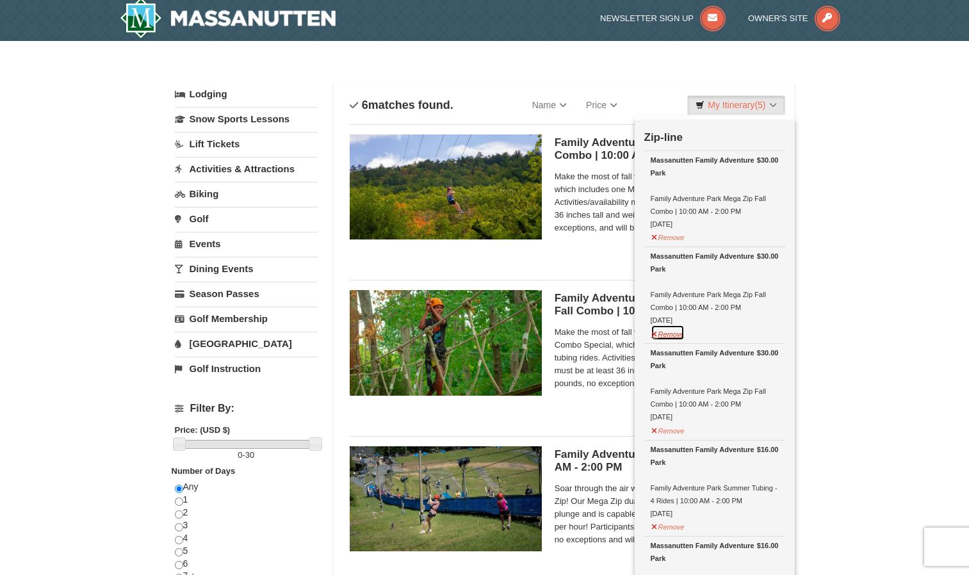
click at [670, 333] on button "Remove" at bounding box center [668, 333] width 35 height 16
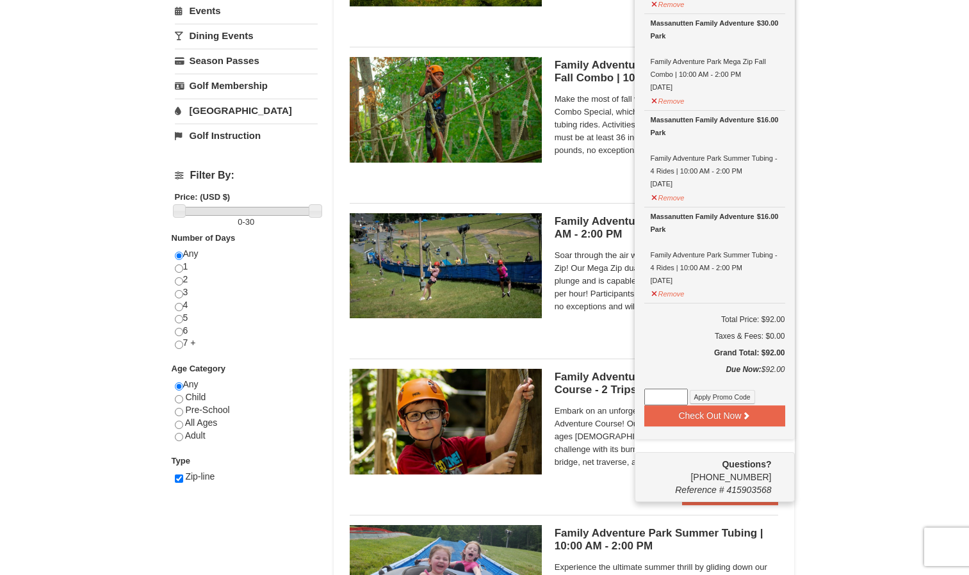
scroll to position [239, 0]
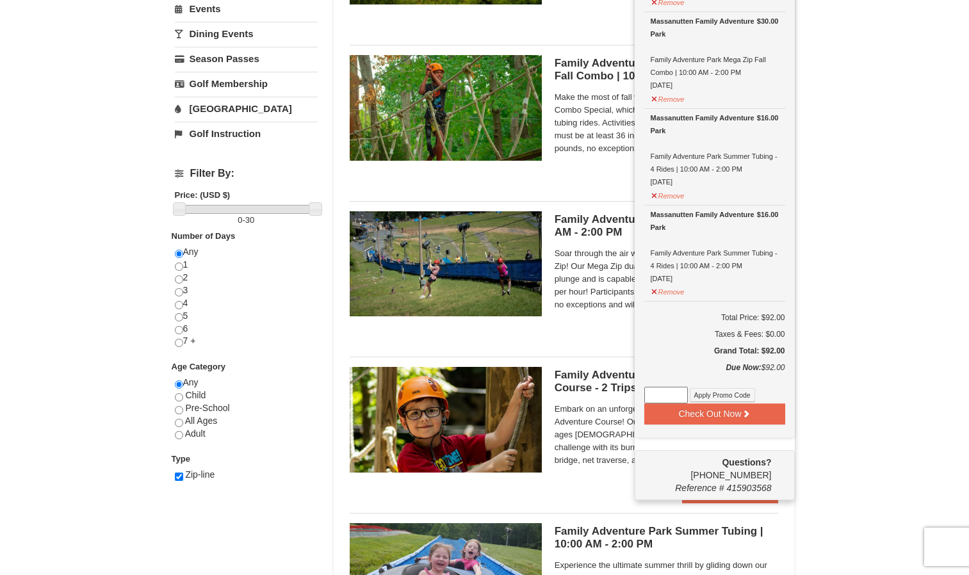
click at [879, 384] on div "× Categories List Filter My Itinerary (4) Check Out Now Zip-line $30.00 Massanu…" at bounding box center [484, 333] width 969 height 1054
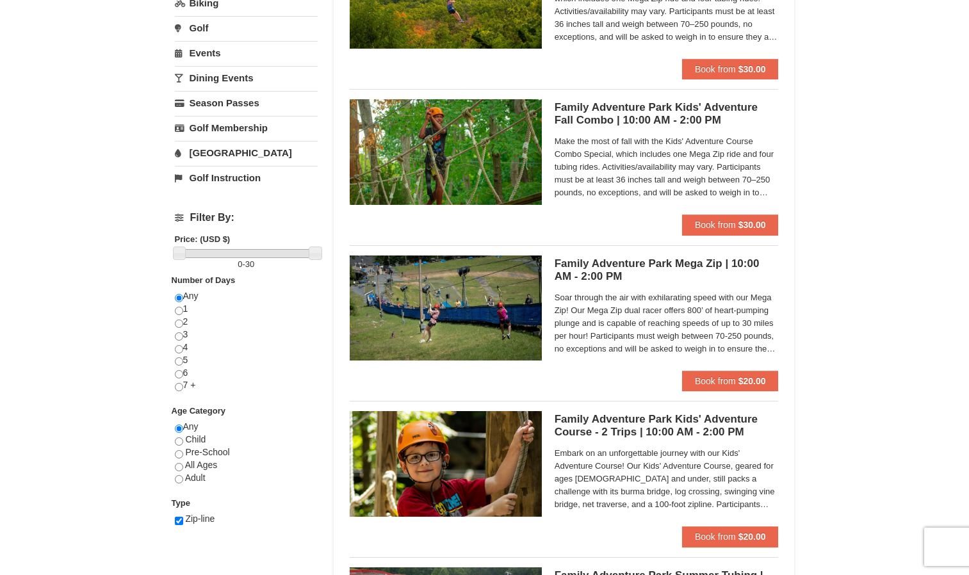
scroll to position [194, 0]
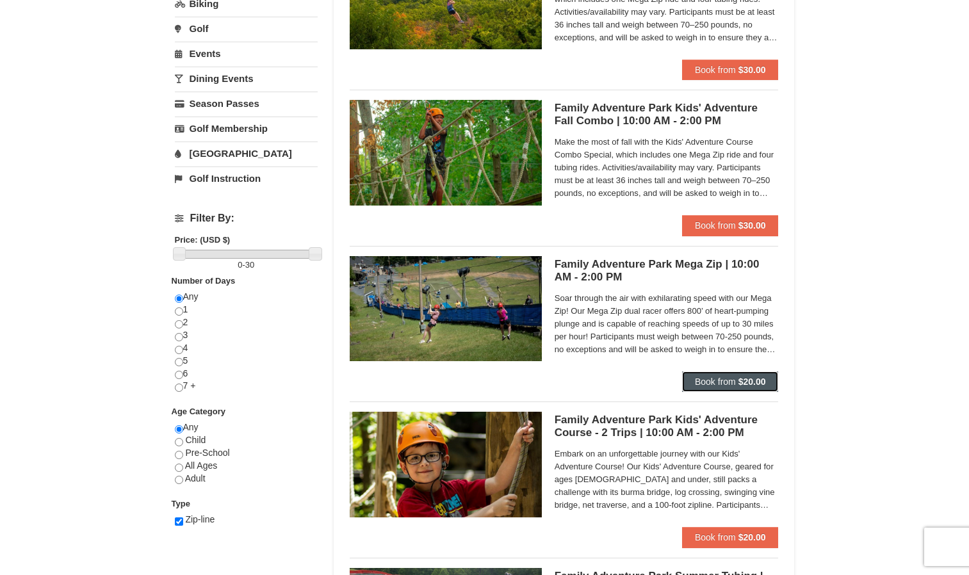
click at [714, 379] on span "Book from" at bounding box center [715, 382] width 41 height 10
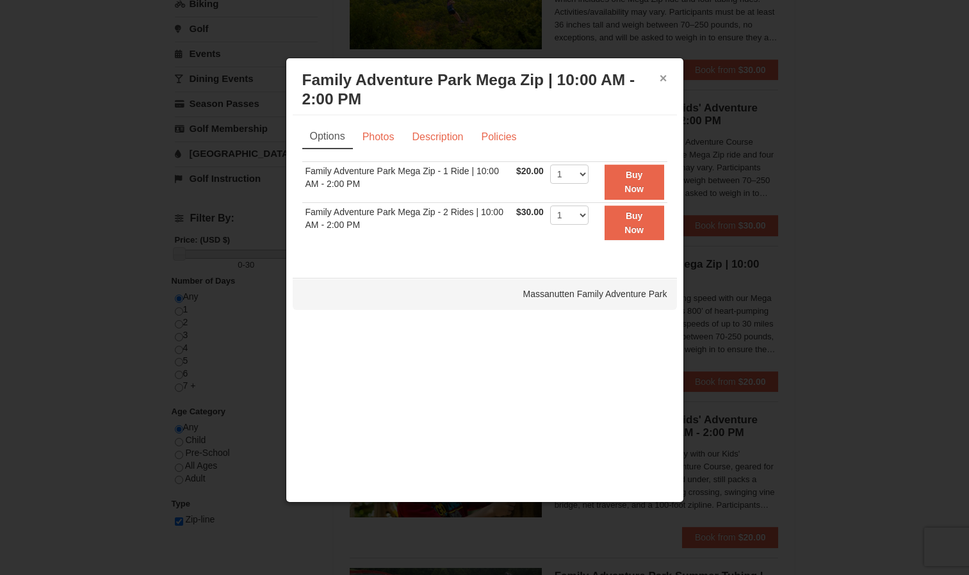
click at [660, 74] on button "×" at bounding box center [664, 78] width 8 height 13
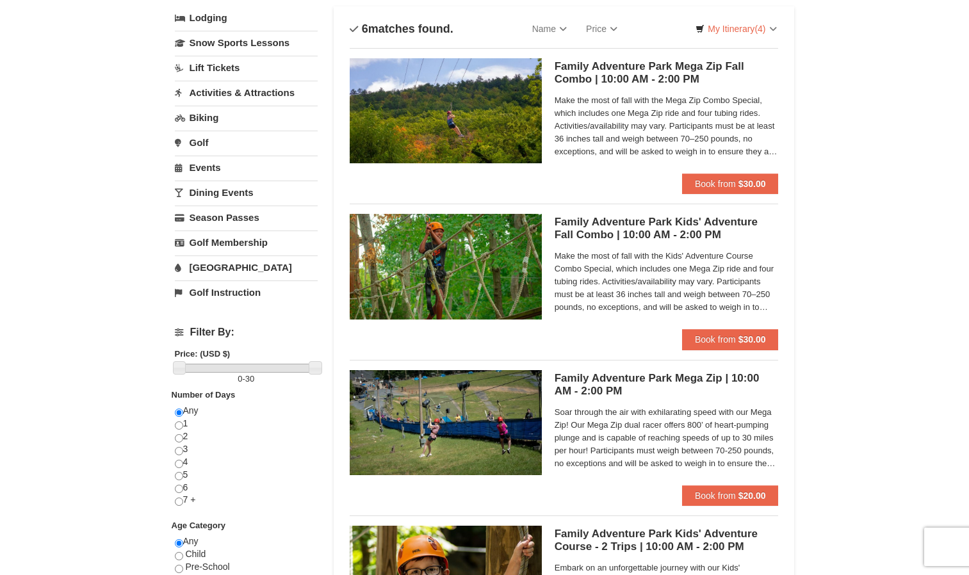
scroll to position [79, 0]
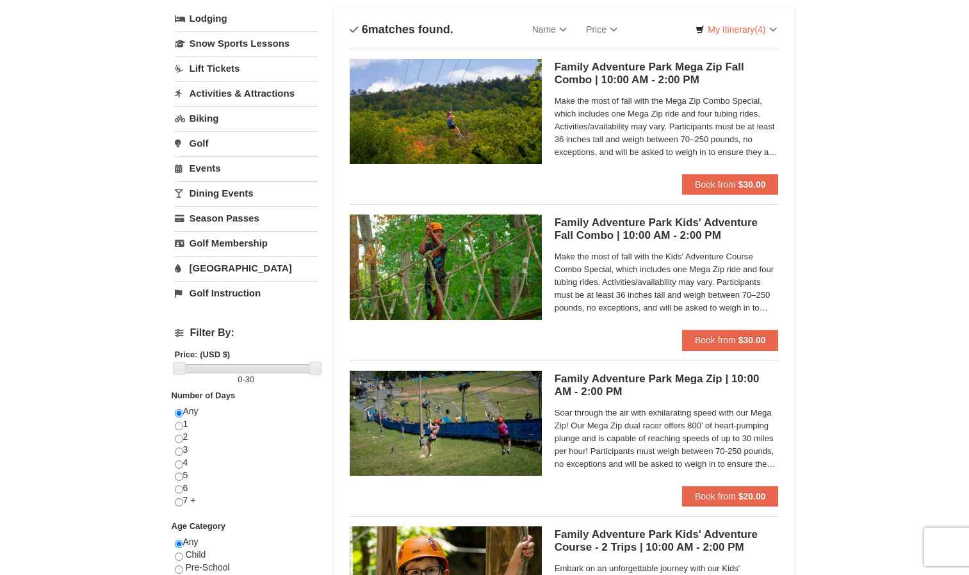
click at [651, 72] on h5 "Family Adventure Park Mega Zip Fall Combo | 10:00 AM - 2:00 PM Massanutten Fami…" at bounding box center [667, 74] width 224 height 26
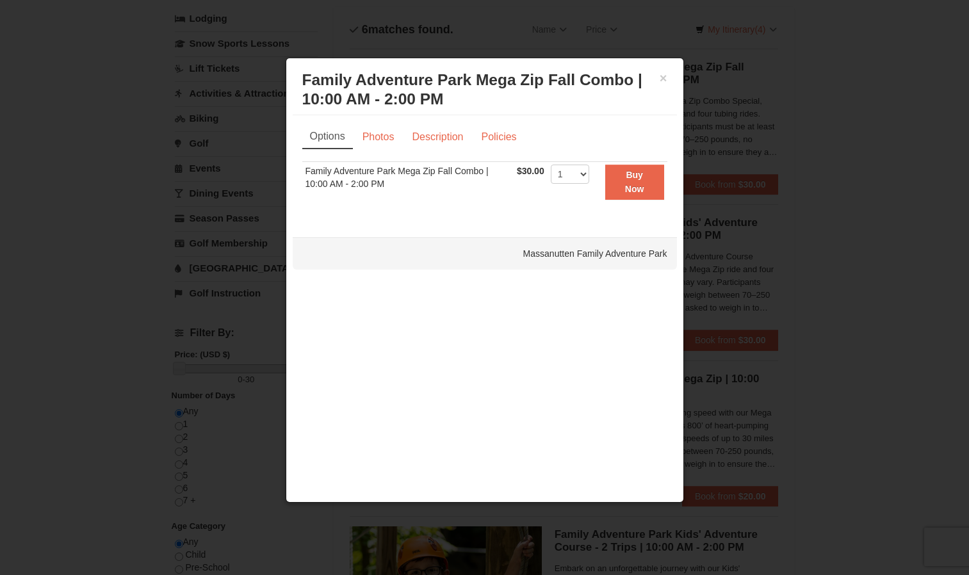
click at [917, 166] on div at bounding box center [484, 287] width 969 height 575
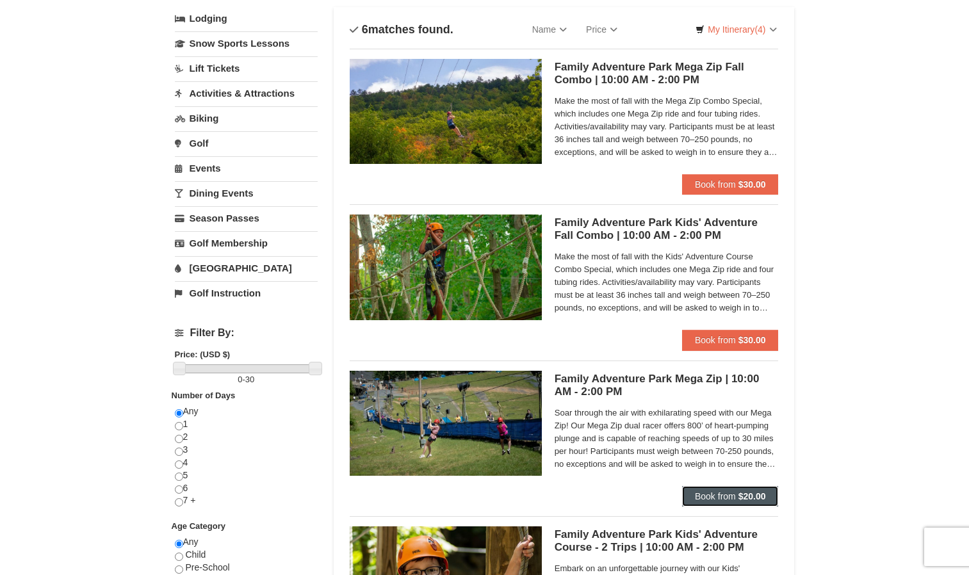
click at [718, 494] on span "Book from" at bounding box center [715, 496] width 41 height 10
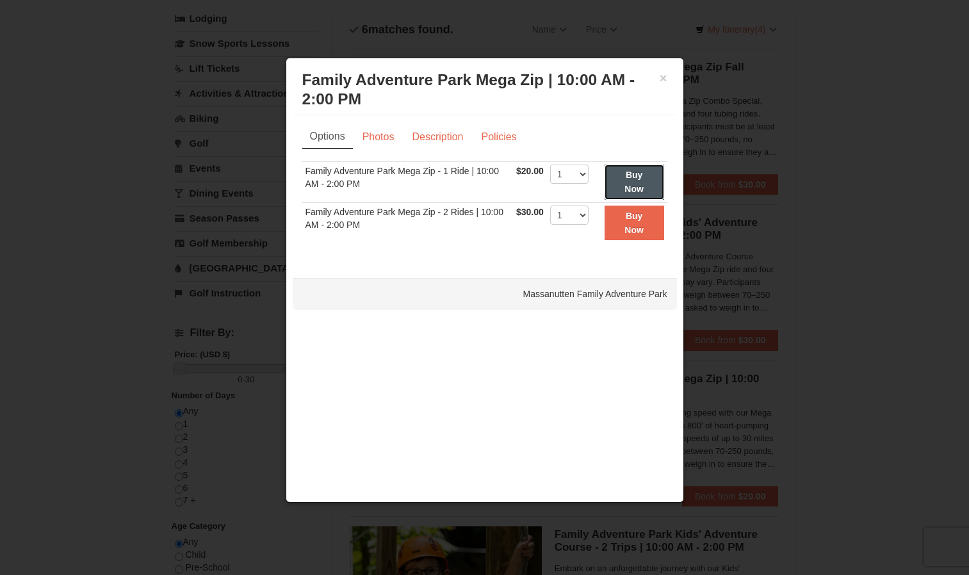
click at [646, 187] on button "Buy Now" at bounding box center [635, 182] width 60 height 35
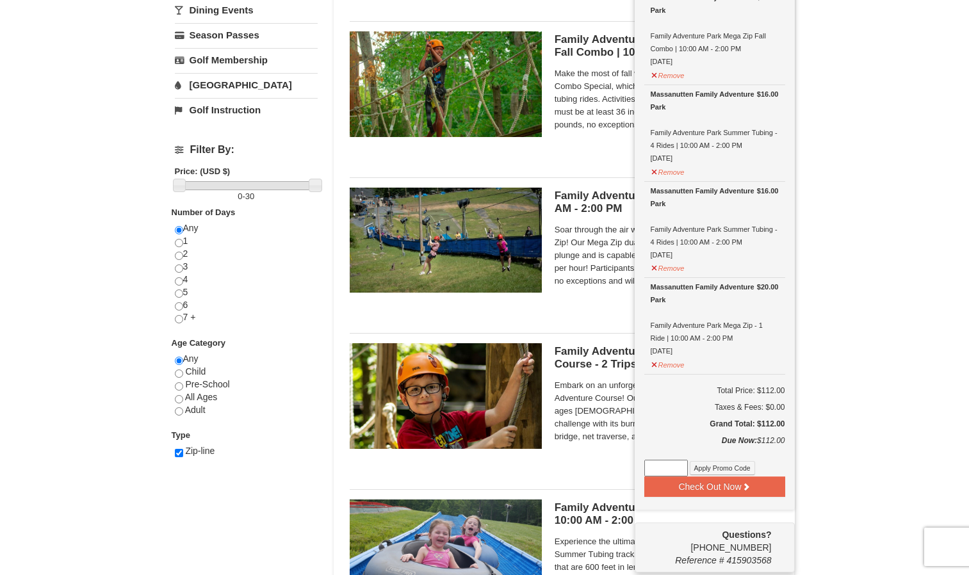
scroll to position [262, 0]
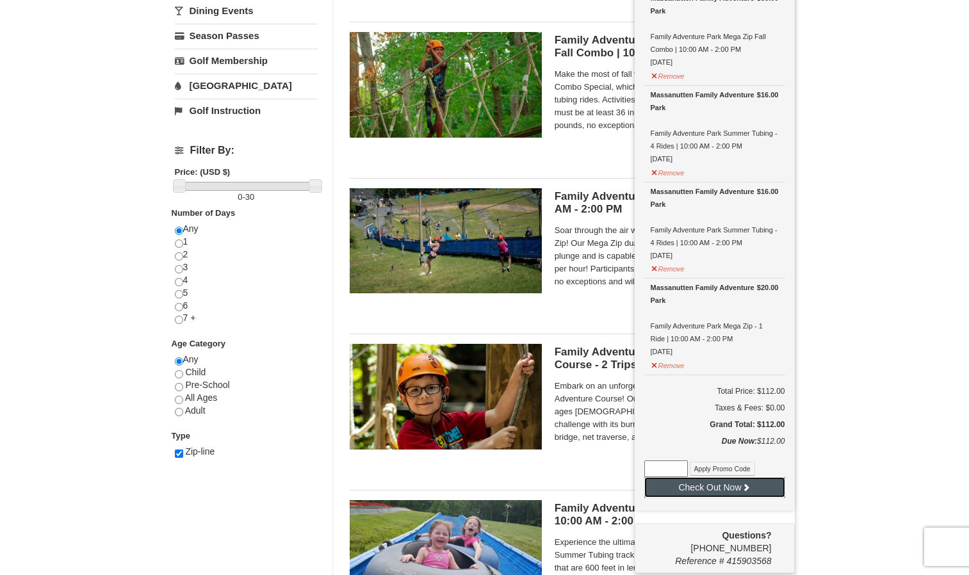
click at [701, 492] on button "Check Out Now" at bounding box center [714, 487] width 141 height 20
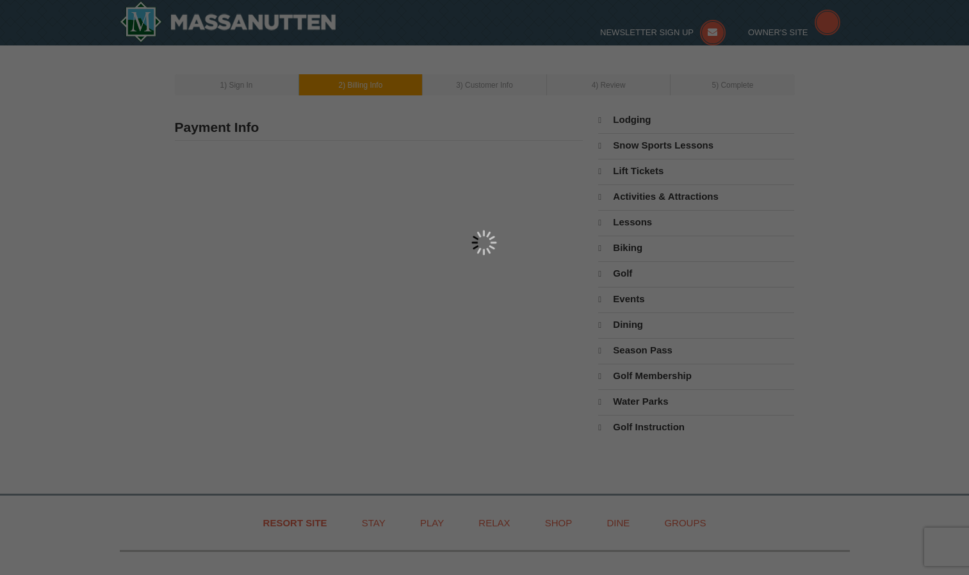
select select "9"
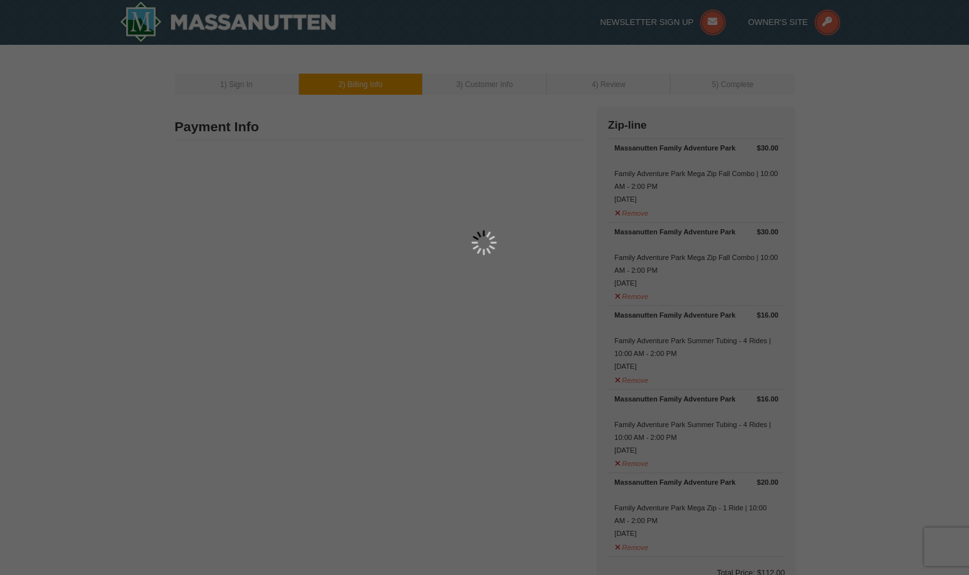
type input "[STREET_ADDRESS]"
type input "Suitland"
type input "20746"
type input "301"
type input "836"
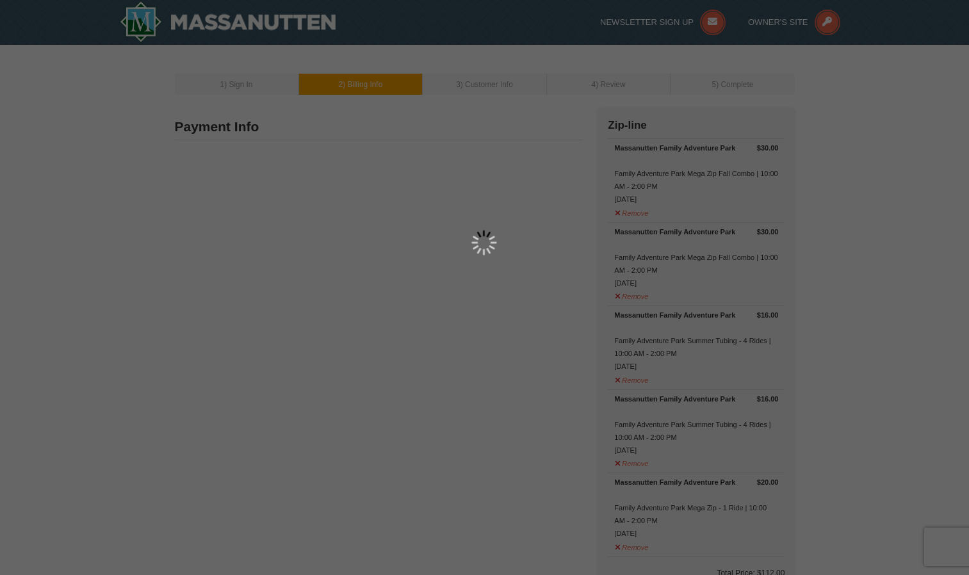
type input "8396"
type input "[EMAIL_ADDRESS][DOMAIN_NAME]"
select select "MD"
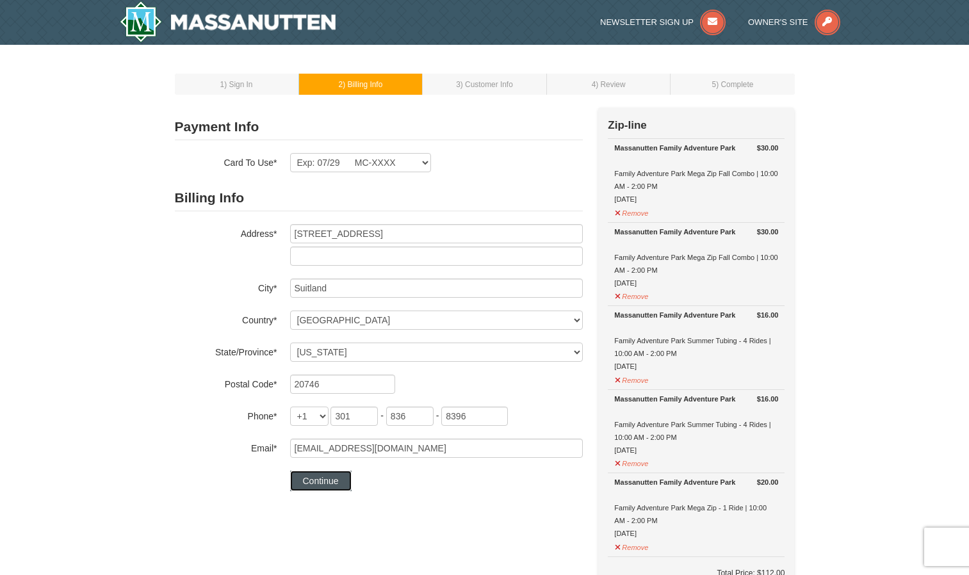
click at [314, 482] on button "Continue" at bounding box center [320, 481] width 61 height 20
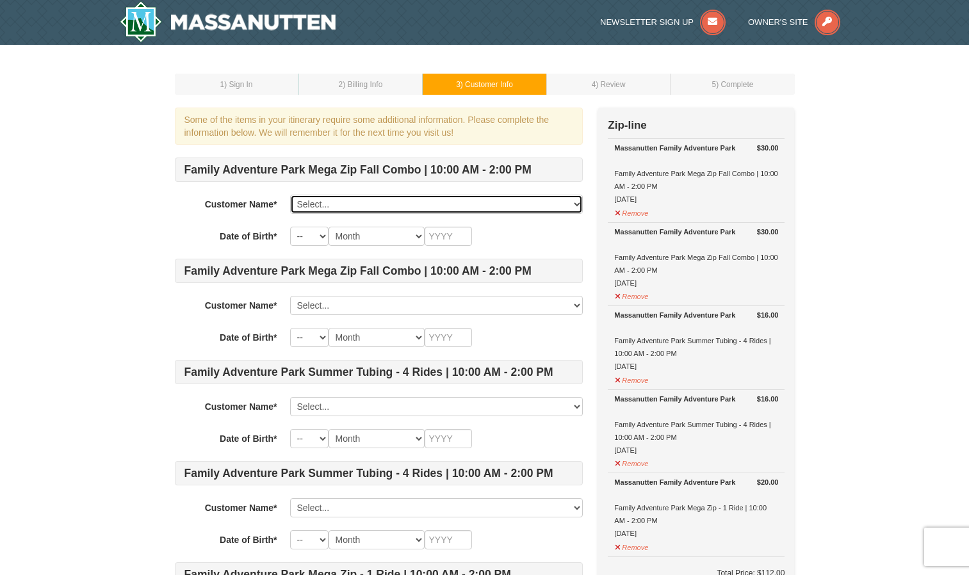
click at [352, 208] on select "Select... arleja stephens Add New..." at bounding box center [436, 204] width 293 height 19
select select "28232511"
click at [290, 195] on select "Select... arleja stephens Add New..." at bounding box center [436, 204] width 293 height 19
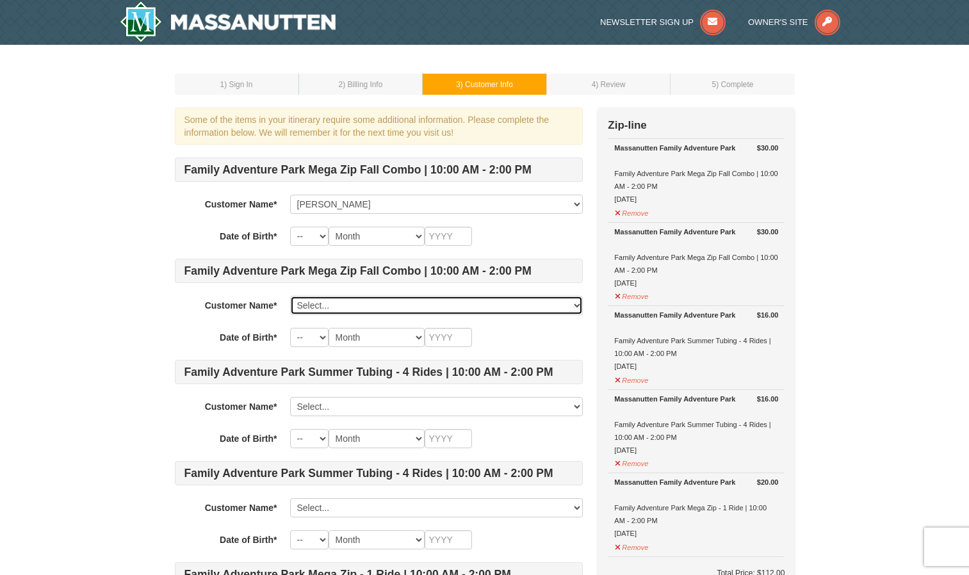
click at [364, 299] on select "Select... arleja stephens Add New..." at bounding box center [436, 305] width 293 height 19
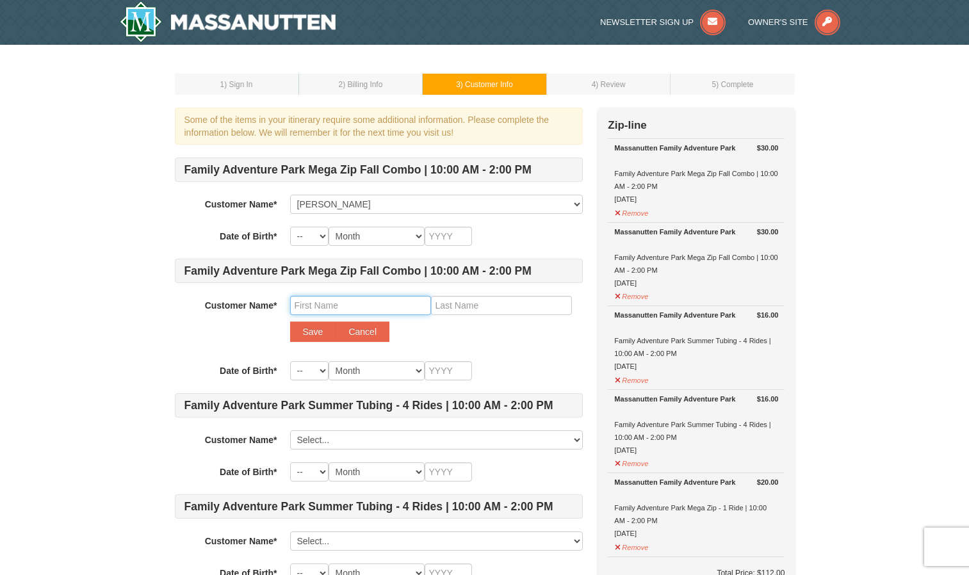
click at [338, 304] on input "text" at bounding box center [360, 305] width 141 height 19
type input "Josiah"
type input "Stephens"
click at [318, 334] on button "Save" at bounding box center [313, 332] width 46 height 20
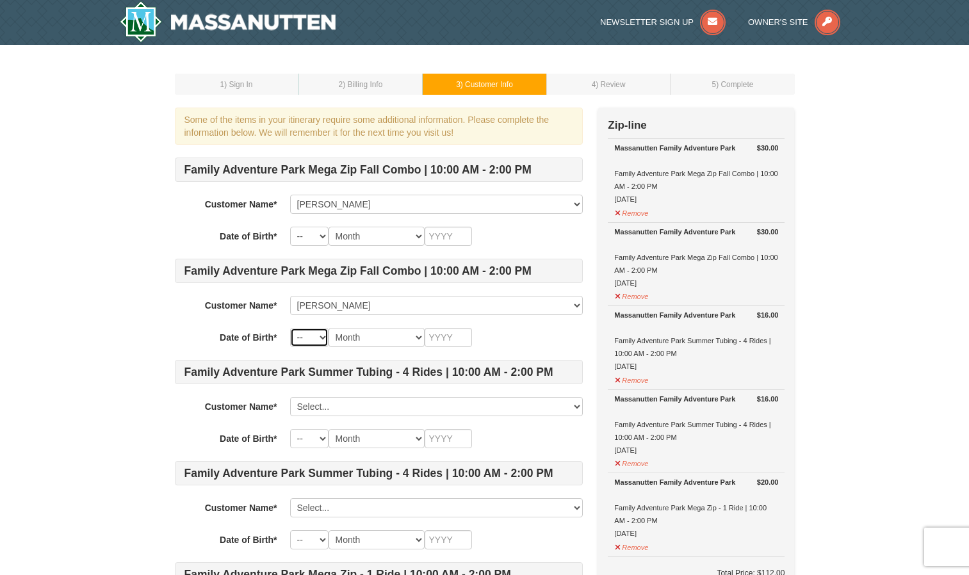
click at [323, 339] on select "-- 01 02 03 04 05 06 07 08 09 10 11 12 13 14 15 16 17 18 19 20 21 22 23 24 25 2…" at bounding box center [309, 337] width 38 height 19
click at [290, 328] on select "-- 01 02 03 04 05 06 07 08 09 10 11 12 13 14 15 16 17 18 19 20 21 22 23 24 25 2…" at bounding box center [309, 337] width 38 height 19
click at [414, 335] on select "Month January February March April May June July August September October Novem…" at bounding box center [377, 337] width 96 height 19
click at [325, 335] on select "-- 01 02 03 04 05 06 07 08 09 10 11 12 13 14 15 16 17 18 19 20 21 22 23 24 25 2…" at bounding box center [309, 337] width 38 height 19
select select "13"
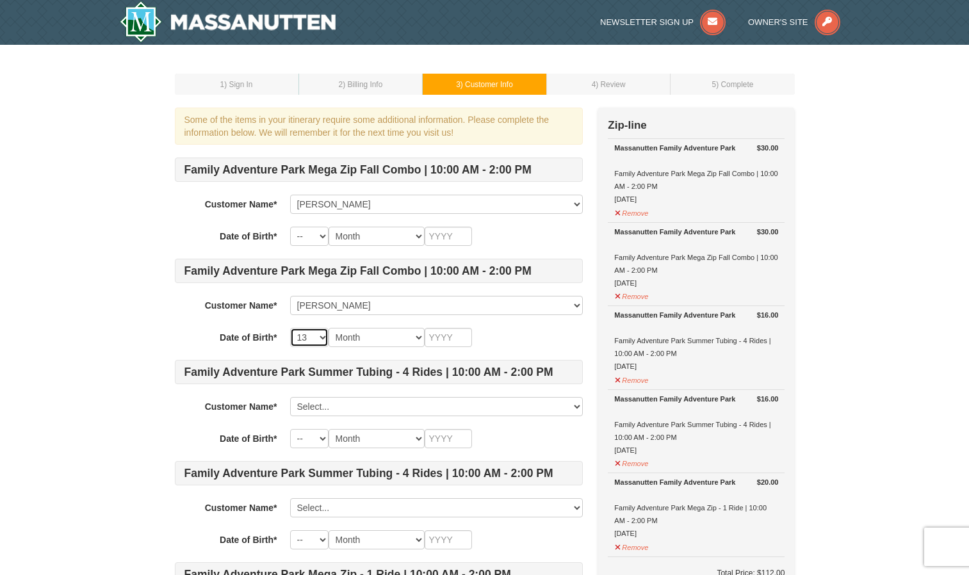
click at [290, 328] on select "-- 01 02 03 04 05 06 07 08 09 10 11 12 13 14 15 16 17 18 19 20 21 22 23 24 25 2…" at bounding box center [309, 337] width 38 height 19
click at [415, 339] on select "Month January February March April May June July August September October Novem…" at bounding box center [377, 337] width 96 height 19
select select "06"
click at [329, 328] on select "Month January February March April May June July August September October Novem…" at bounding box center [377, 337] width 96 height 19
click at [447, 339] on input "text" at bounding box center [448, 337] width 47 height 19
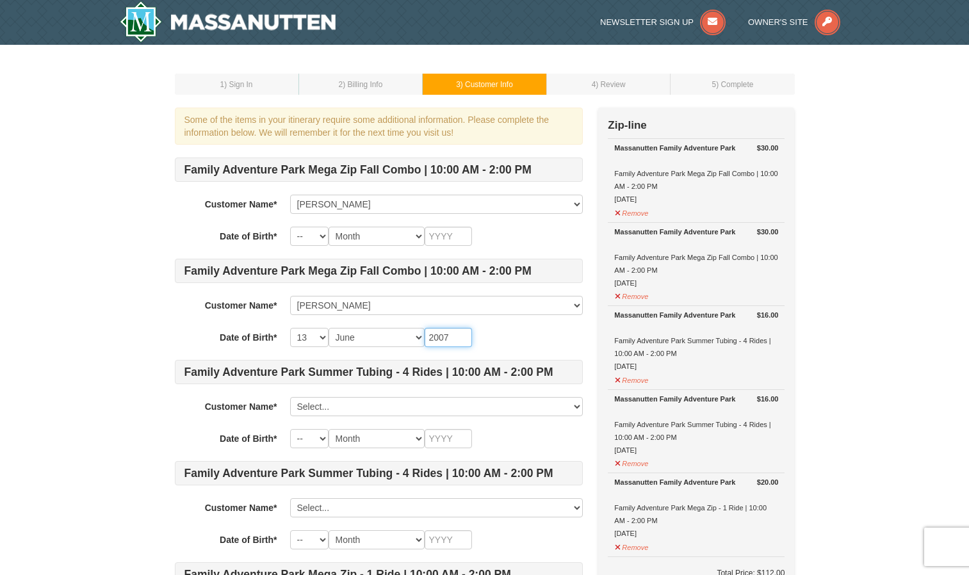
type input "2007"
click at [318, 236] on select "-- 01 02 03 04 05 06 07 08 09 10 11 12 13 14 15 16 17 18 19 20 21 22 23 24 25 2…" at bounding box center [309, 236] width 38 height 19
select select "18"
click at [290, 227] on select "-- 01 02 03 04 05 06 07 08 09 10 11 12 13 14 15 16 17 18 19 20 21 22 23 24 25 2…" at bounding box center [309, 236] width 38 height 19
click at [409, 236] on select "Month January February March April May June July August September October Novem…" at bounding box center [377, 236] width 96 height 19
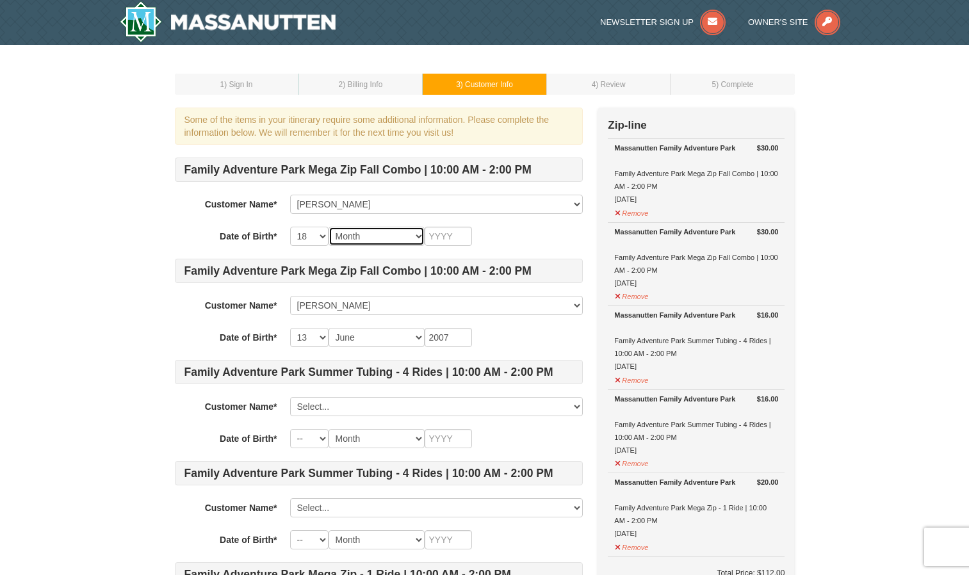
select select "05"
click at [329, 227] on select "Month January February March April May June July August September October Novem…" at bounding box center [377, 236] width 96 height 19
click at [455, 239] on input "text" at bounding box center [448, 236] width 47 height 19
type input "2"
type input "1984"
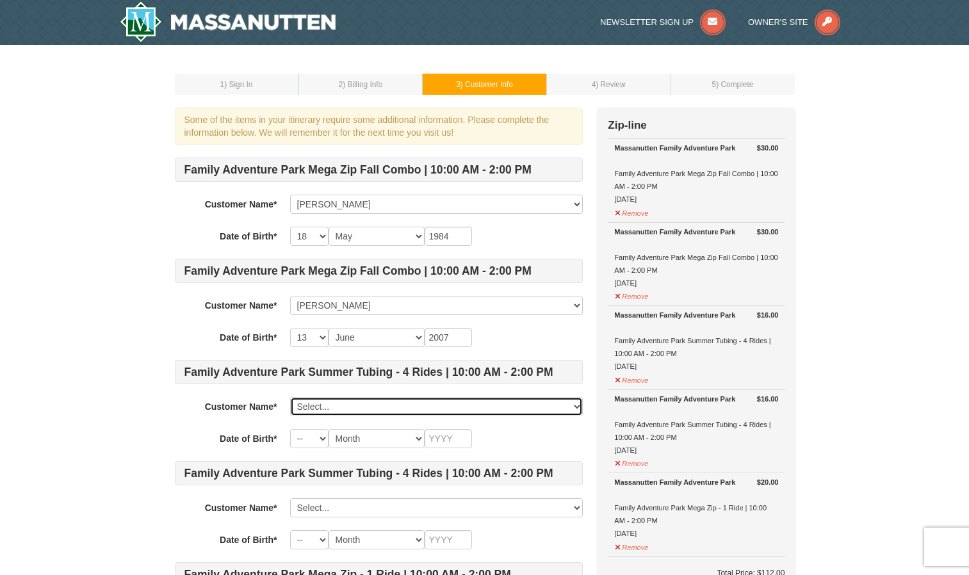
select select "28232511"
select select "18"
select select "05"
type input "1984"
select select "28232615"
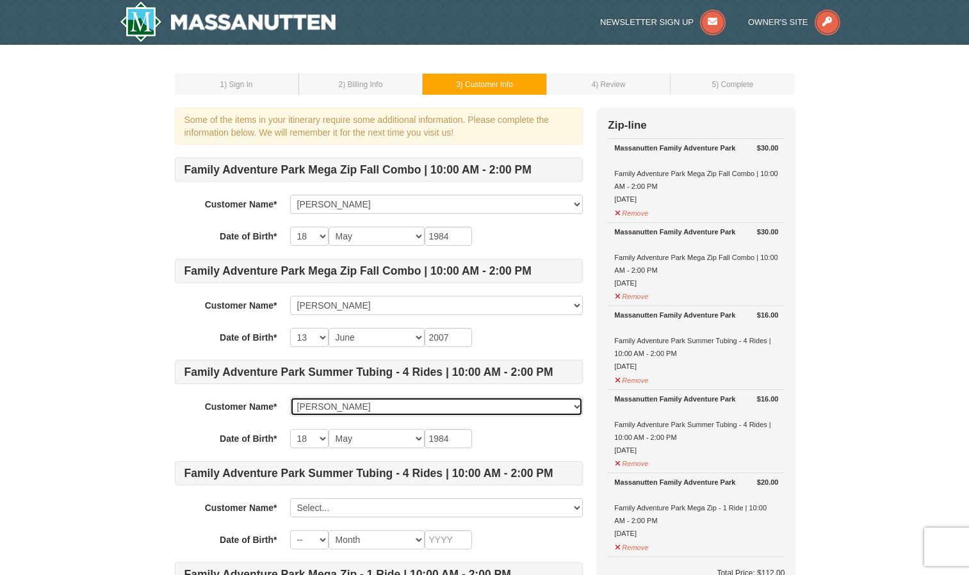
select select "13"
select select "06"
type input "2007"
select select
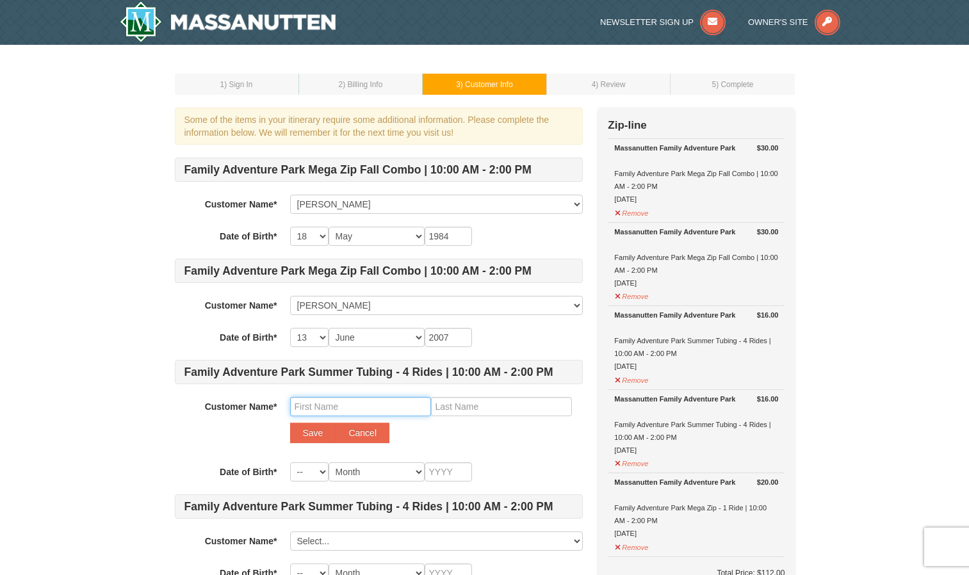
click at [350, 405] on input "text" at bounding box center [360, 406] width 141 height 19
type input "Micah"
type input "A"
type input "stephens"
click at [318, 434] on button "Save" at bounding box center [313, 433] width 46 height 20
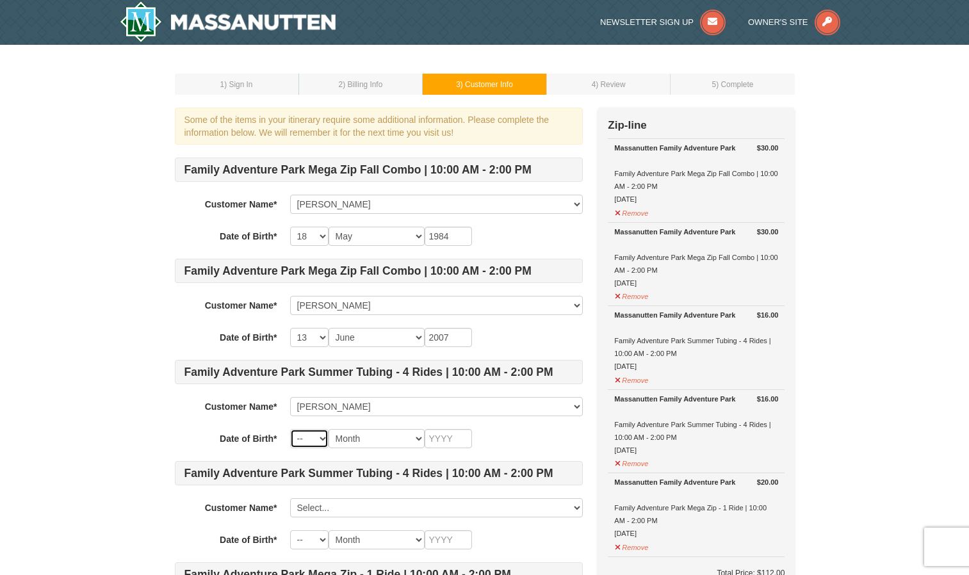
click at [317, 439] on select "-- 01 02 03 04 05 06 07 08 09 10 11 12 13 14 15 16 17 18 19 20 21 22 23 24 25 2…" at bounding box center [309, 438] width 38 height 19
select select "07"
click at [290, 429] on select "-- 01 02 03 04 05 06 07 08 09 10 11 12 13 14 15 16 17 18 19 20 21 22 23 24 25 2…" at bounding box center [309, 438] width 38 height 19
click at [409, 441] on select "Month January February March April May June July August September October Novem…" at bounding box center [377, 438] width 96 height 19
select select "01"
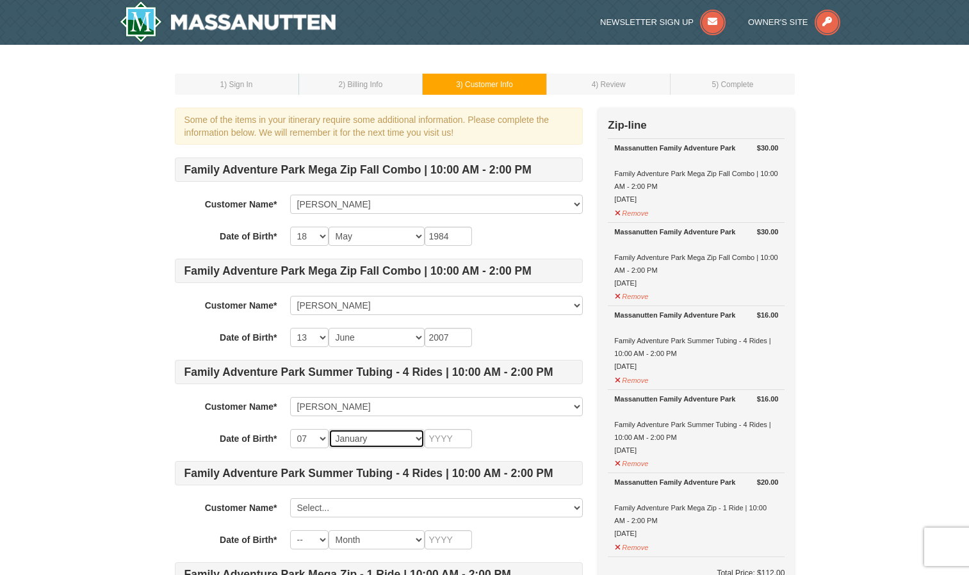
click at [329, 429] on select "Month January February March April May June July August September October Novem…" at bounding box center [377, 438] width 96 height 19
type input "2009"
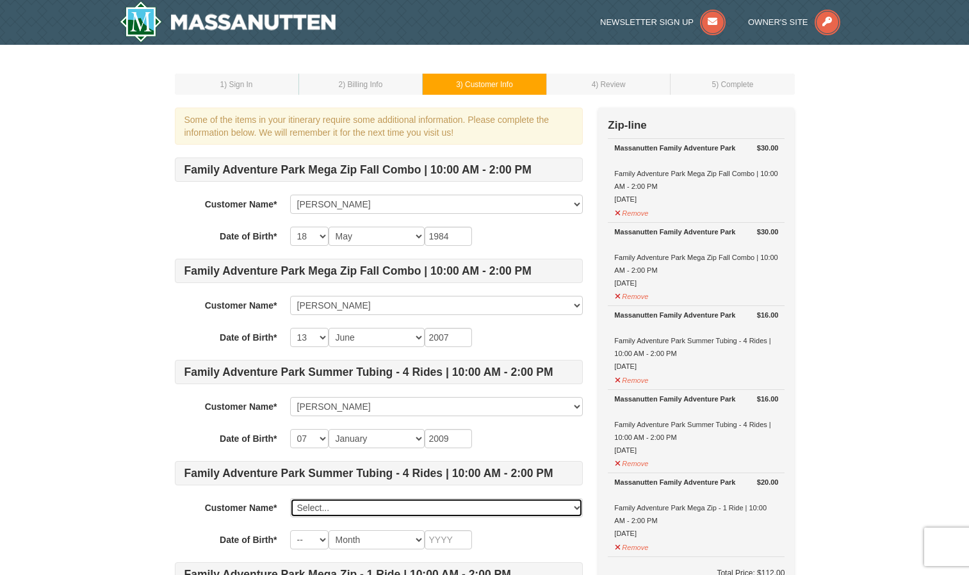
select select "28232511"
select select "18"
select select "05"
type input "1984"
select select "28232615"
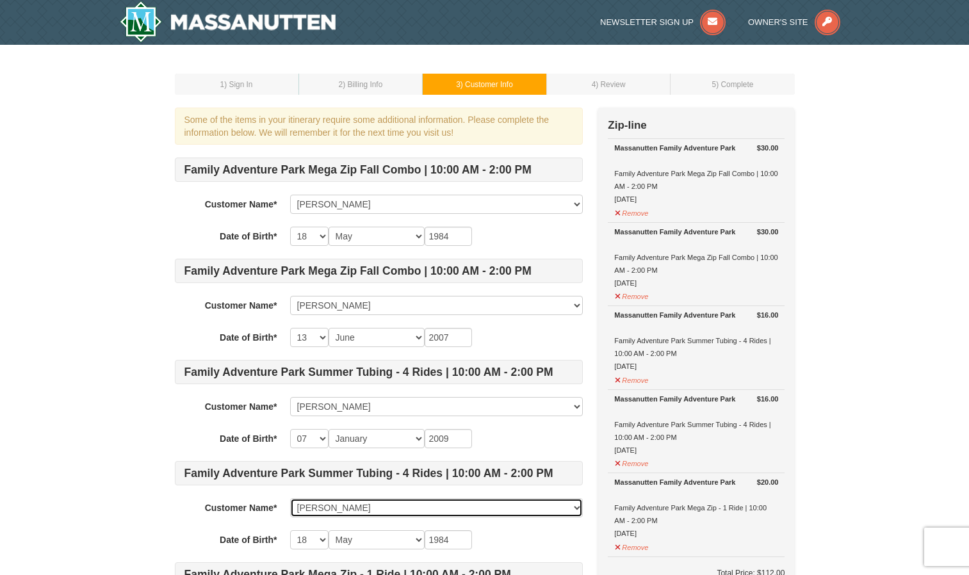
select select "13"
select select "06"
type input "2007"
select select "28232617"
select select "07"
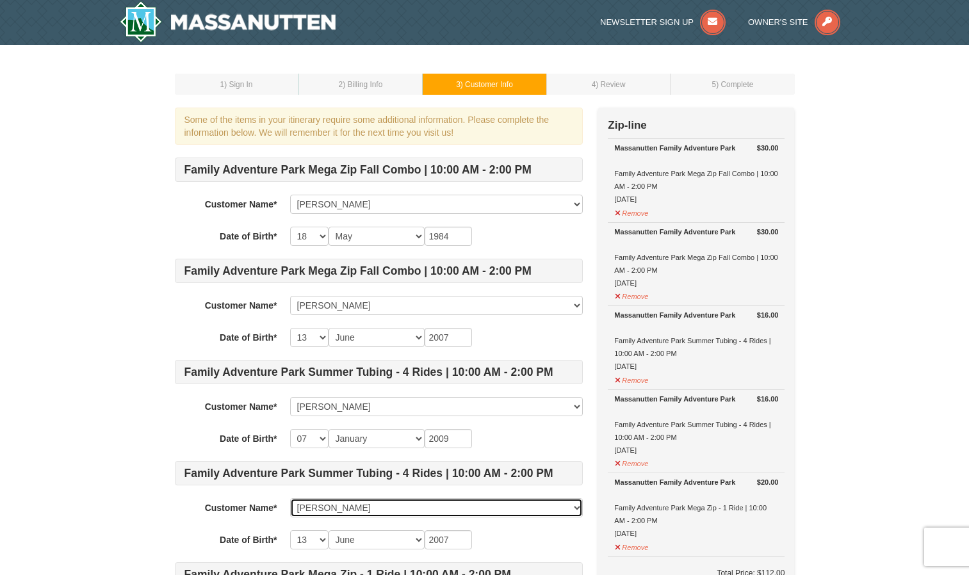
select select "01"
type input "2009"
select select
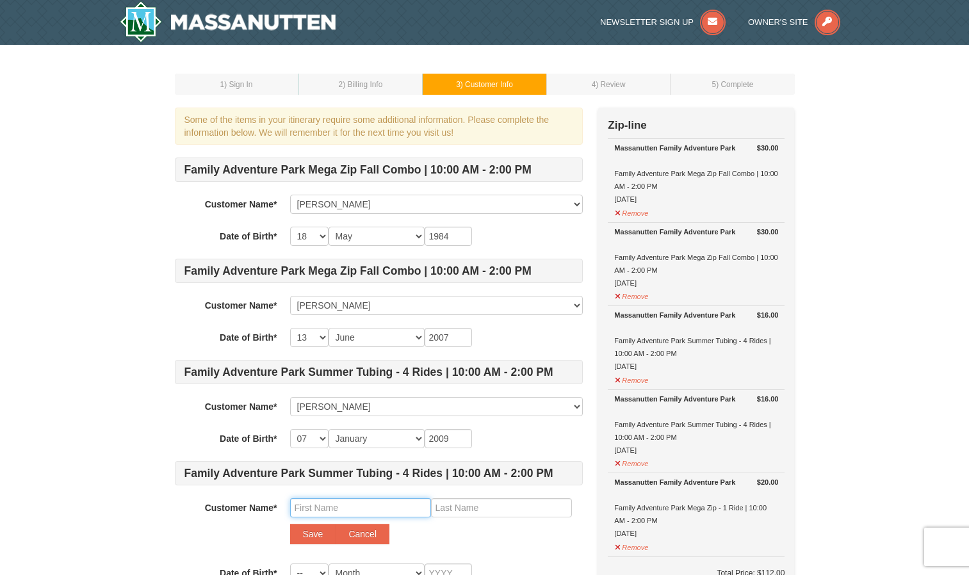
click at [398, 510] on input "text" at bounding box center [360, 507] width 141 height 19
click at [175, 534] on div "Customer Name* Select... arleja stephens Josiah Stephens Micah stephens Add New…" at bounding box center [379, 524] width 408 height 53
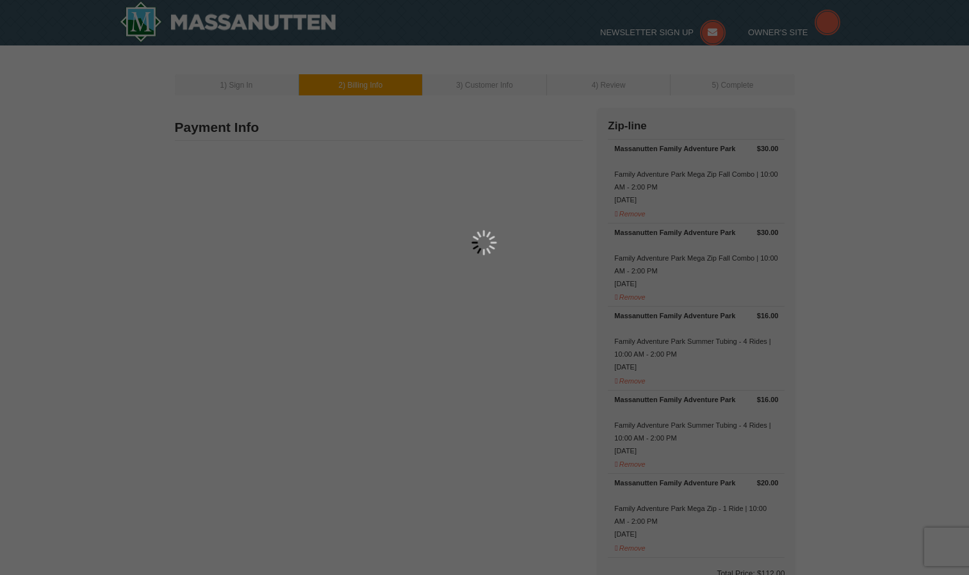
select select "9"
type input "[STREET_ADDRESS]"
type input "Suitland"
type input "20746"
type input "301"
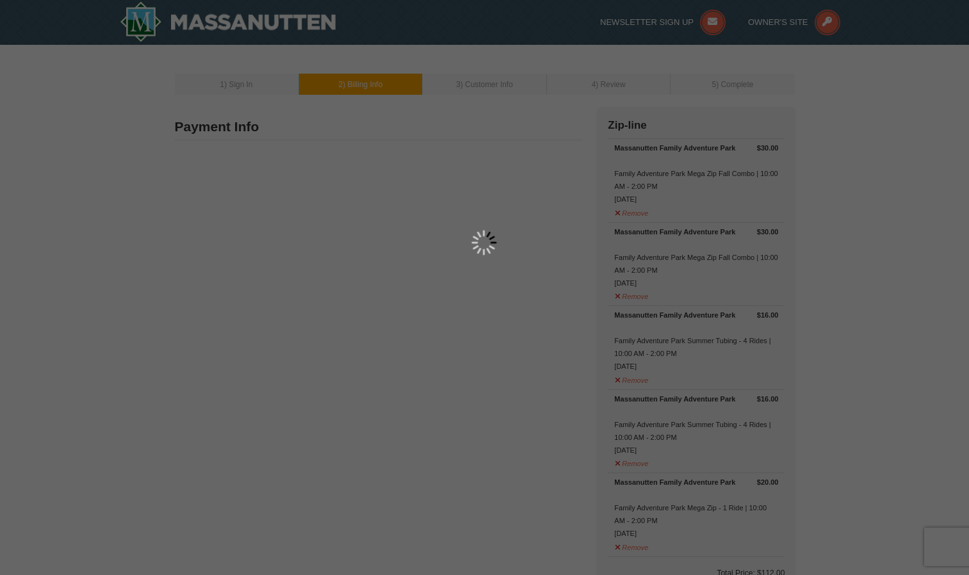
type input "836"
type input "8396"
type input "[EMAIL_ADDRESS][DOMAIN_NAME]"
select select "MD"
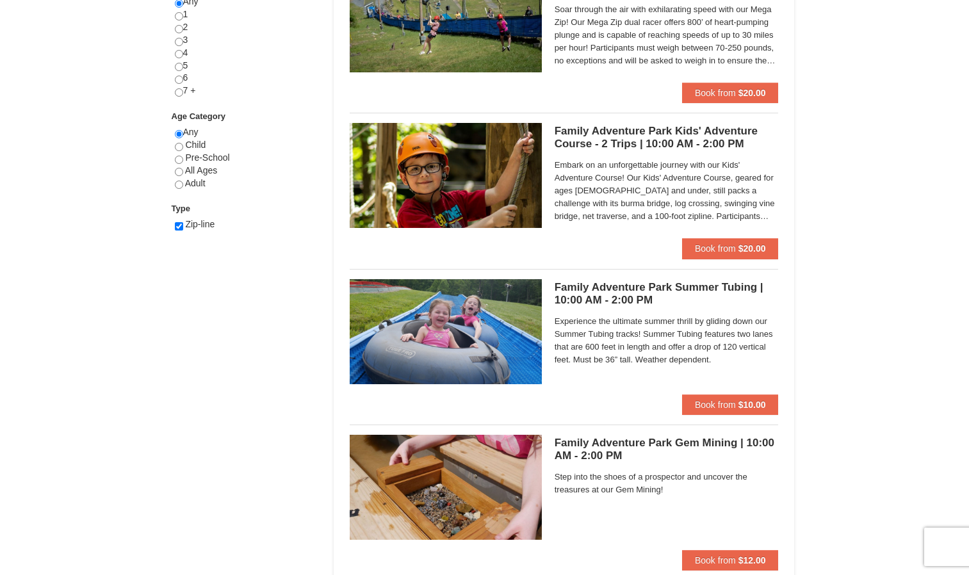
select select "9"
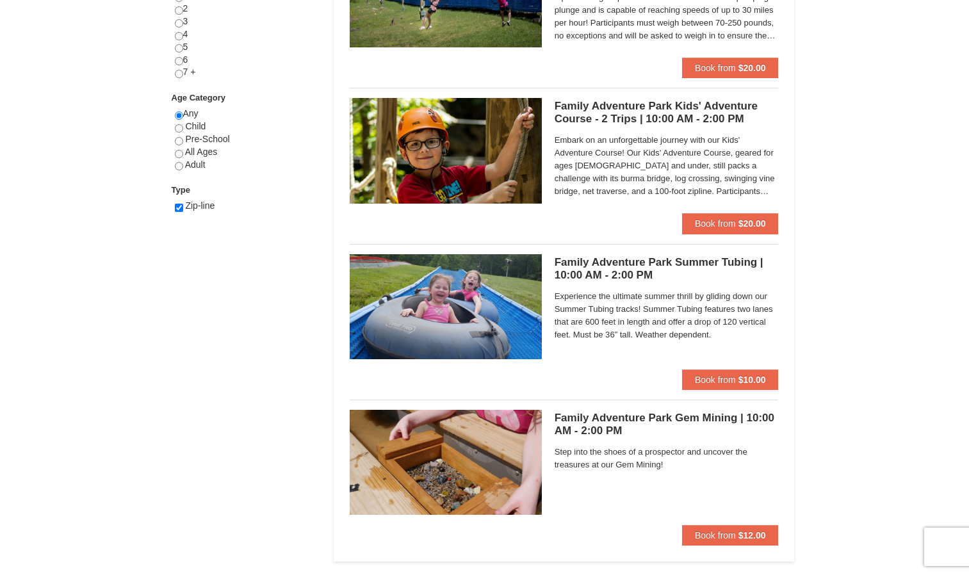
scroll to position [262, 0]
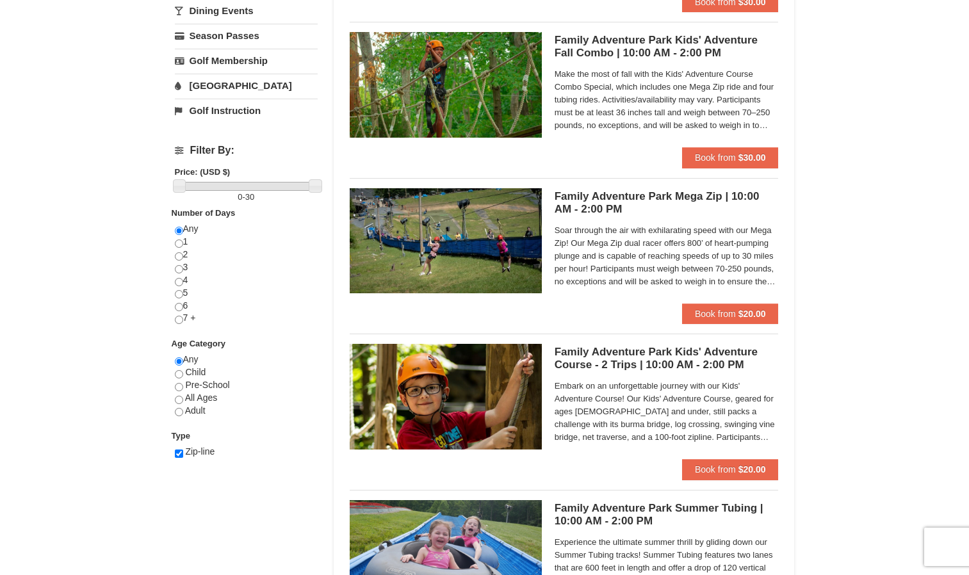
click at [682, 414] on span "Embark on an unforgettable journey with our Kids' Adventure Course! Our Kids' A…" at bounding box center [667, 412] width 224 height 64
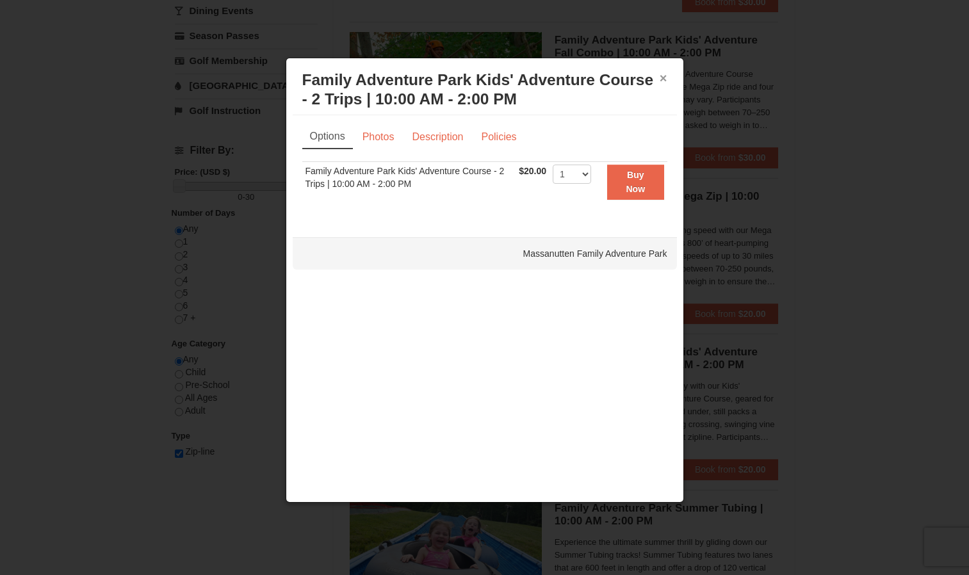
click at [662, 82] on button "×" at bounding box center [664, 78] width 8 height 13
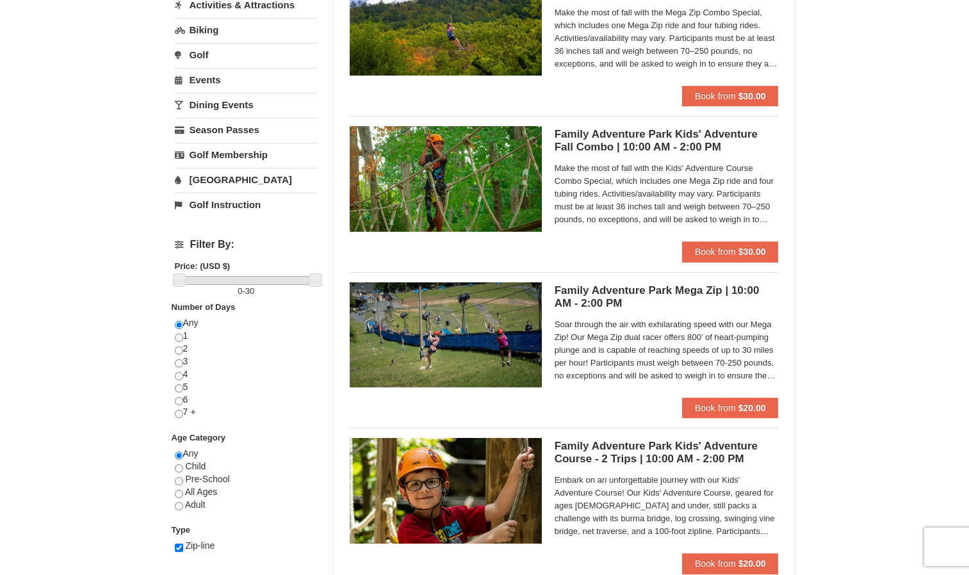
scroll to position [167, 0]
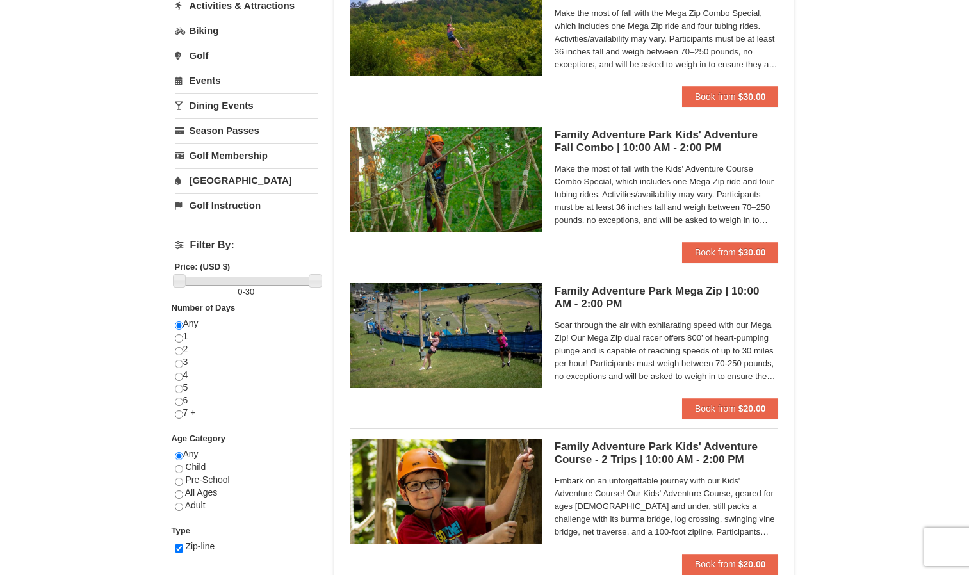
click at [629, 146] on h5 "Family Adventure Park Kids' Adventure Fall Combo | 10:00 AM - 2:00 PM Massanutt…" at bounding box center [667, 142] width 224 height 26
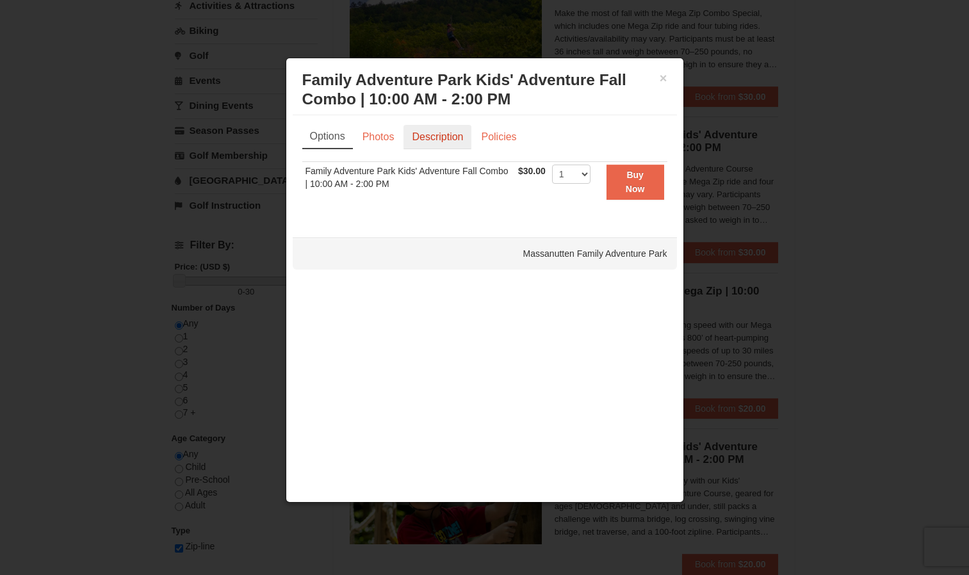
click at [437, 140] on link "Description" at bounding box center [438, 137] width 68 height 24
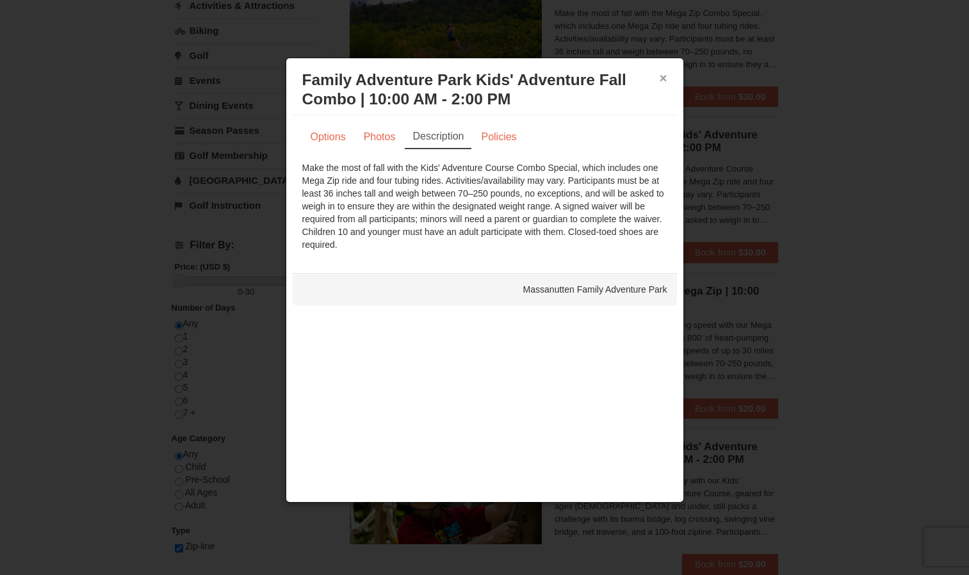
click at [664, 74] on button "×" at bounding box center [664, 78] width 8 height 13
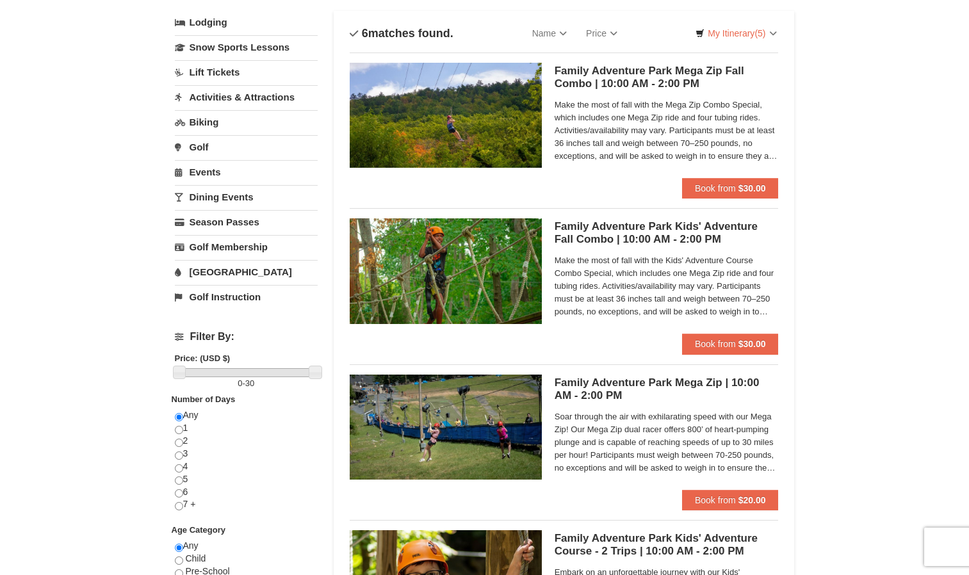
scroll to position [72, 0]
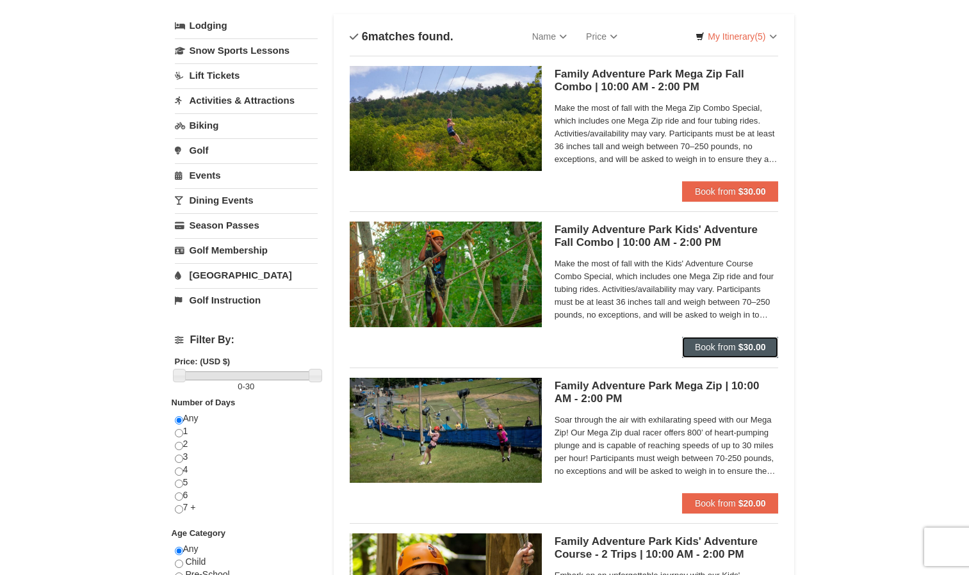
click at [726, 347] on span "Book from" at bounding box center [715, 347] width 41 height 10
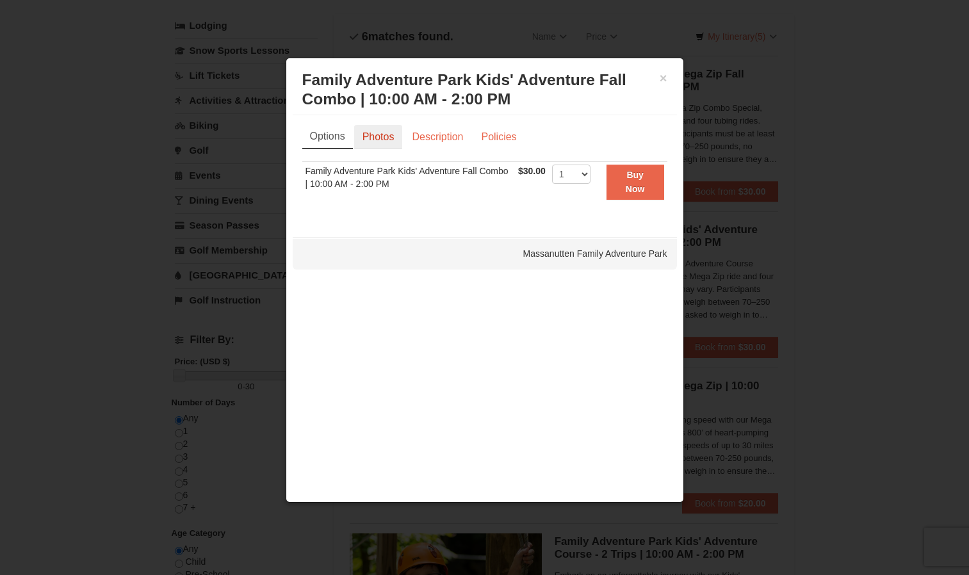
click at [376, 130] on link "Photos" at bounding box center [378, 137] width 49 height 24
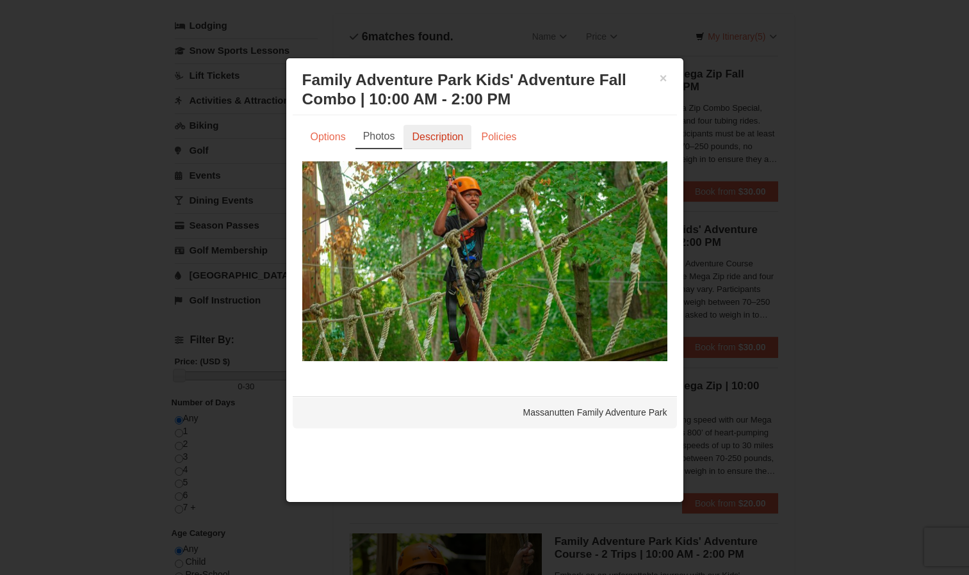
click at [431, 135] on link "Description" at bounding box center [438, 137] width 68 height 24
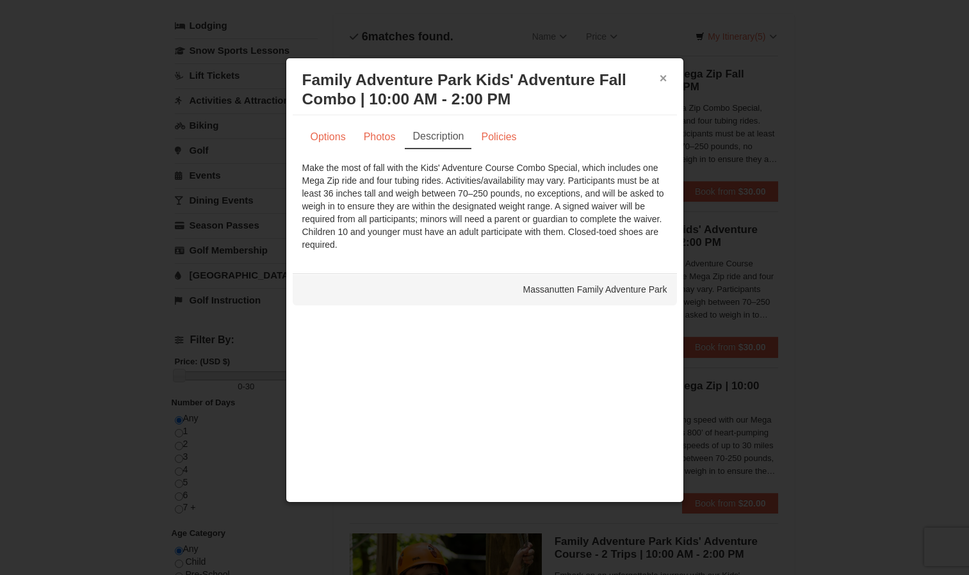
click at [664, 78] on button "×" at bounding box center [664, 78] width 8 height 13
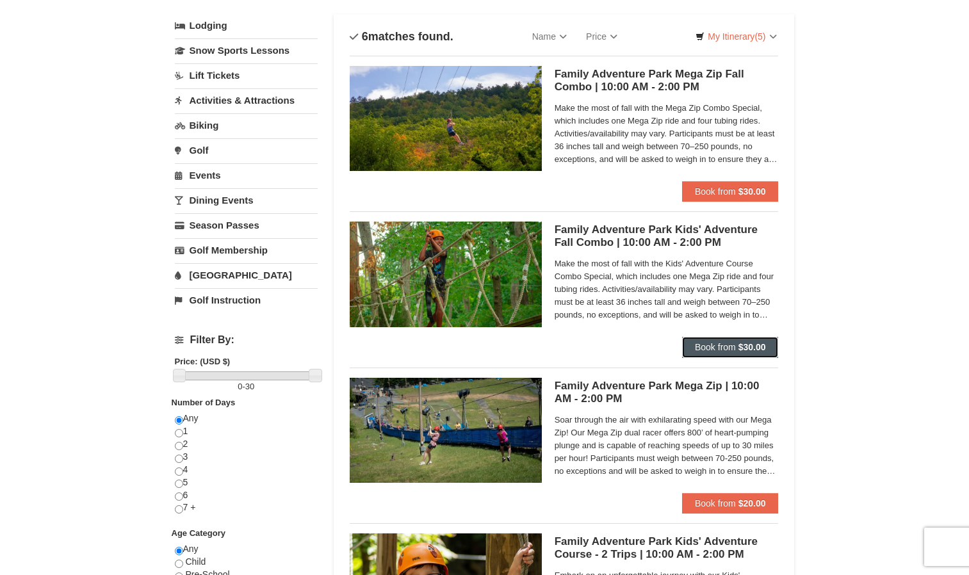
click at [710, 346] on span "Book from" at bounding box center [715, 347] width 41 height 10
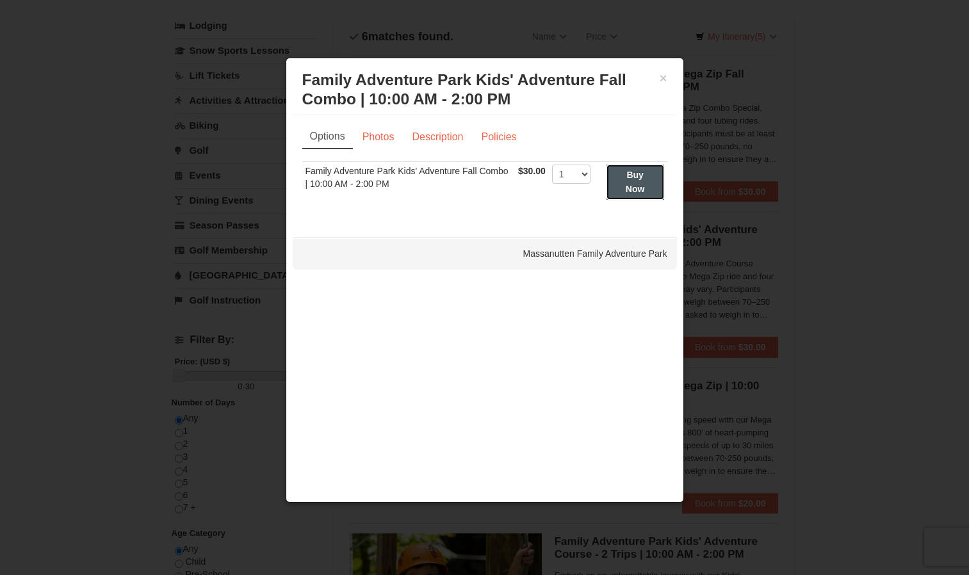
click at [635, 179] on strong "Buy Now" at bounding box center [635, 182] width 19 height 24
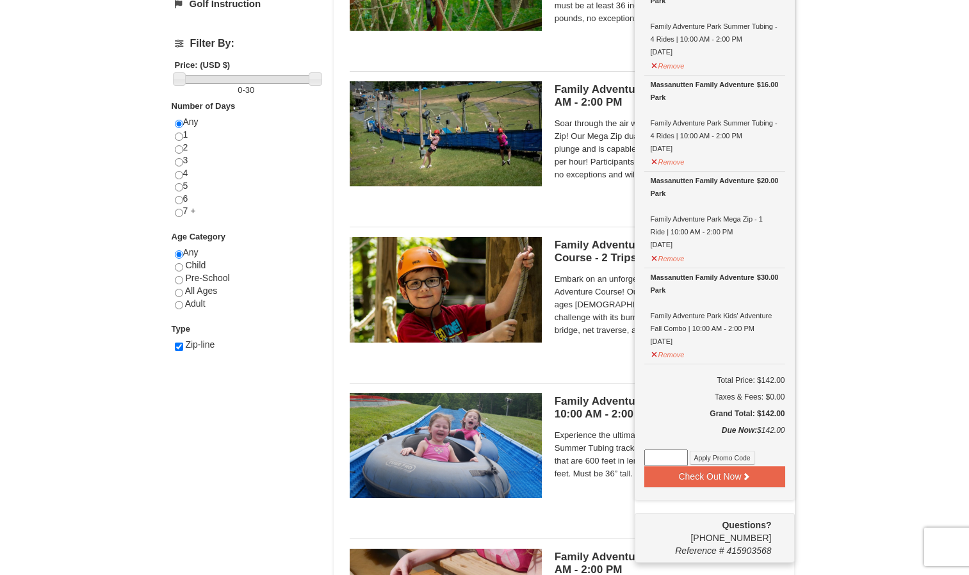
scroll to position [370, 0]
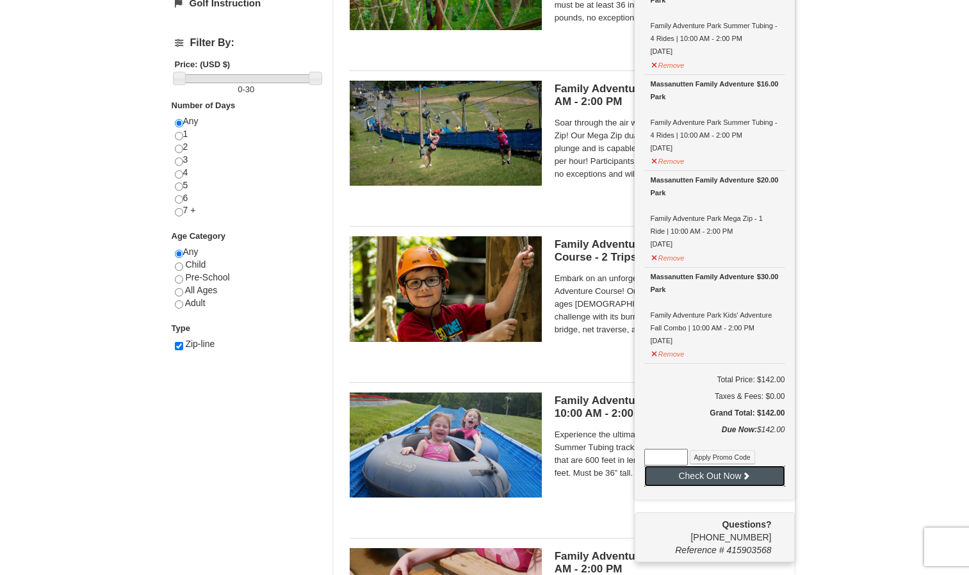
click at [717, 475] on button "Check Out Now" at bounding box center [714, 476] width 141 height 20
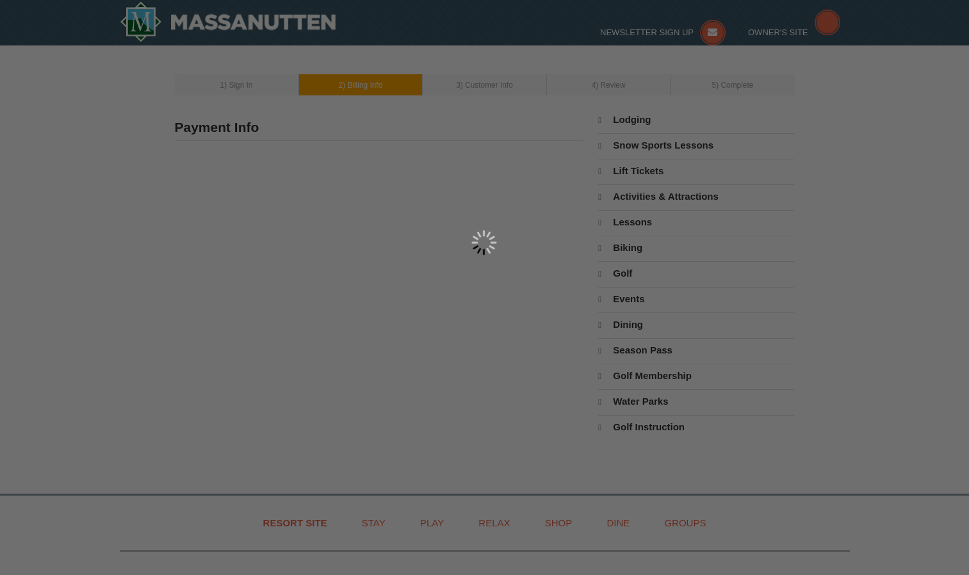
type input "[STREET_ADDRESS]"
type input "Suitland"
type input "20746"
type input "301"
type input "836"
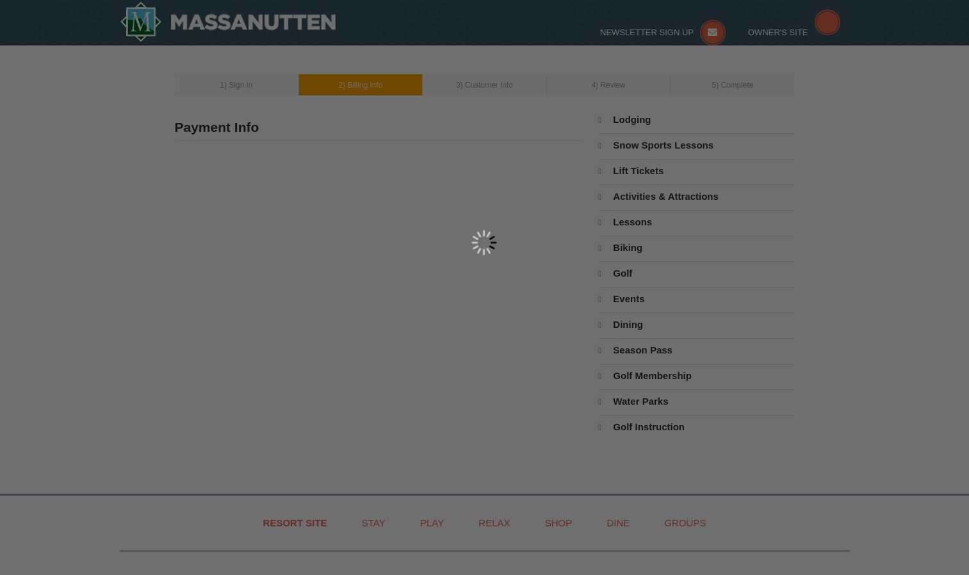
type input "8396"
type input "[EMAIL_ADDRESS][DOMAIN_NAME]"
select select "MD"
select select "9"
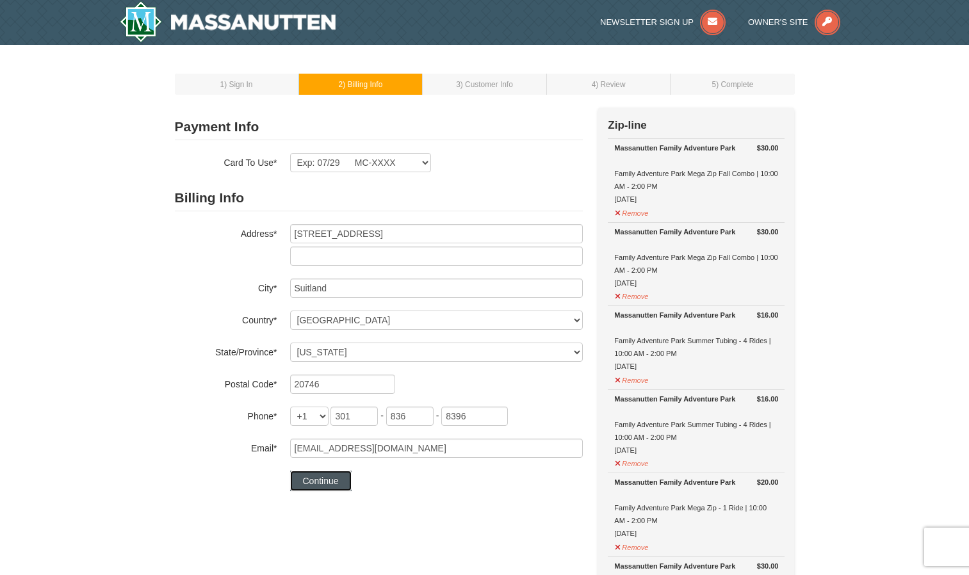
click at [327, 481] on button "Continue" at bounding box center [320, 481] width 61 height 20
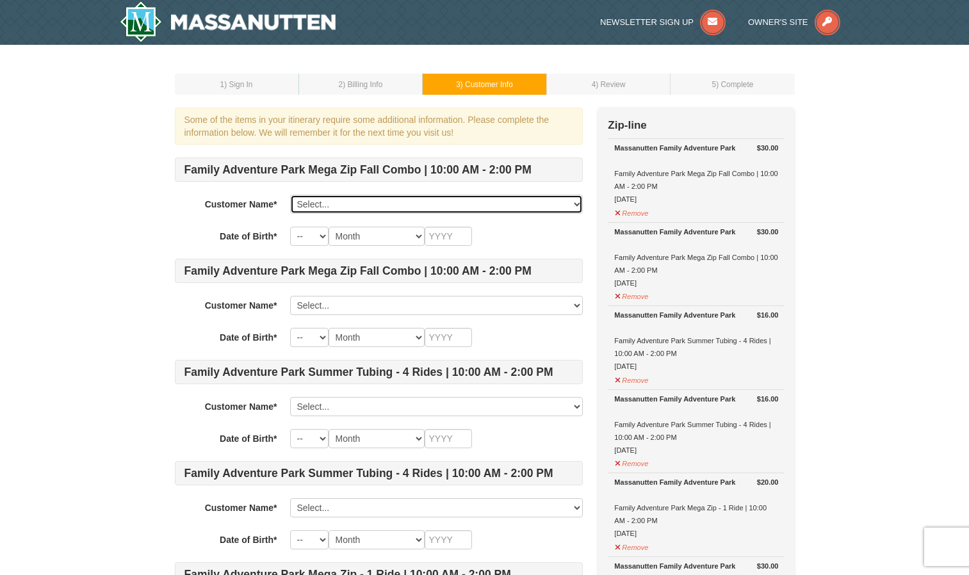
click at [316, 205] on select "Select... arleja stephens Josiah Stephens Micah stephens Add New..." at bounding box center [436, 204] width 293 height 19
select select "28232511"
click at [290, 195] on select "Select... arleja stephens Josiah Stephens Micah stephens Add New..." at bounding box center [436, 204] width 293 height 19
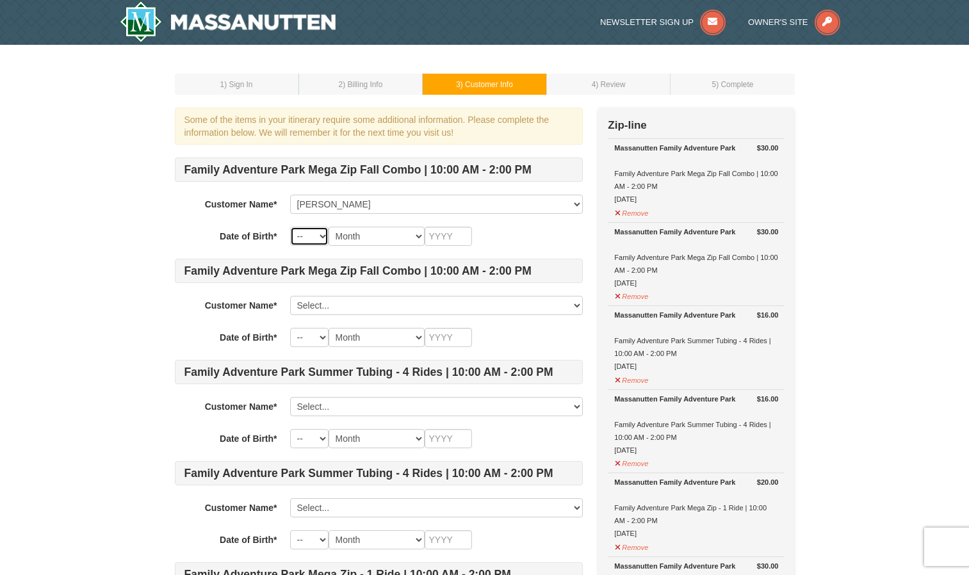
click at [320, 233] on select "-- 01 02 03 04 05 06 07 08 09 10 11 12 13 14 15 16 17 18 19 20 21 22 23 24 25 2…" at bounding box center [309, 236] width 38 height 19
select select "18"
click at [290, 227] on select "-- 01 02 03 04 05 06 07 08 09 10 11 12 13 14 15 16 17 18 19 20 21 22 23 24 25 2…" at bounding box center [309, 236] width 38 height 19
click at [393, 236] on select "Month January February March April May June July August September October Novem…" at bounding box center [377, 236] width 96 height 19
select select "05"
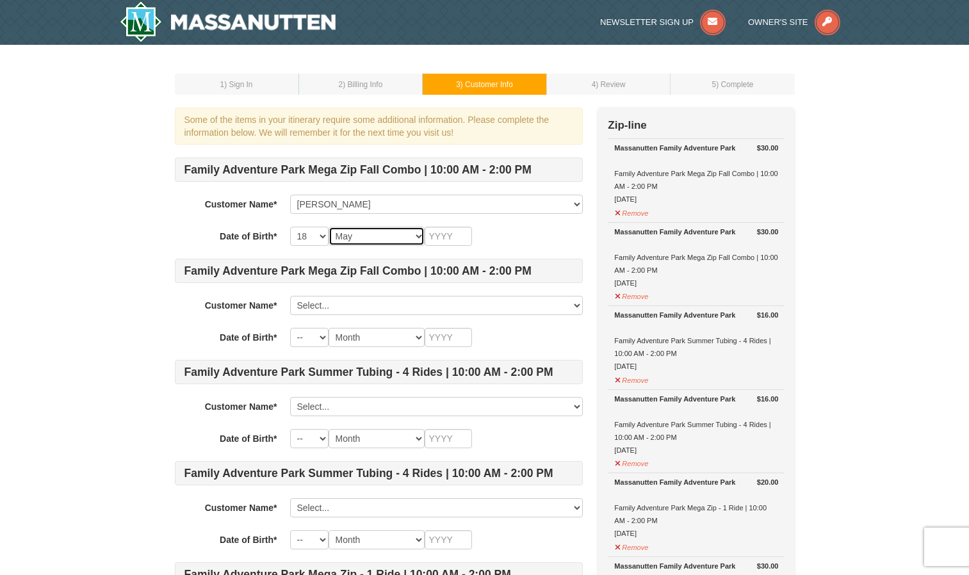
click at [329, 227] on select "Month January February March April May June July August September October Novem…" at bounding box center [377, 236] width 96 height 19
click at [453, 239] on input "text" at bounding box center [448, 236] width 47 height 19
type input "1984"
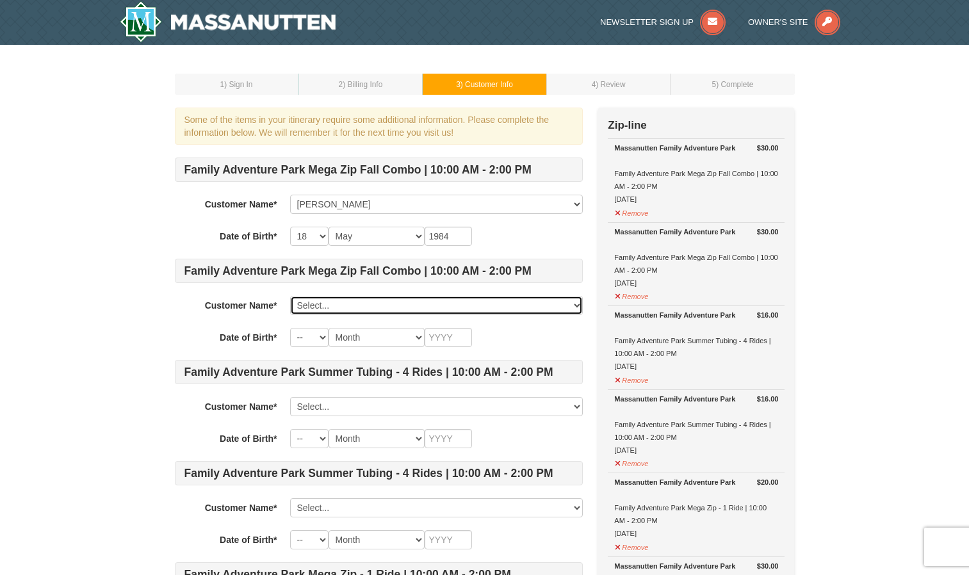
click at [336, 304] on select "Select... arleja stephens Josiah Stephens Micah stephens Add New..." at bounding box center [436, 305] width 293 height 19
select select "28232615"
click at [290, 296] on select "Select... arleja stephens Josiah Stephens Micah stephens Add New..." at bounding box center [436, 305] width 293 height 19
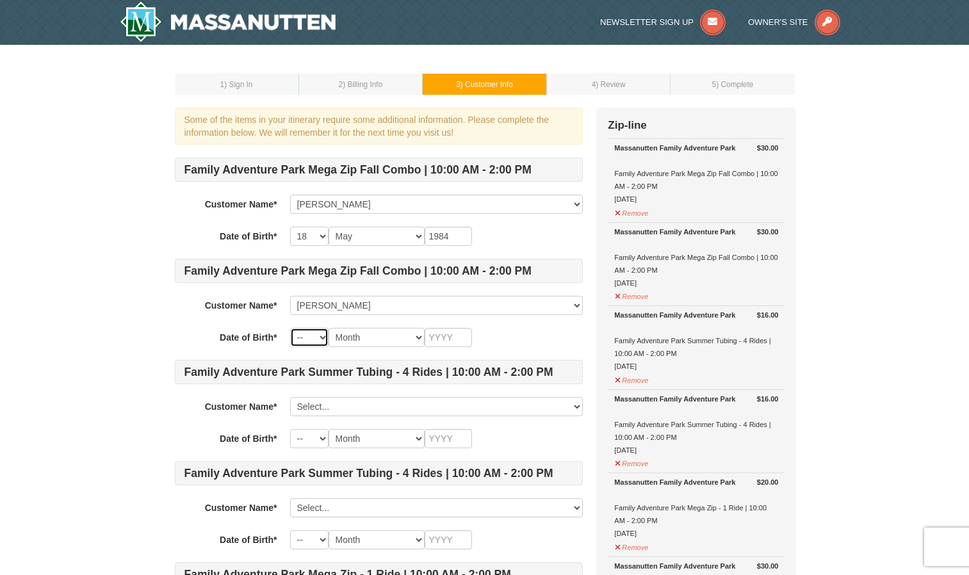
click at [324, 336] on select "-- 01 02 03 04 05 06 07 08 09 10 11 12 13 14 15 16 17 18 19 20 21 22 23 24 25 2…" at bounding box center [309, 337] width 38 height 19
select select "13"
click at [290, 328] on select "-- 01 02 03 04 05 06 07 08 09 10 11 12 13 14 15 16 17 18 19 20 21 22 23 24 25 2…" at bounding box center [309, 337] width 38 height 19
click at [418, 340] on select "Month January February March April May June July August September October Novem…" at bounding box center [377, 337] width 96 height 19
select select "06"
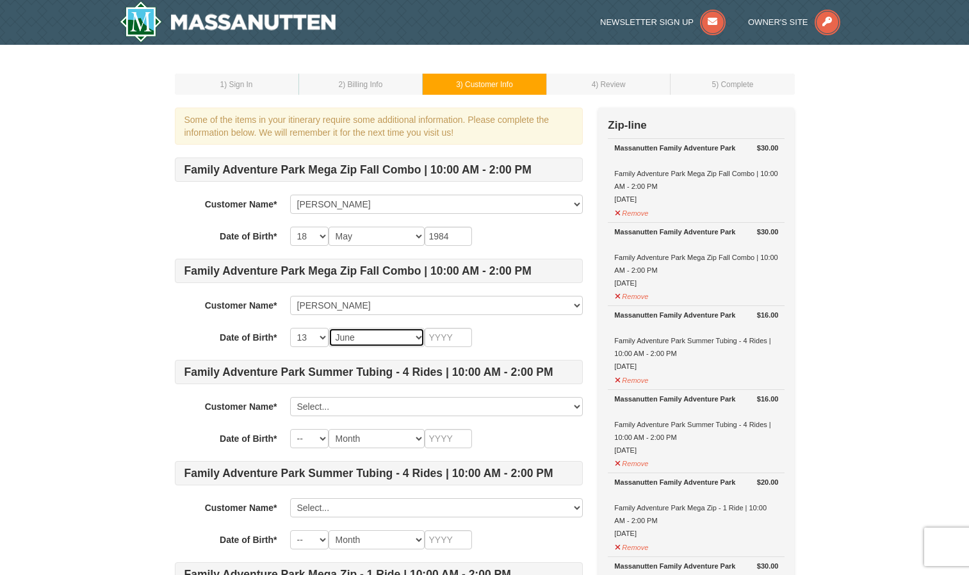
click at [329, 328] on select "Month January February March April May June July August September October Novem…" at bounding box center [377, 337] width 96 height 19
click at [460, 339] on input "text" at bounding box center [448, 337] width 47 height 19
type input "2007"
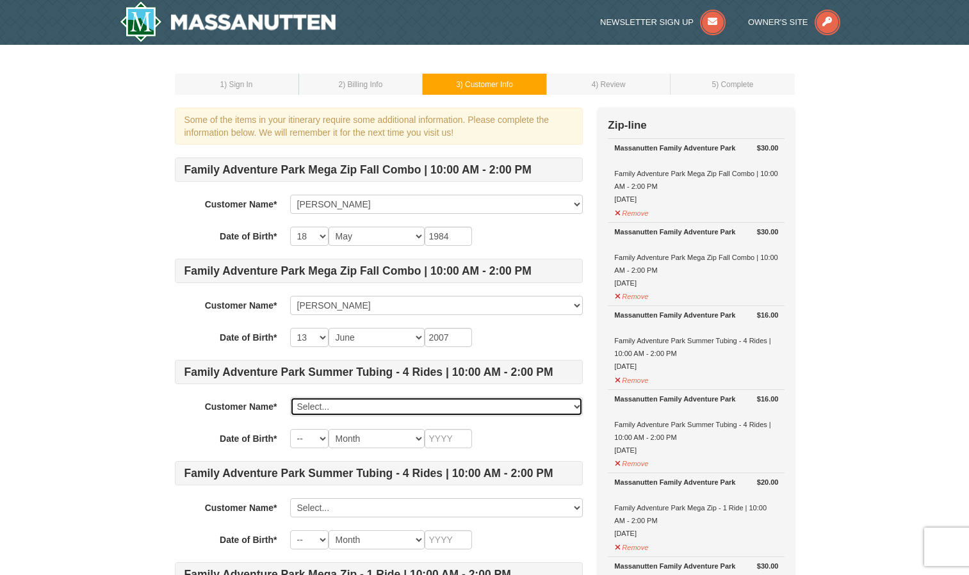
select select "28232511"
select select "18"
select select "05"
type input "1984"
select select "28232615"
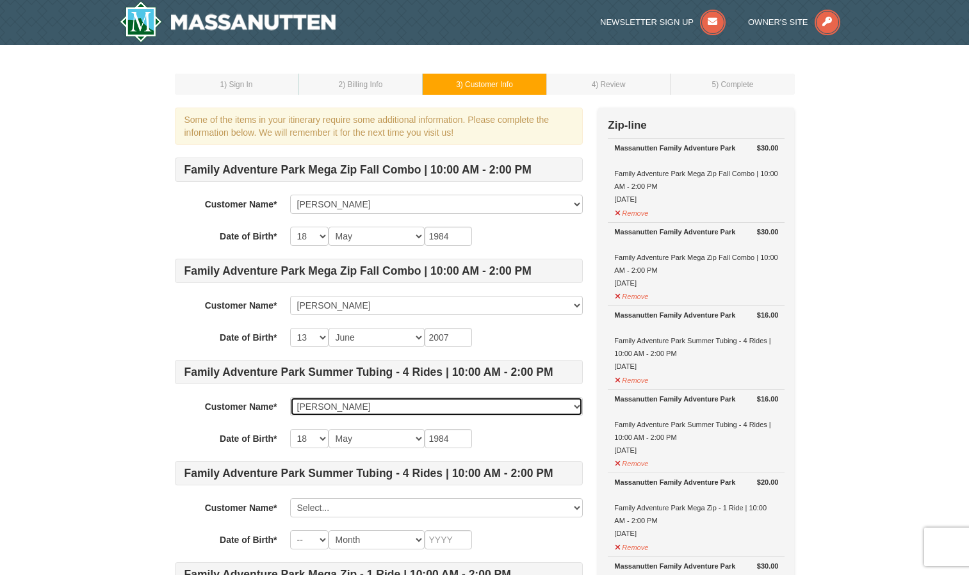
select select "13"
select select "06"
type input "2007"
select select "28232617"
select select
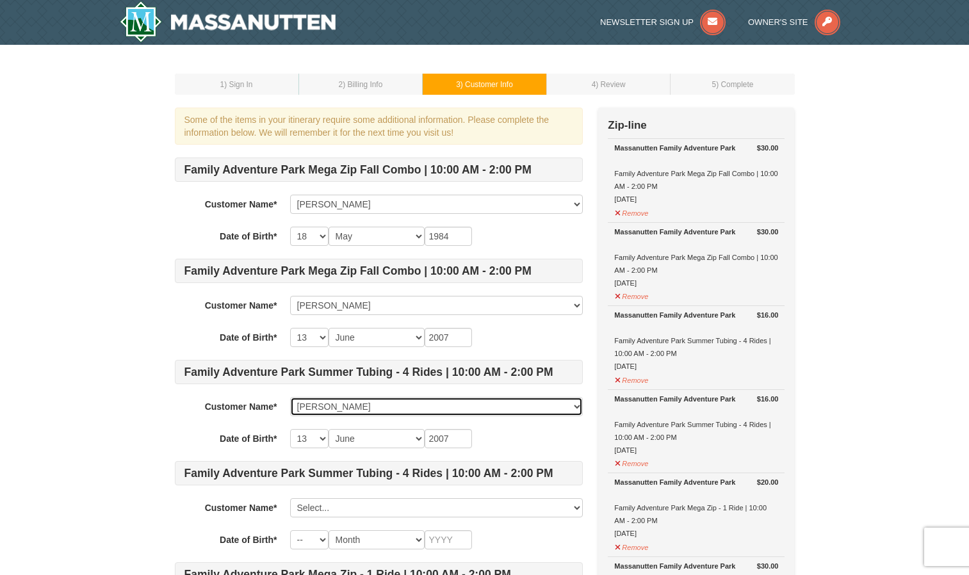
select select
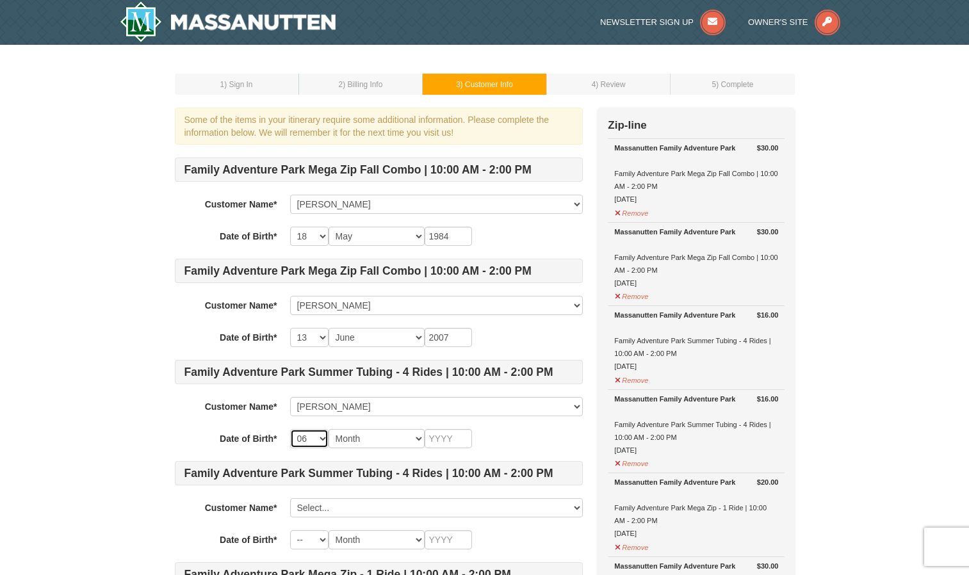
select select "07"
select select "01"
type input "2009"
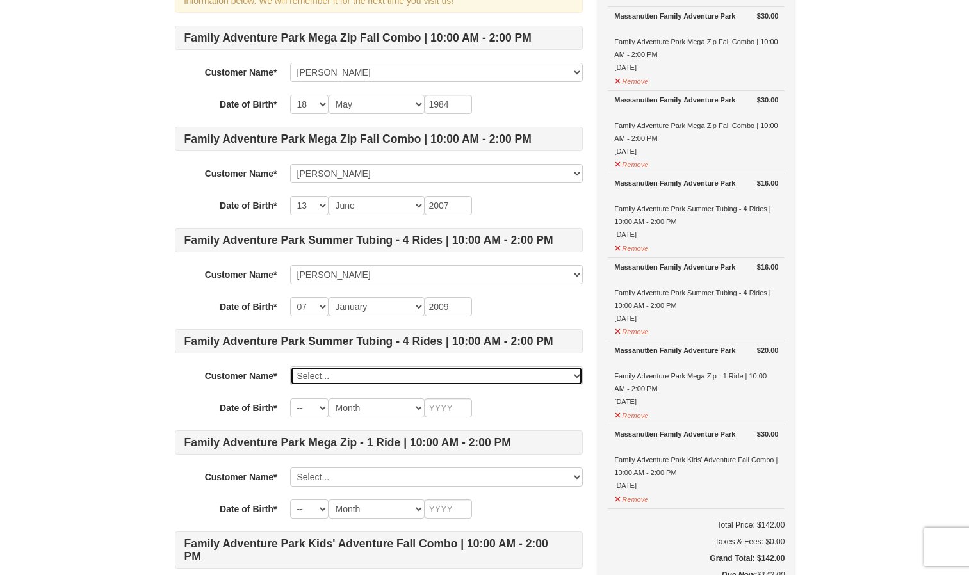
scroll to position [133, 0]
select select "28232511"
select select "18"
select select "05"
type input "1984"
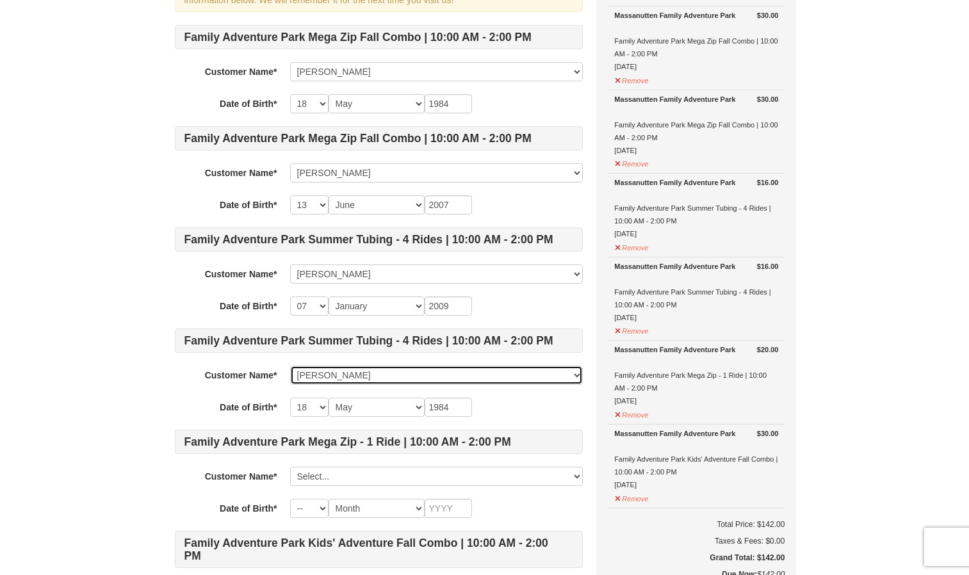
select select "28232615"
select select "13"
select select "06"
type input "2007"
select select "28232617"
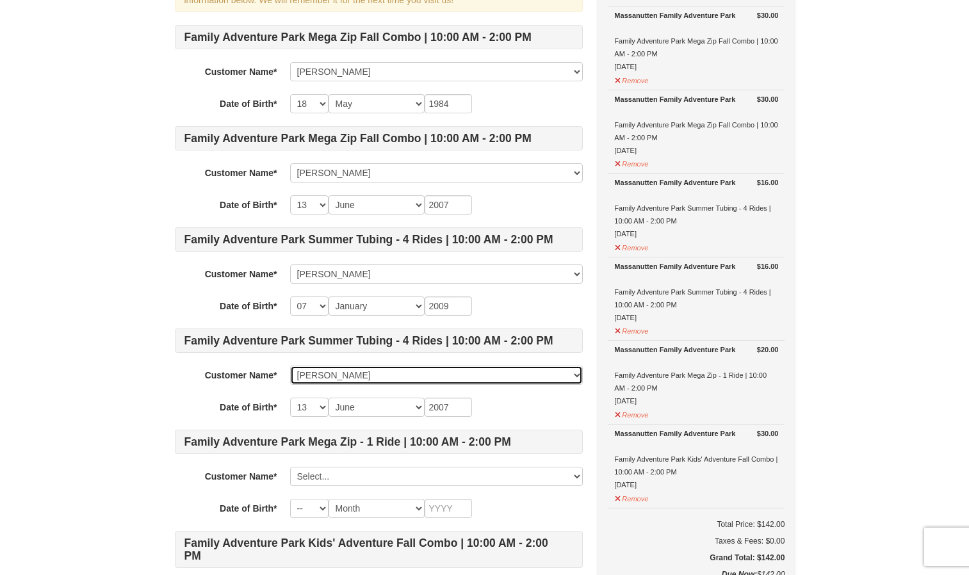
select select "07"
select select "01"
type input "2009"
select select
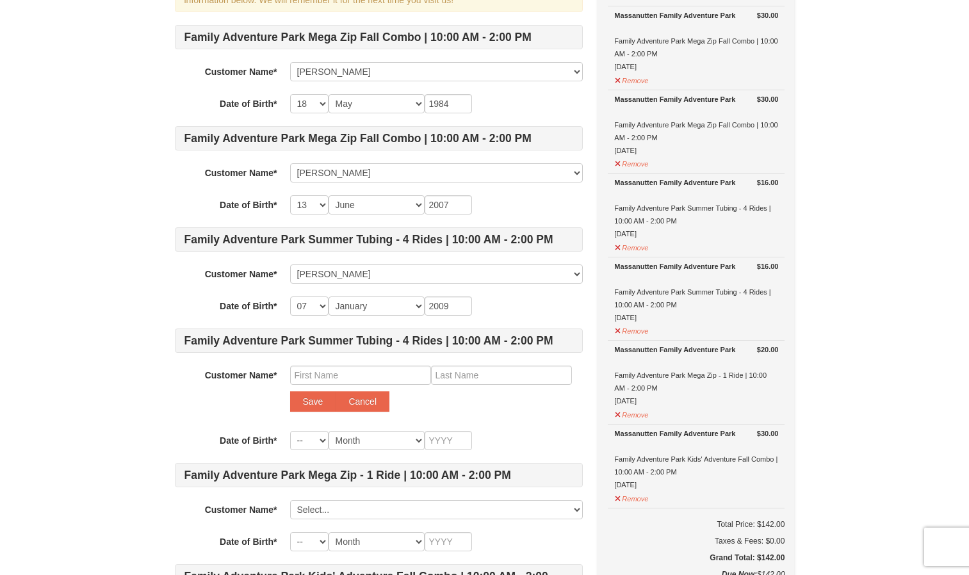
scroll to position [158, 0]
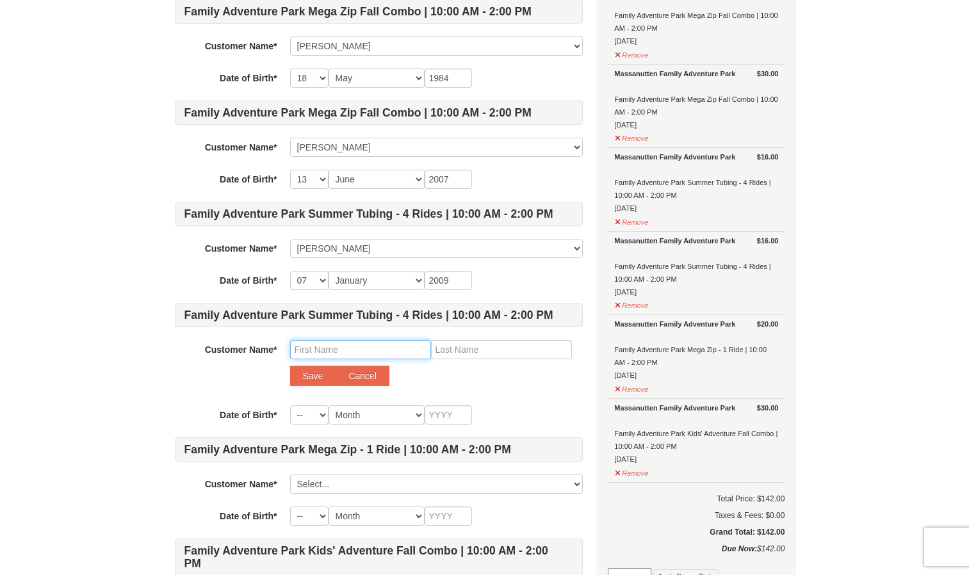
click at [314, 347] on input "text" at bounding box center [360, 349] width 141 height 19
type input "Amari"
type input "Jennings"
click at [290, 366] on button "Save" at bounding box center [313, 376] width 46 height 20
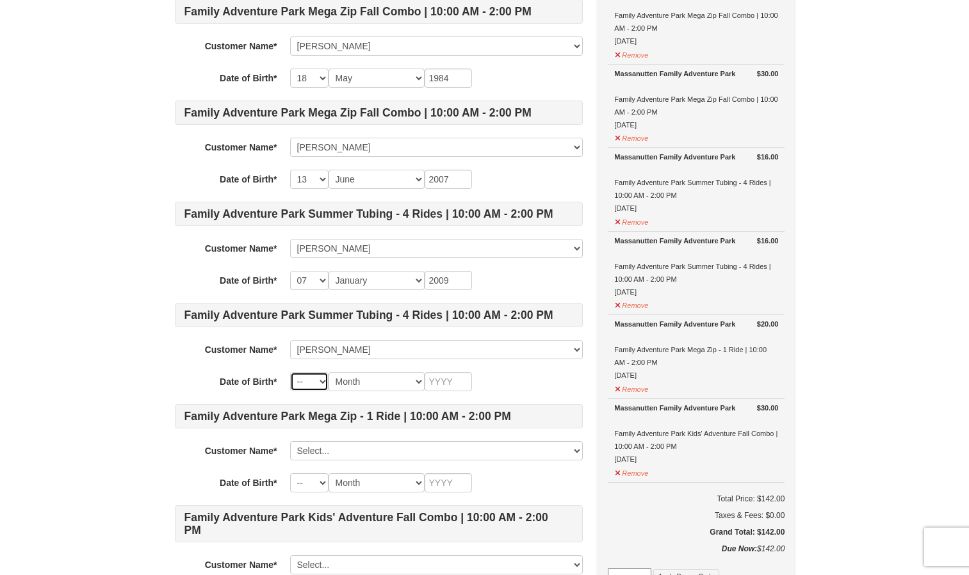
click at [321, 386] on select "-- 01 02 03 04 05 06 07 08 09 10 11 12 13 14 15 16 17 18 19 20 21 22 23 24 25 2…" at bounding box center [309, 381] width 38 height 19
select select "07"
click at [290, 372] on select "-- 01 02 03 04 05 06 07 08 09 10 11 12 13 14 15 16 17 18 19 20 21 22 23 24 25 2…" at bounding box center [309, 381] width 38 height 19
click at [409, 381] on select "Month January February March April May June July August September October Novem…" at bounding box center [377, 381] width 96 height 19
select select "07"
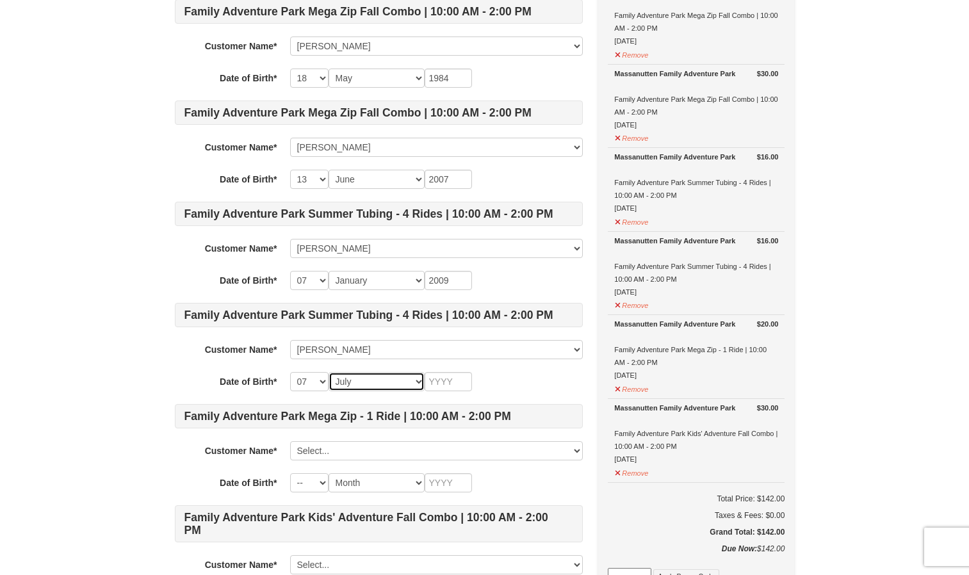
click at [329, 372] on select "Month January February March April May June July August September October Novem…" at bounding box center [377, 381] width 96 height 19
type input "2011"
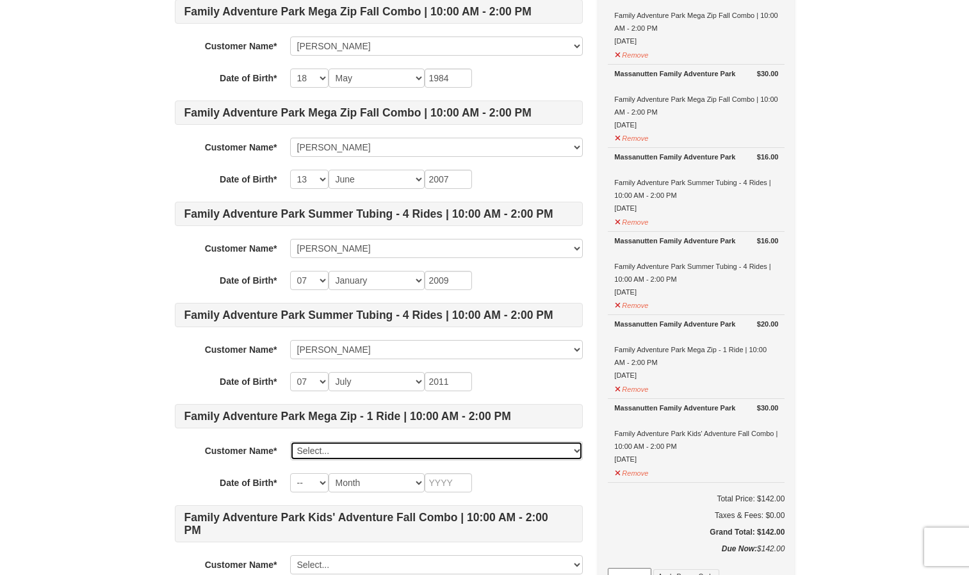
click at [490, 451] on select "Select... arleja stephens Josiah Stephens Micah stephens Amari Jennings Add New…" at bounding box center [436, 450] width 293 height 19
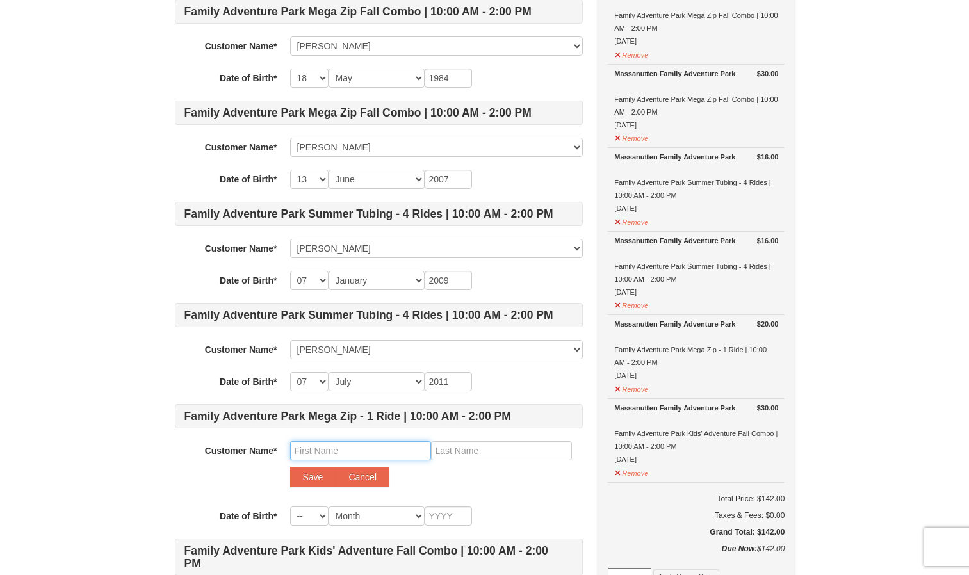
click at [347, 453] on input "text" at bounding box center [360, 450] width 141 height 19
type input "Andre"
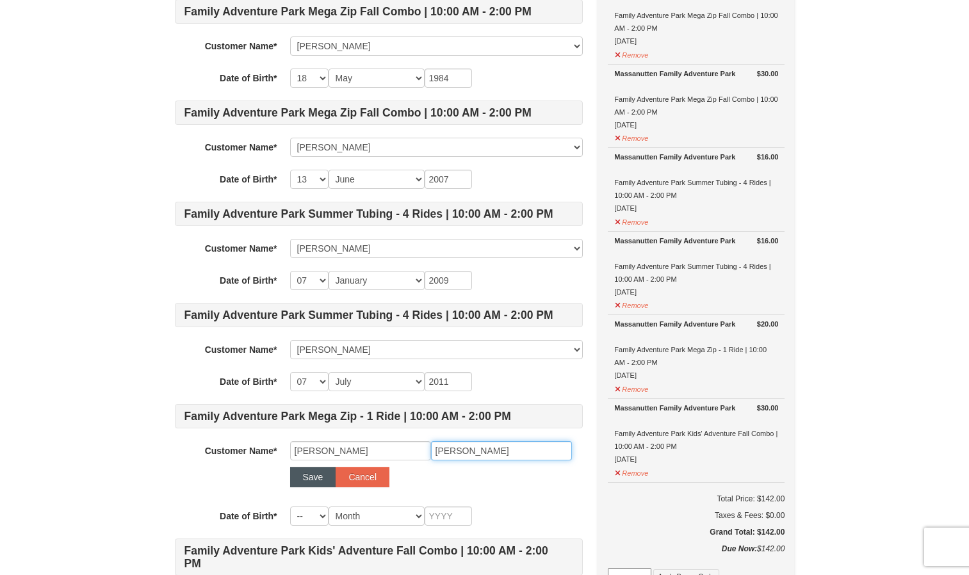
type input "Jennings"
click at [306, 478] on button "Save" at bounding box center [313, 477] width 46 height 20
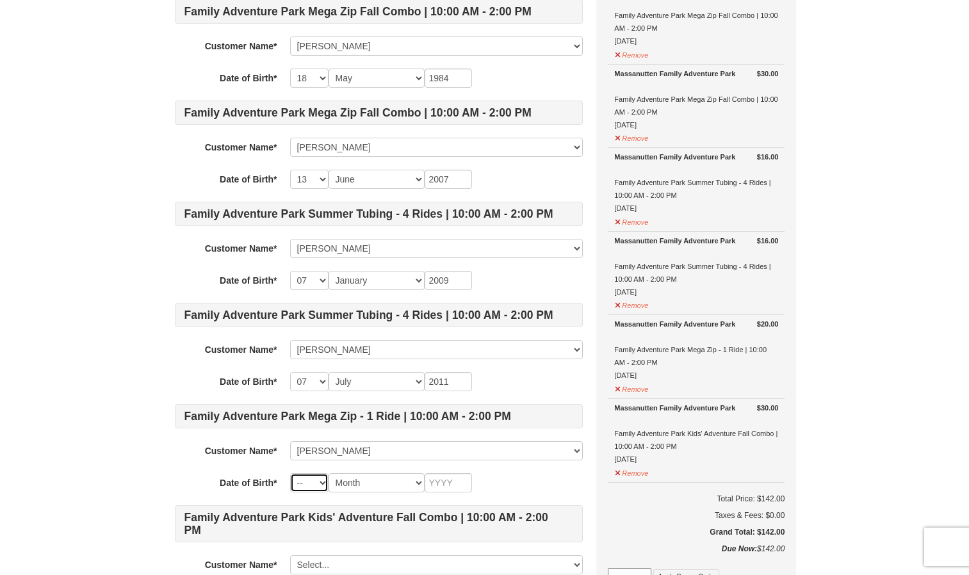
click at [314, 484] on select "-- 01 02 03 04 05 06 07 08 09 10 11 12 13 14 15 16 17 18 19 20 21 22 23 24 25 2…" at bounding box center [309, 482] width 38 height 19
select select "18"
click at [290, 473] on select "-- 01 02 03 04 05 06 07 08 09 10 11 12 13 14 15 16 17 18 19 20 21 22 23 24 25 2…" at bounding box center [309, 482] width 38 height 19
select select "01"
type input "2"
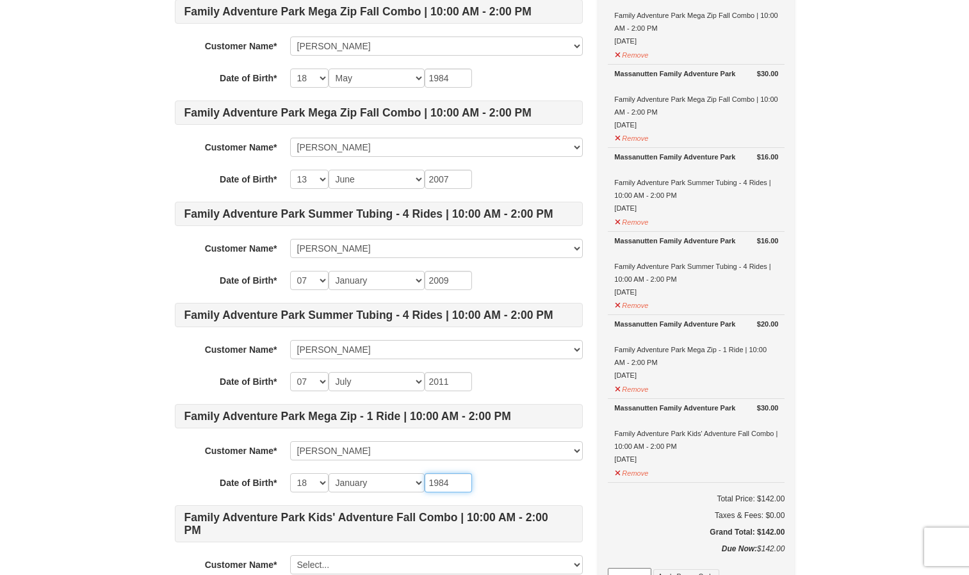
type input "1984"
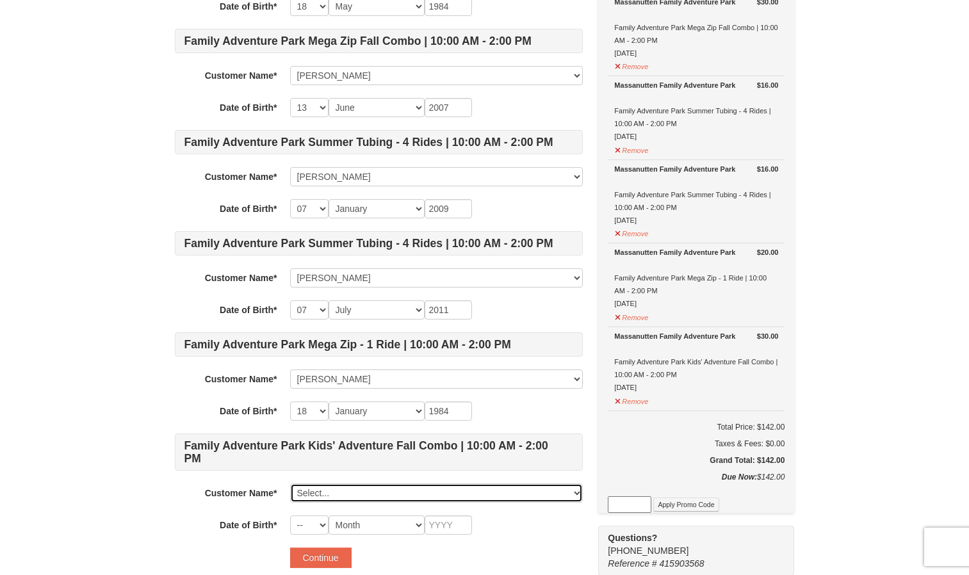
scroll to position [240, 0]
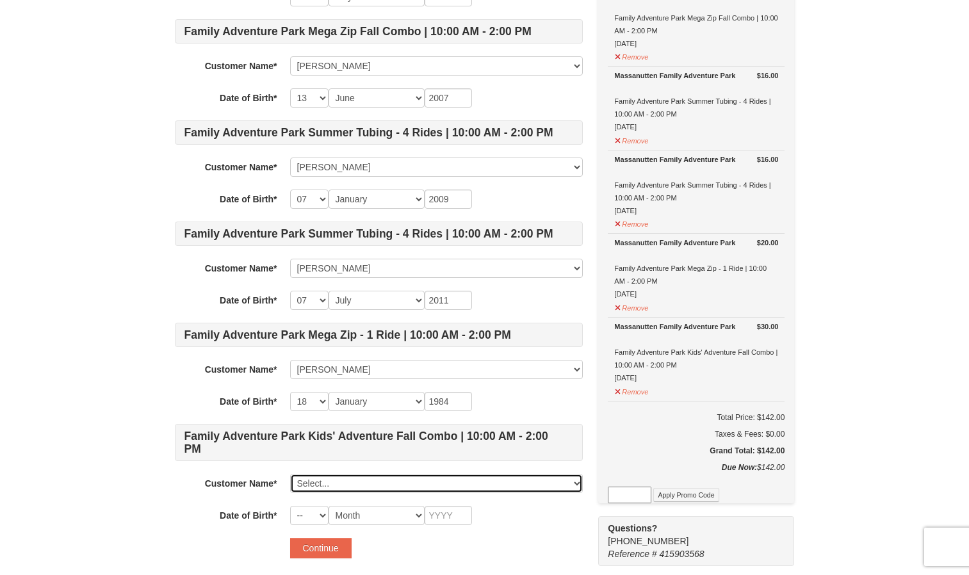
click at [318, 482] on select "Select... arleja stephens Josiah Stephens Micah stephens Amari Jennings Andre J…" at bounding box center [436, 483] width 293 height 19
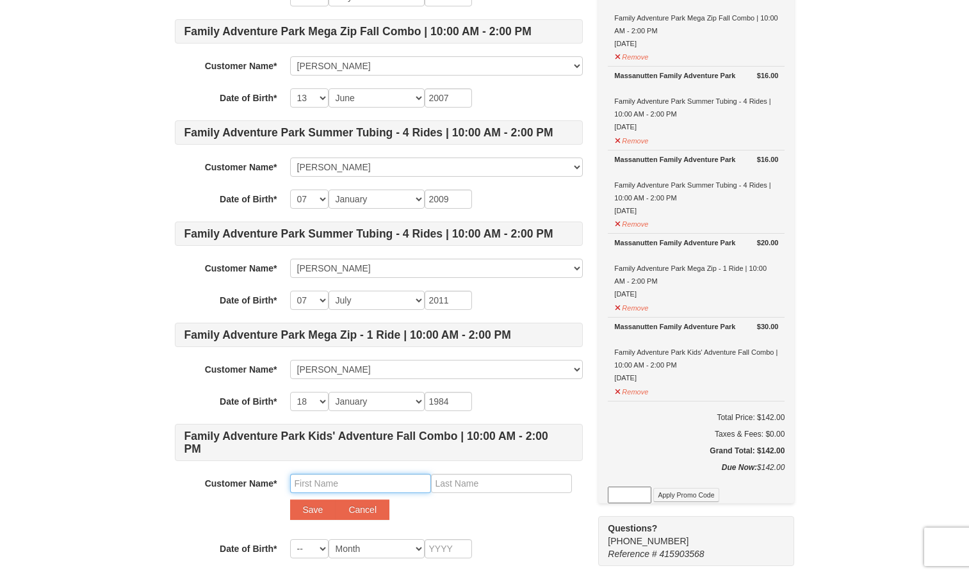
click at [318, 486] on input "text" at bounding box center [360, 483] width 141 height 19
type input "Zod"
type input "stephens"
click at [290, 500] on button "Save" at bounding box center [313, 510] width 46 height 20
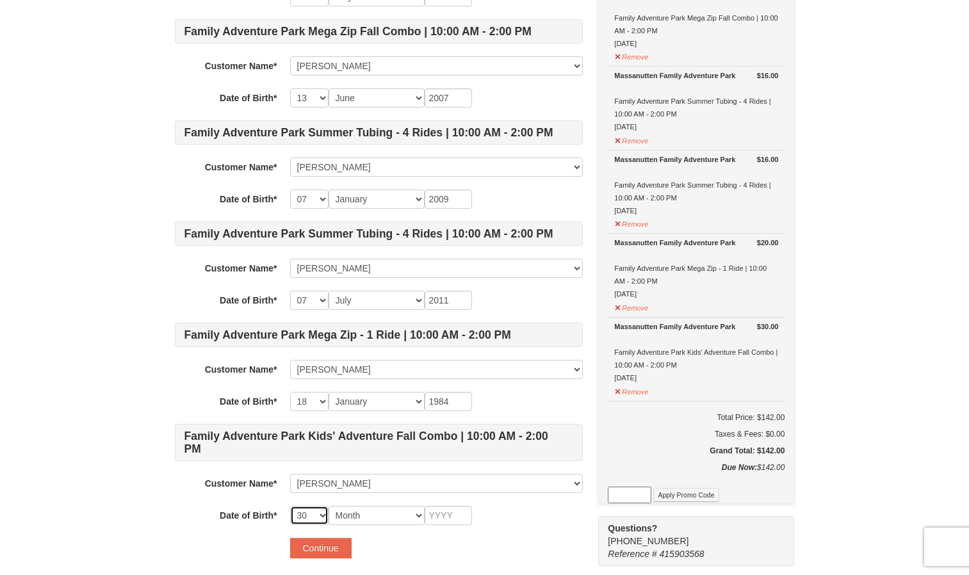
select select "31"
select select "07"
type input "2016"
click at [303, 553] on button "Continue" at bounding box center [320, 548] width 61 height 20
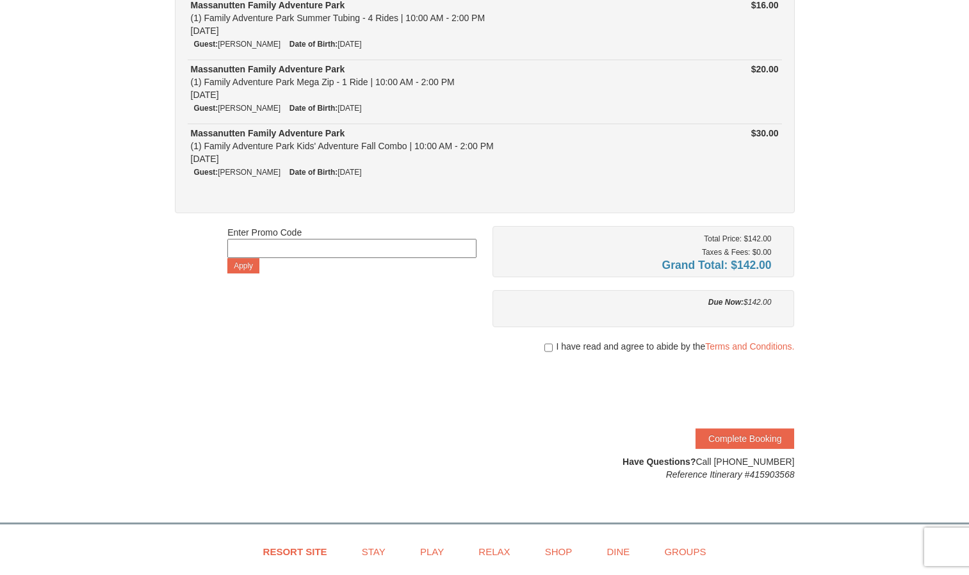
scroll to position [343, 0]
click at [546, 347] on input "checkbox" at bounding box center [548, 347] width 8 height 10
checkbox input "true"
click at [750, 432] on button "Complete Booking" at bounding box center [745, 438] width 99 height 20
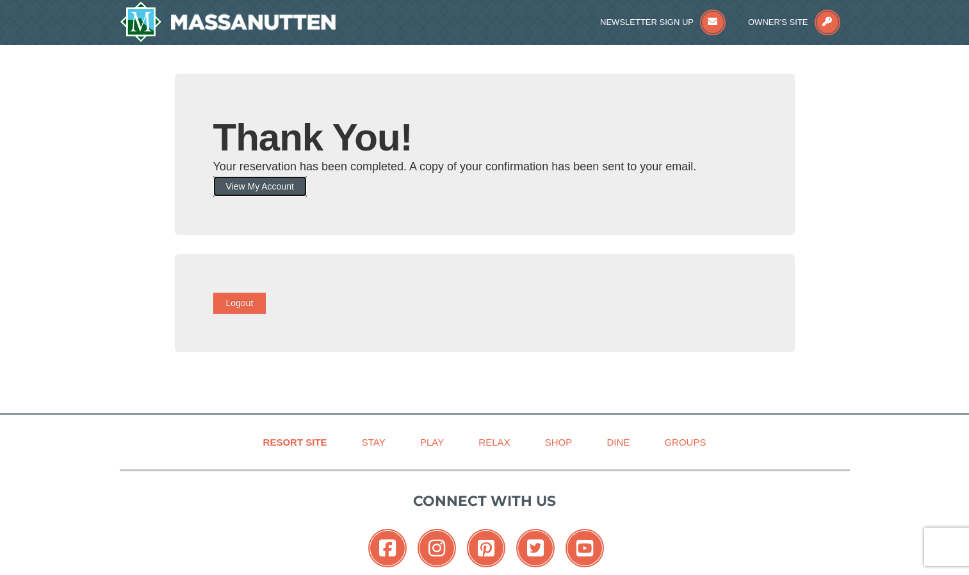
click at [288, 188] on button "View My Account" at bounding box center [260, 186] width 94 height 20
